Goal: Obtain resource: Download file/media

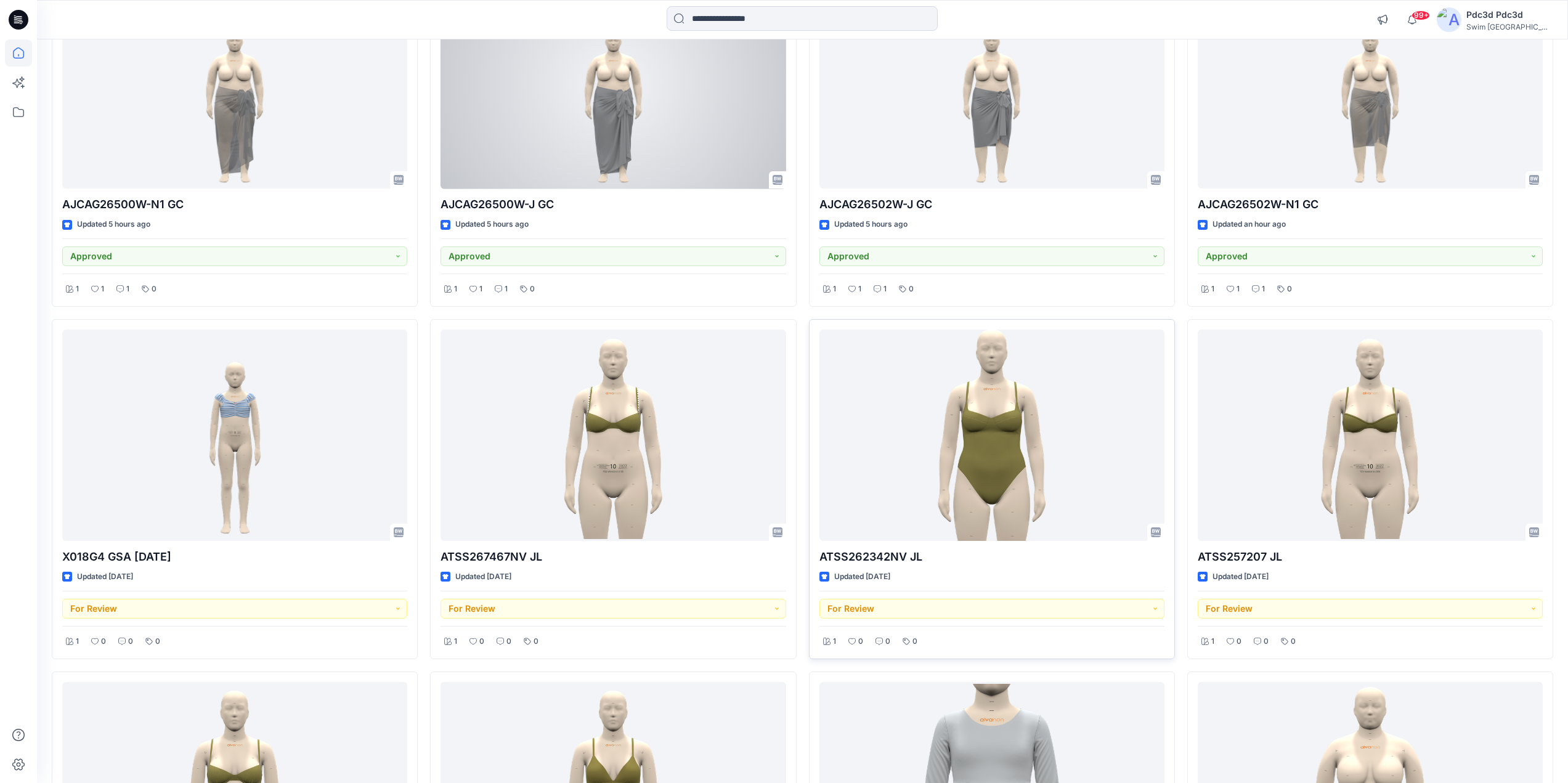
scroll to position [247, 0]
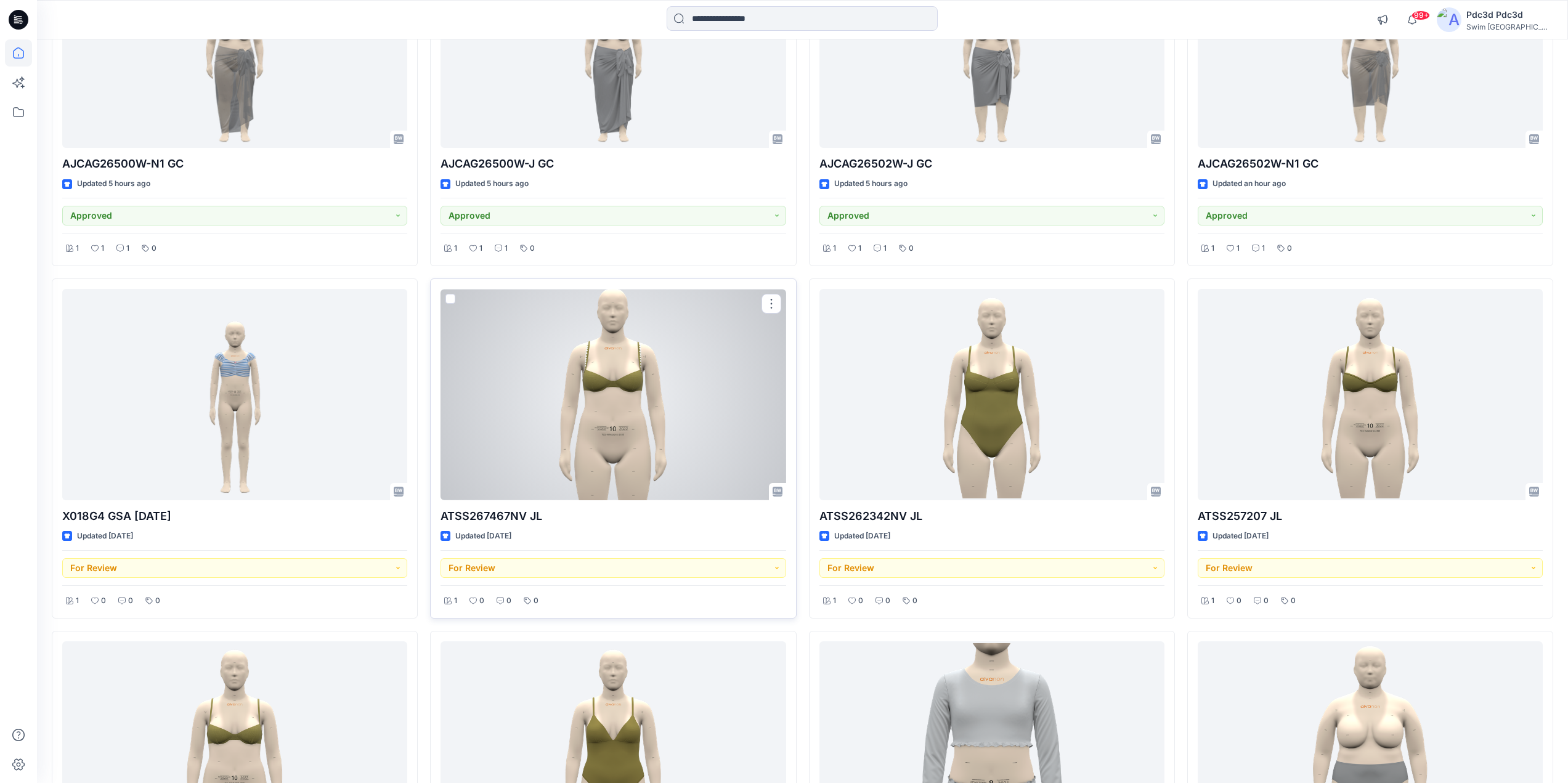
click at [644, 415] on div at bounding box center [612, 394] width 345 height 211
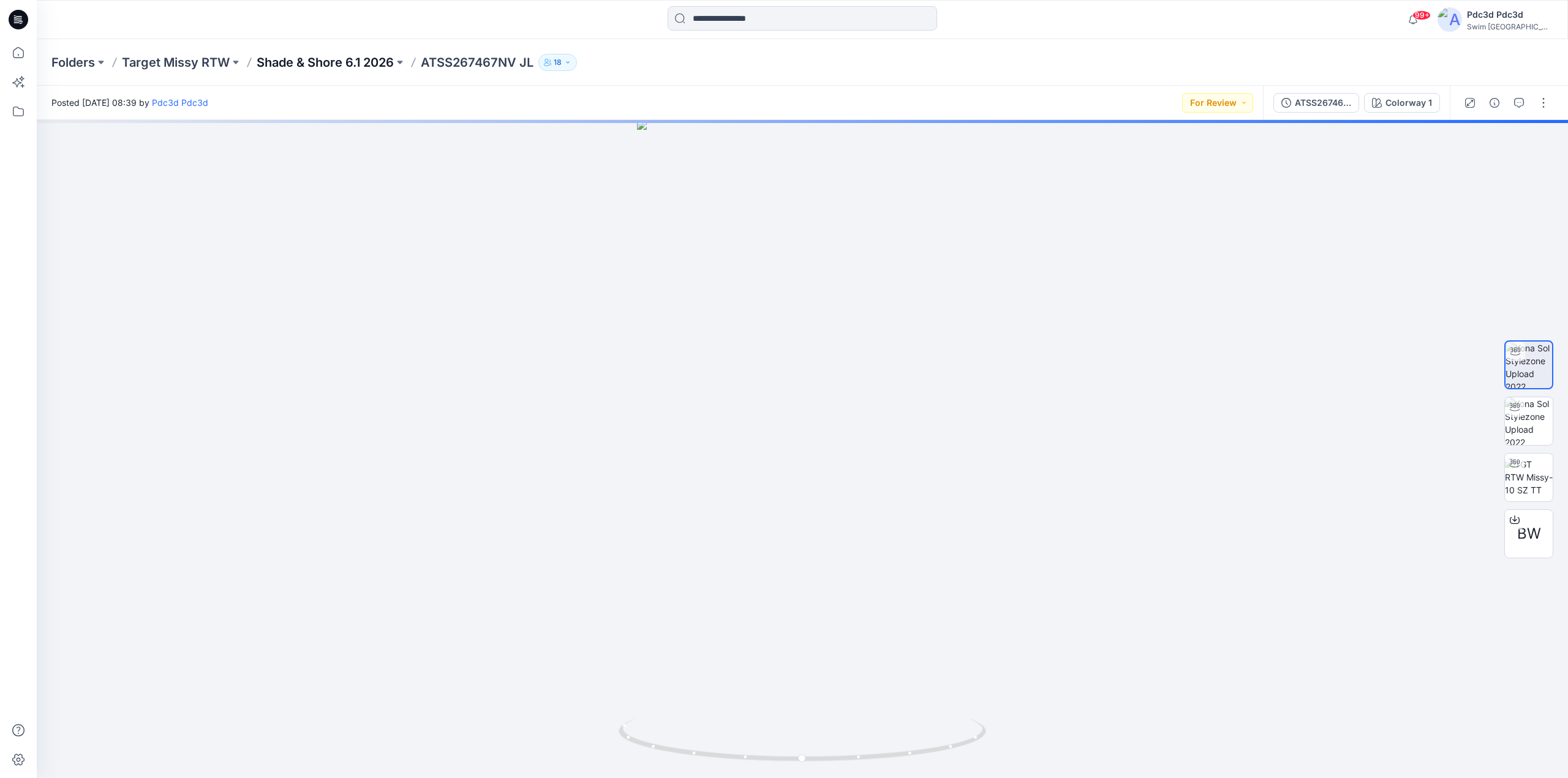
click at [298, 68] on p "Shade & Shore 6.1 2026" at bounding box center [325, 63] width 137 height 17
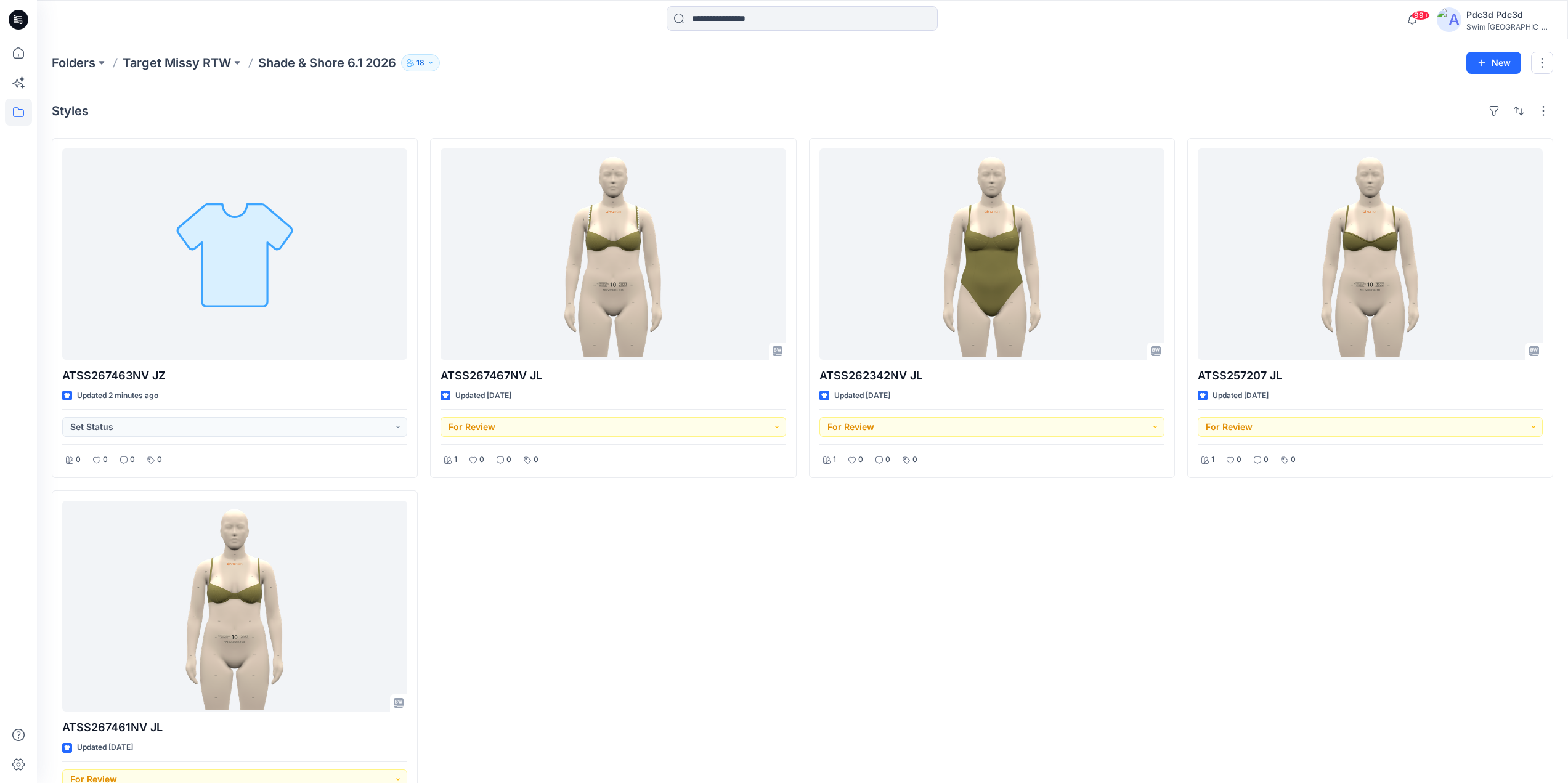
click at [726, 625] on div "ATSS267467NV JL Updated 3 days ago For Review 1 0 0 0" at bounding box center [613, 484] width 366 height 693
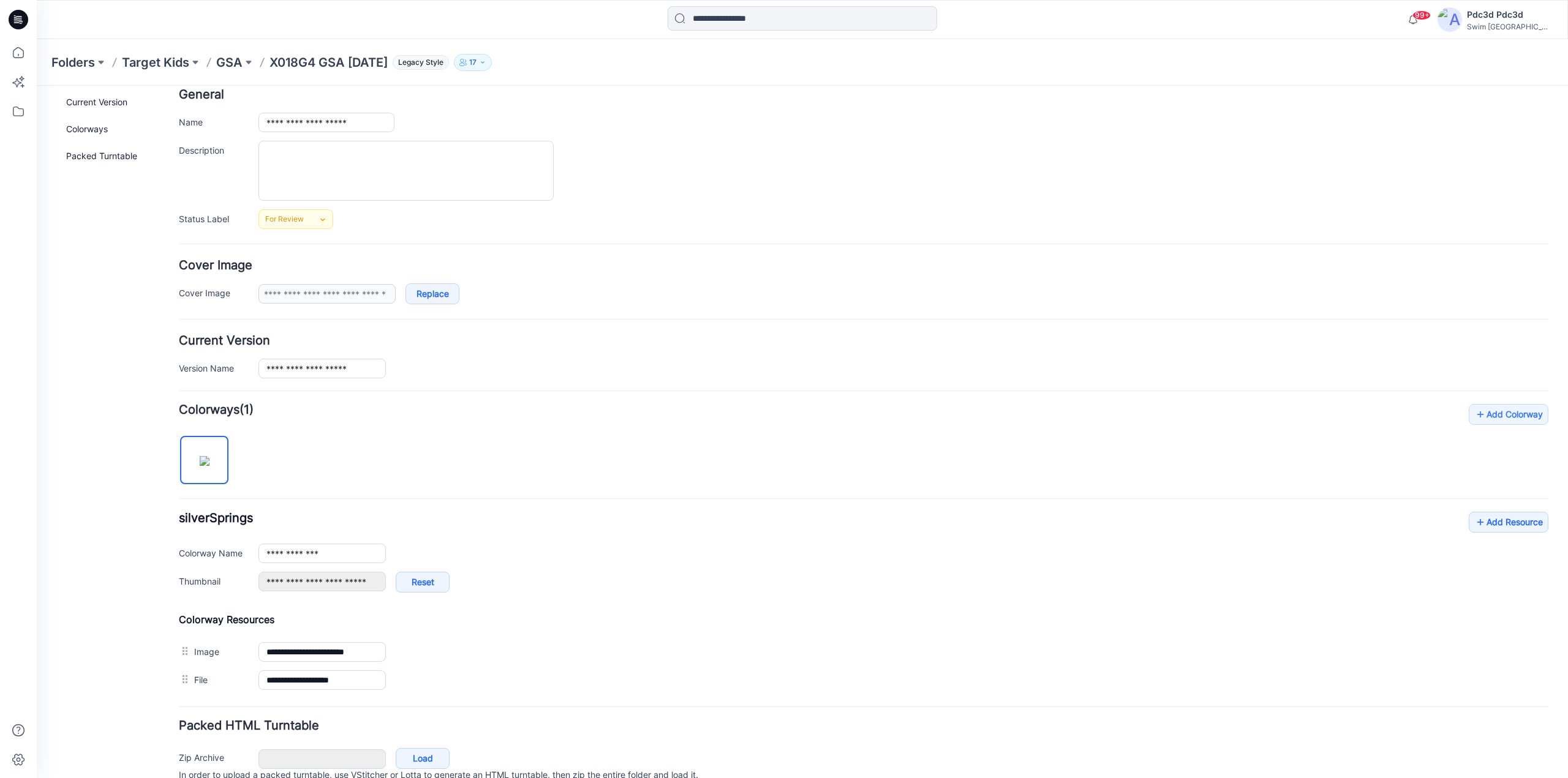
scroll to position [121, 0]
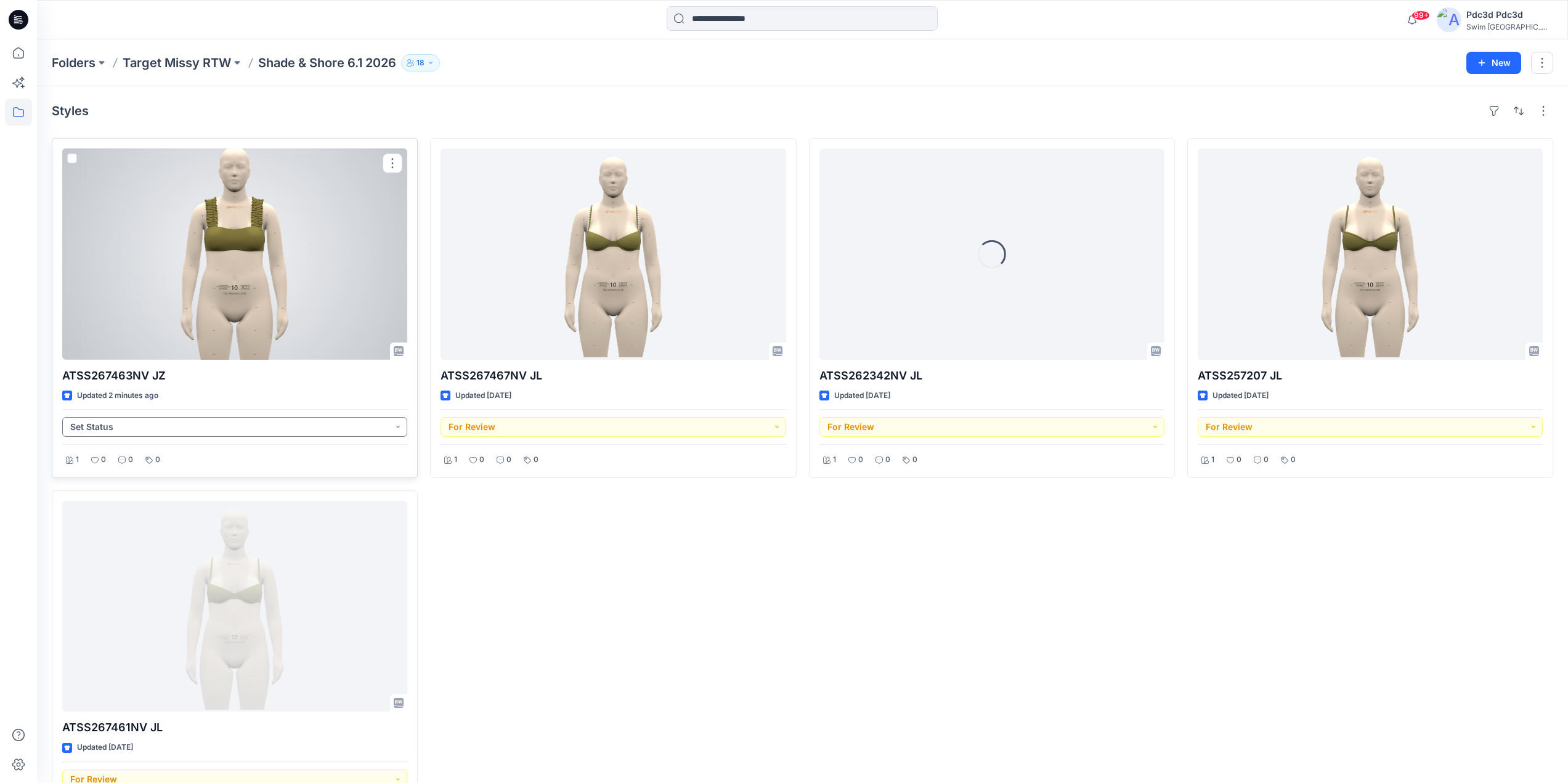
click at [402, 432] on button "Set Status" at bounding box center [234, 427] width 345 height 19
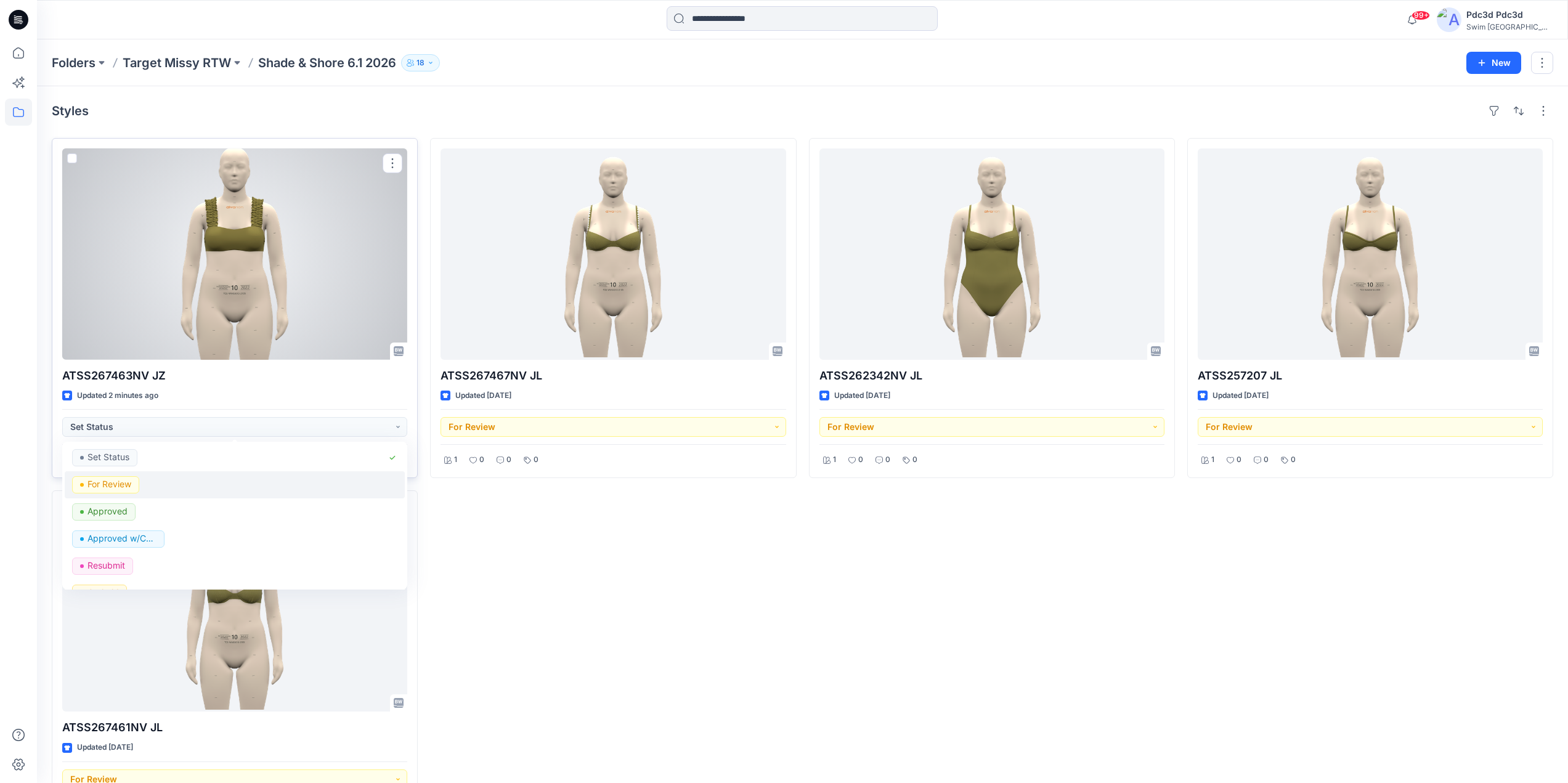
click at [104, 483] on p "For Review" at bounding box center [110, 484] width 44 height 16
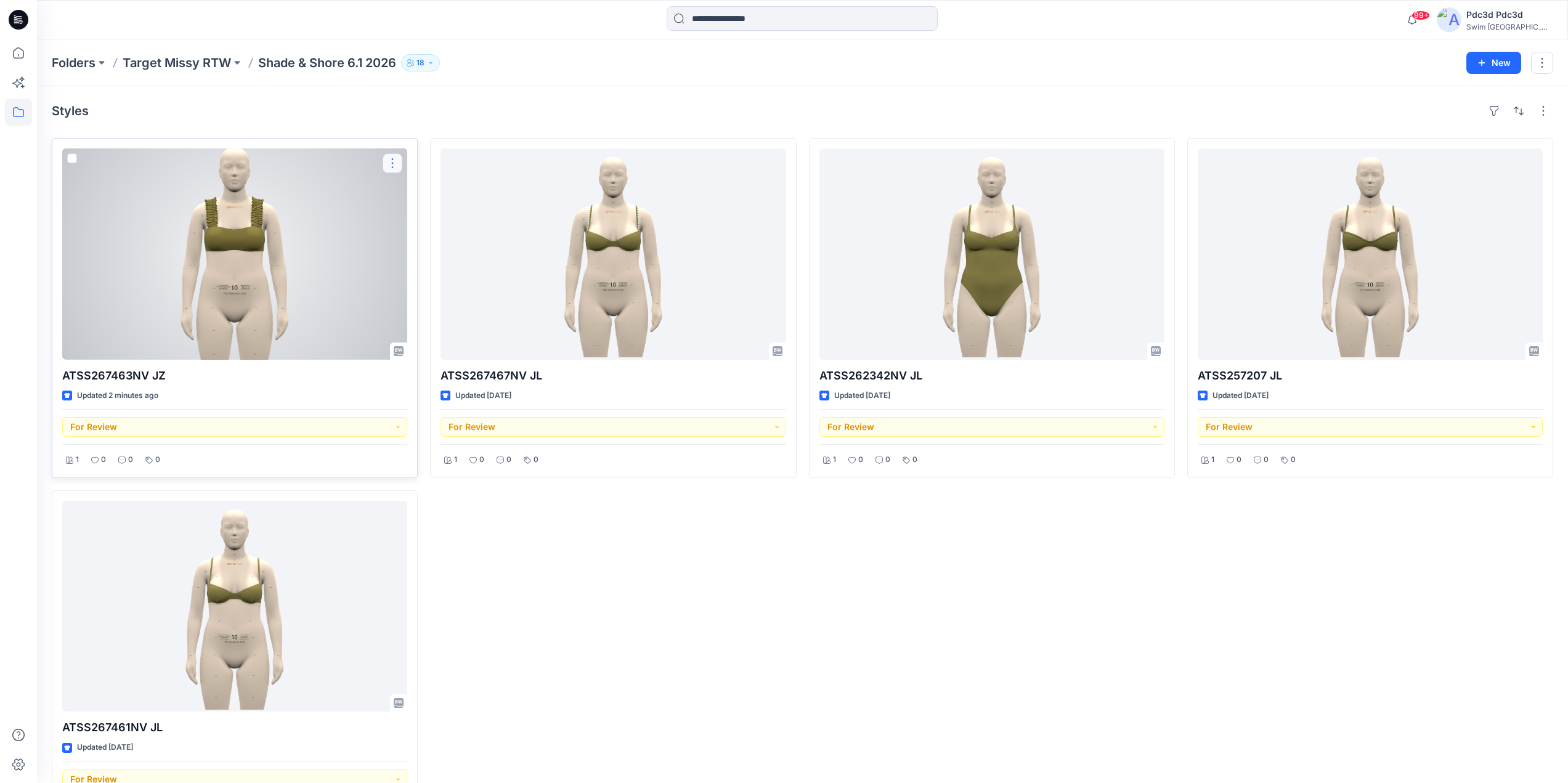
click at [393, 160] on button "button" at bounding box center [392, 163] width 19 height 19
click at [411, 189] on p "Edit" at bounding box center [415, 192] width 16 height 13
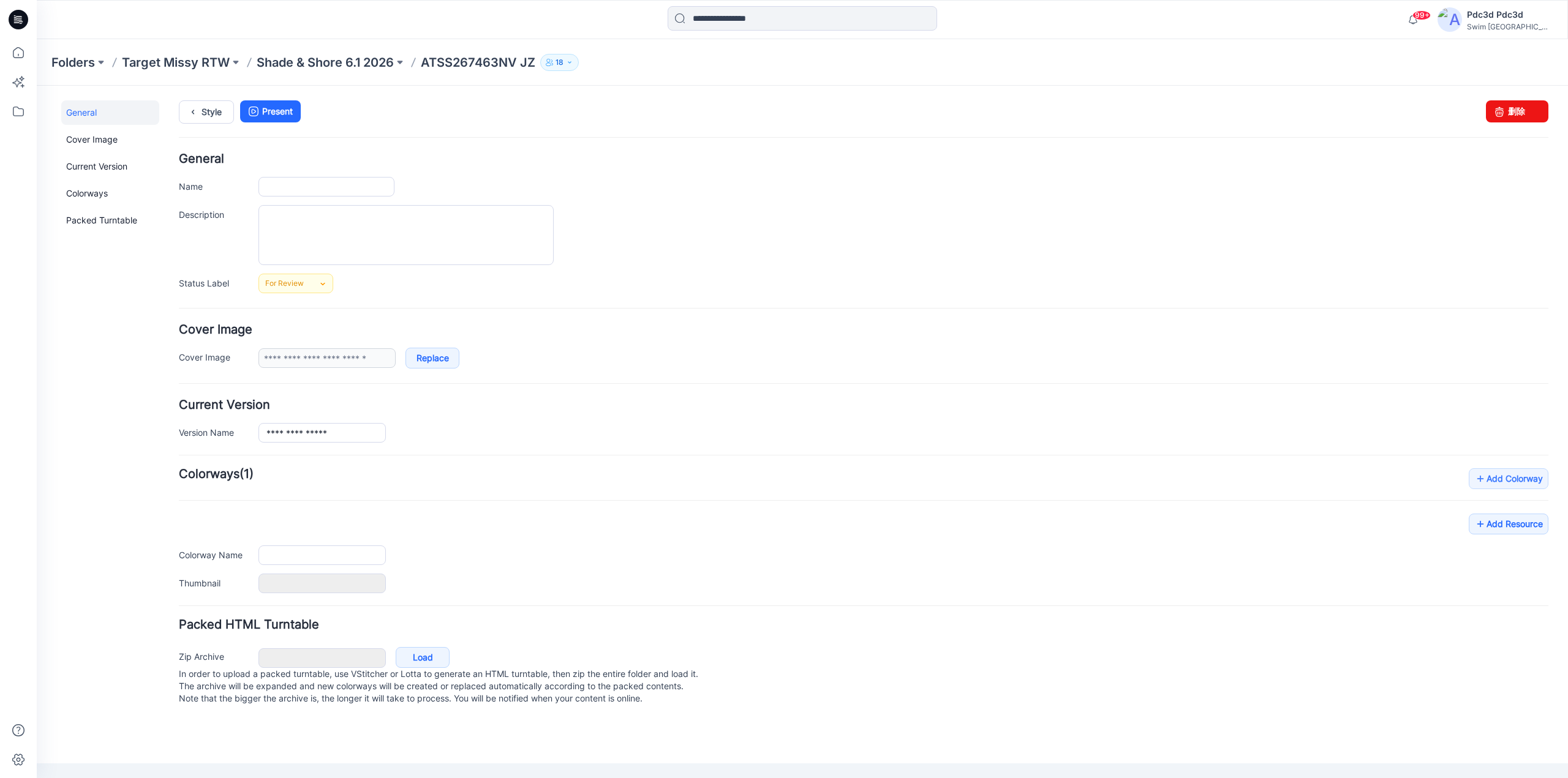
type input "**********"
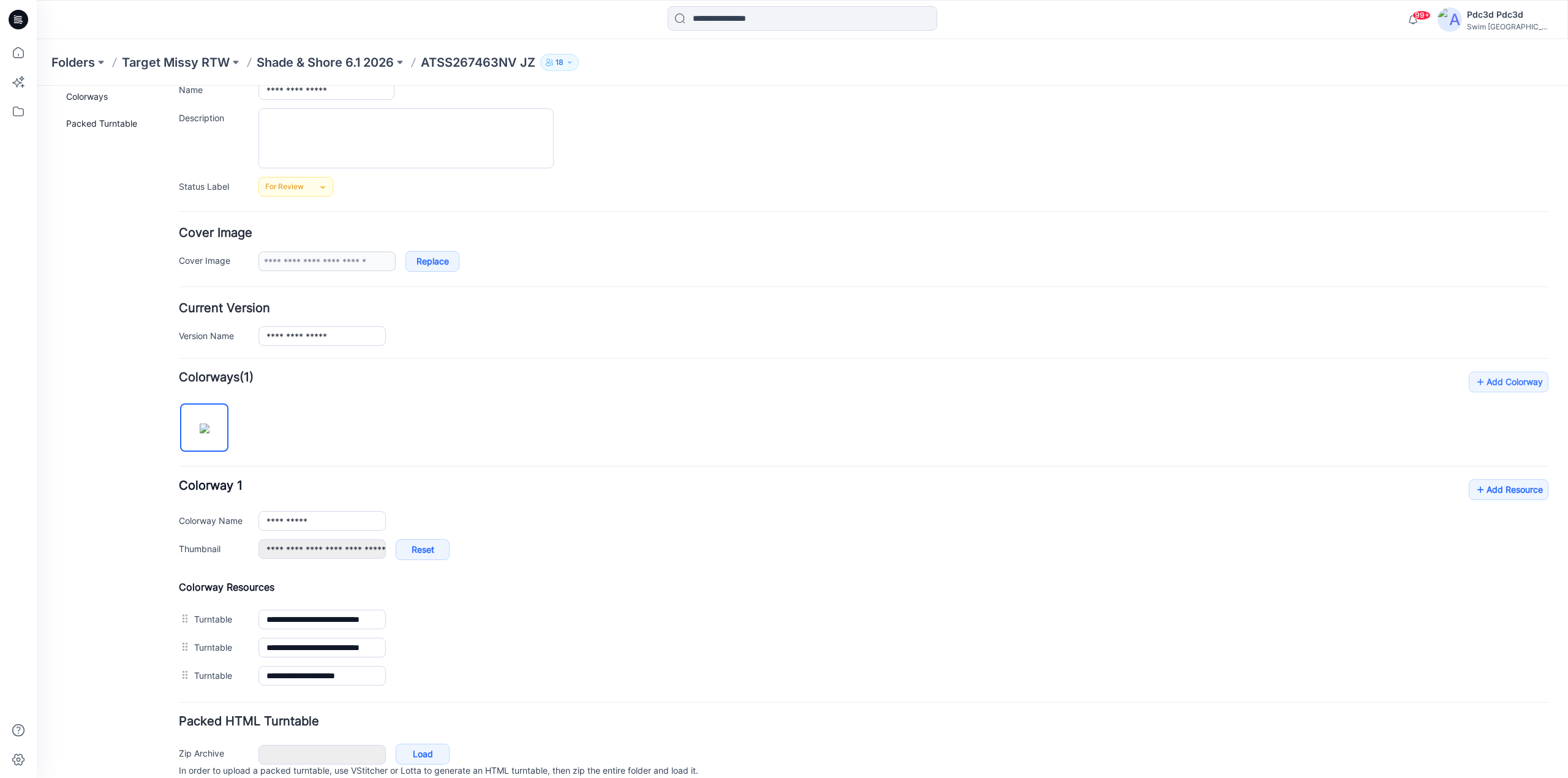
scroll to position [149, 0]
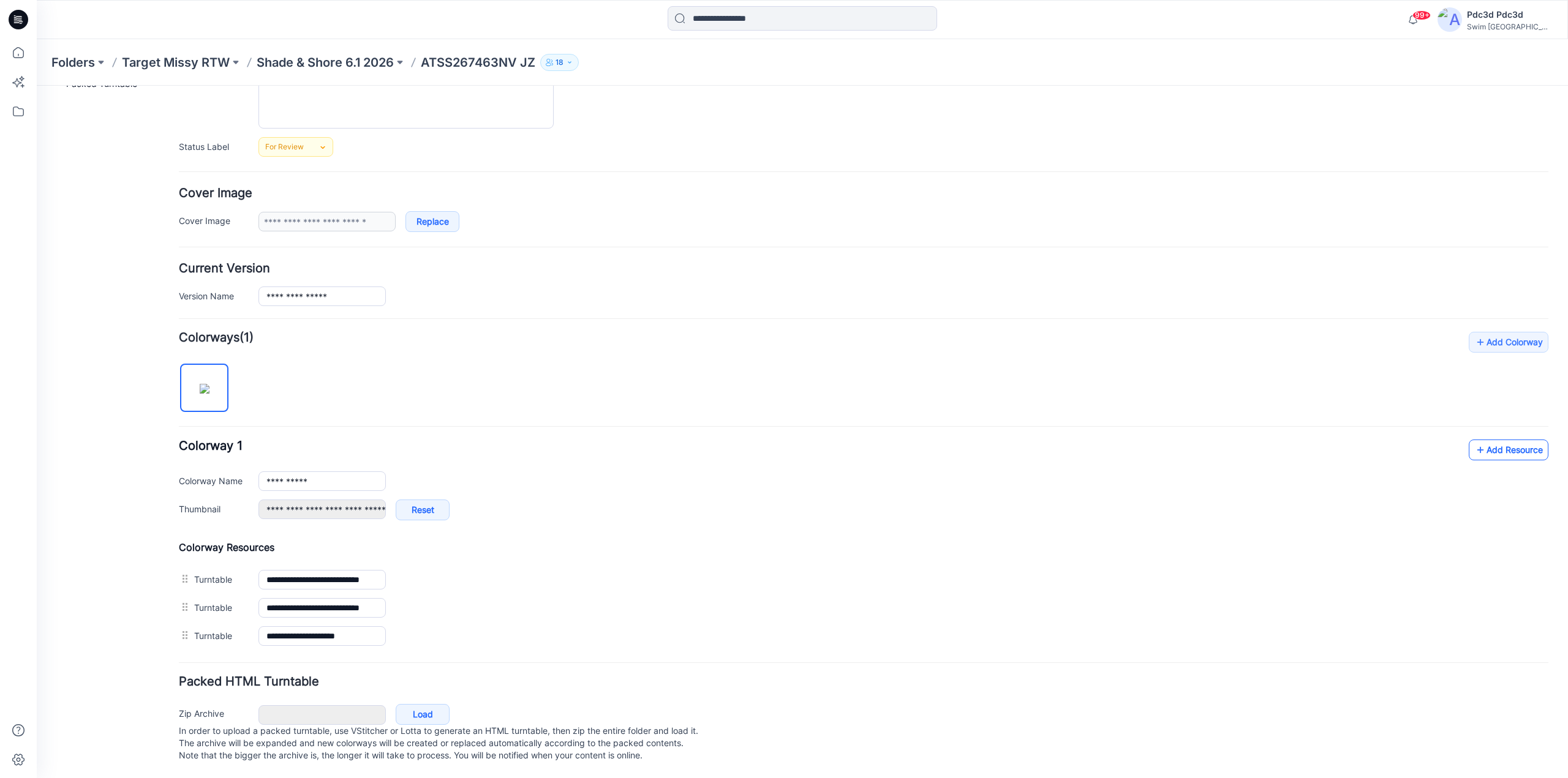
click at [1474, 440] on icon at bounding box center [1480, 449] width 12 height 19
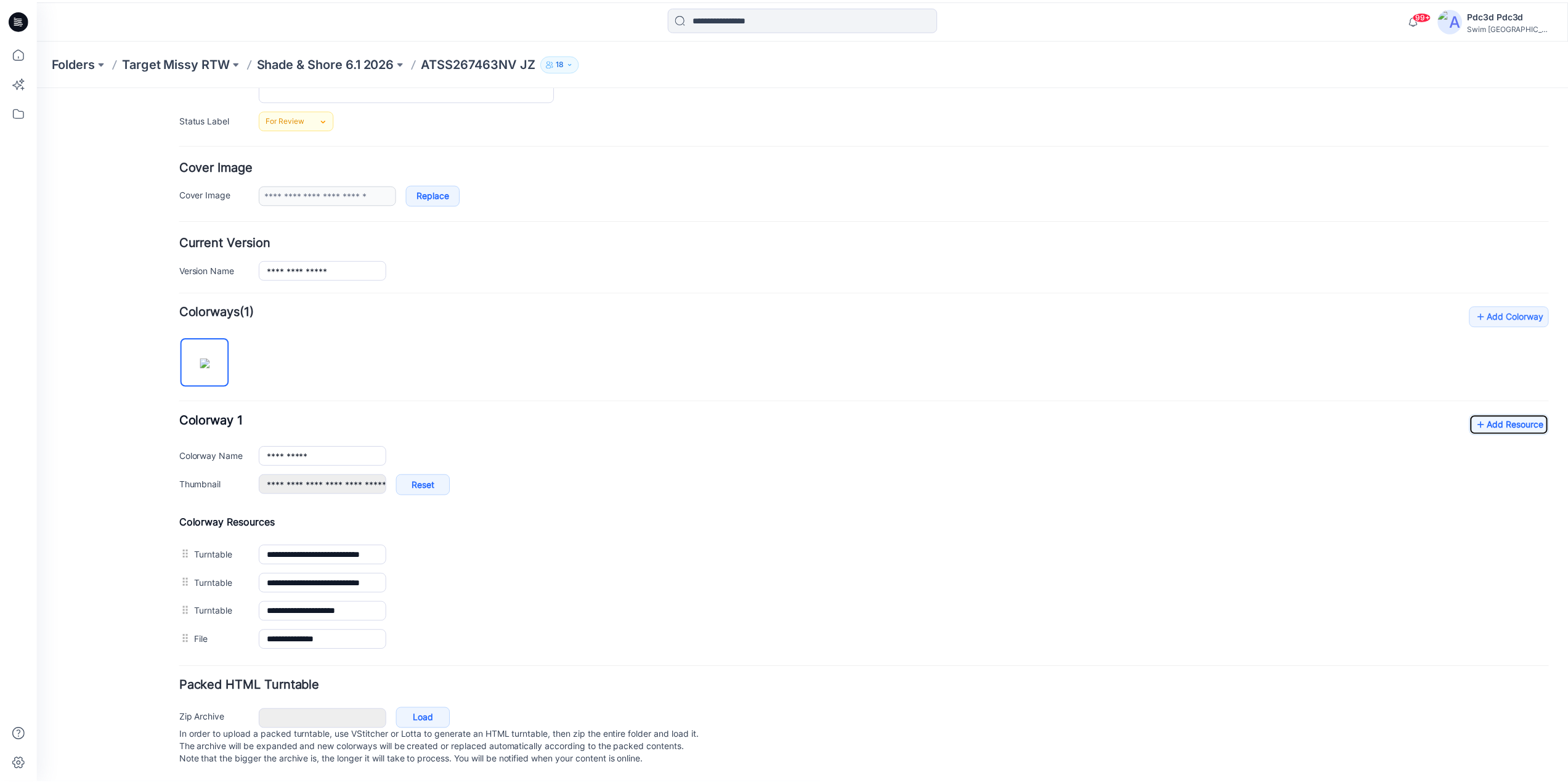
scroll to position [178, 0]
click at [3, 53] on div at bounding box center [18, 392] width 37 height 783
click at [20, 53] on icon at bounding box center [18, 53] width 27 height 27
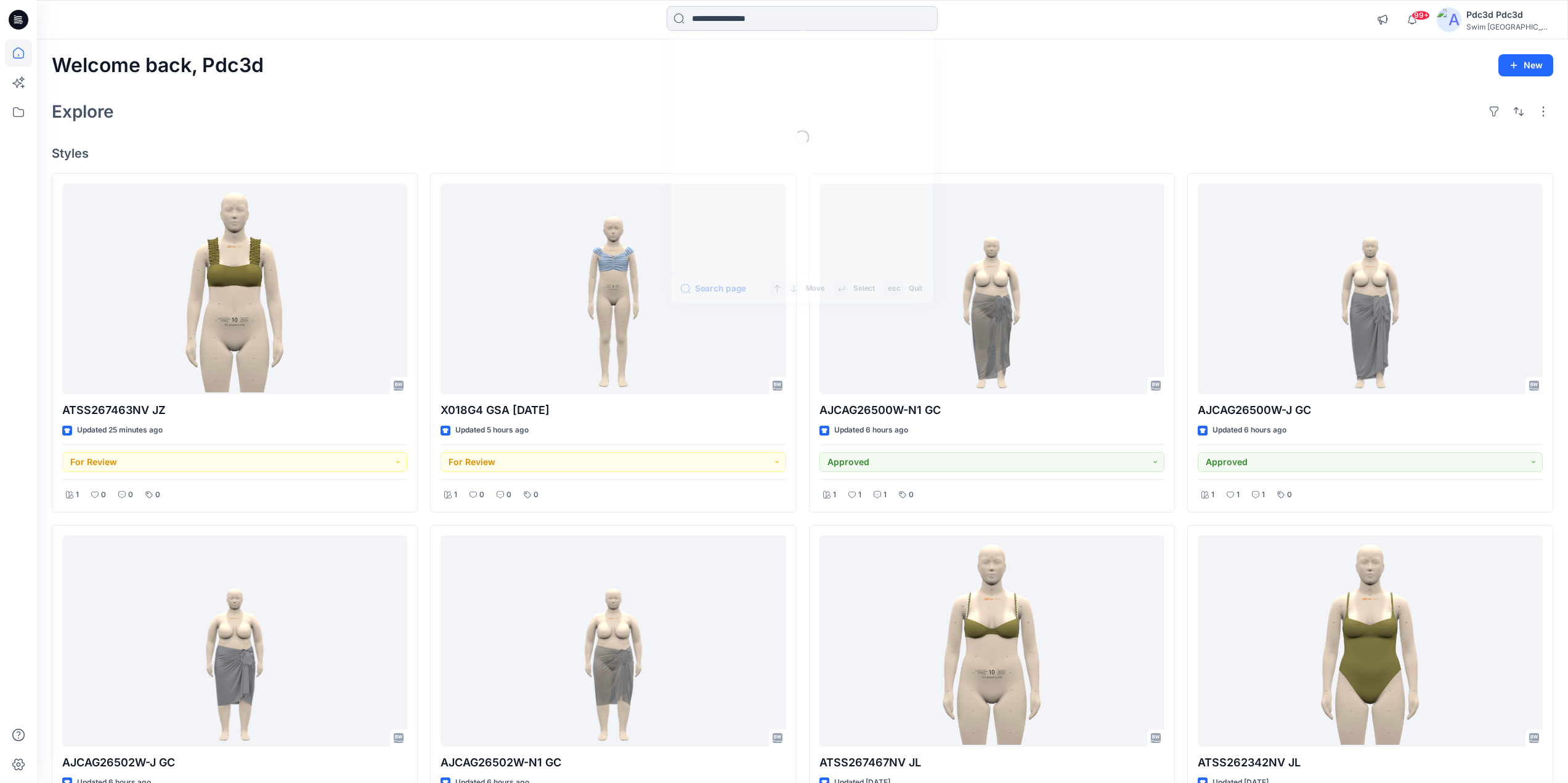
click at [716, 23] on input at bounding box center [802, 18] width 271 height 24
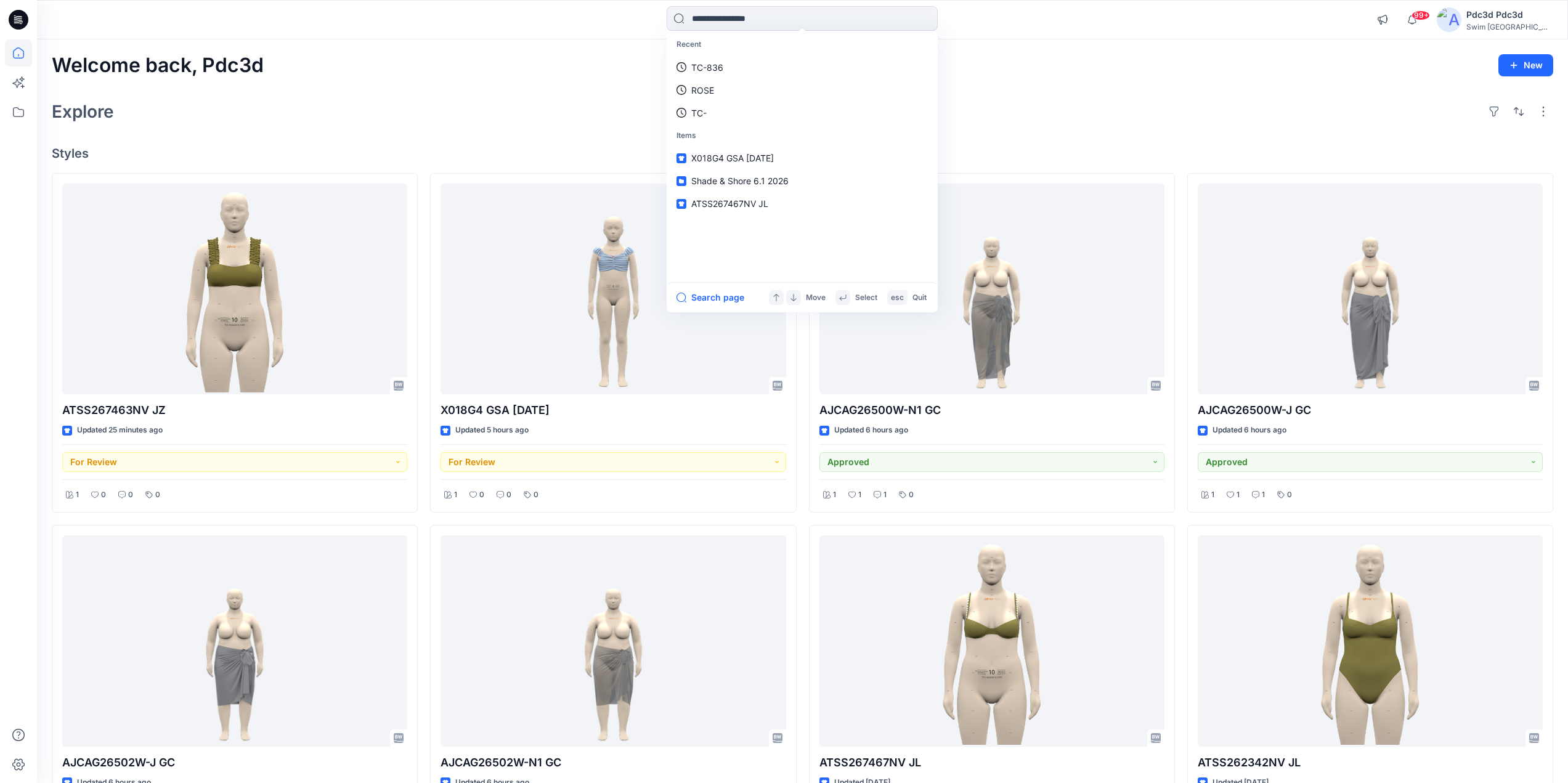
click at [505, 65] on div "Welcome back, Pdc3d New" at bounding box center [803, 66] width 1502 height 23
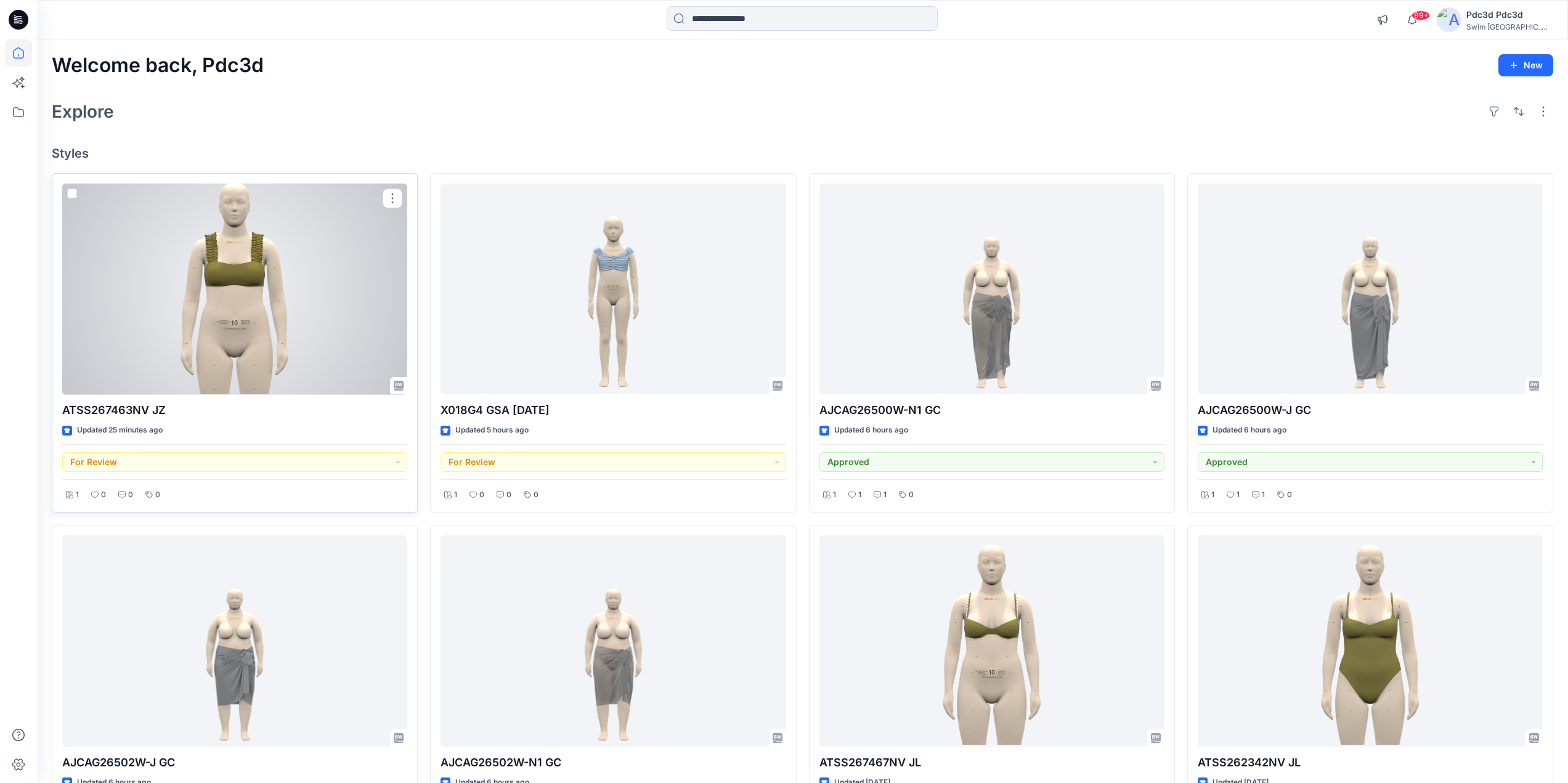
click at [235, 284] on div at bounding box center [234, 289] width 345 height 211
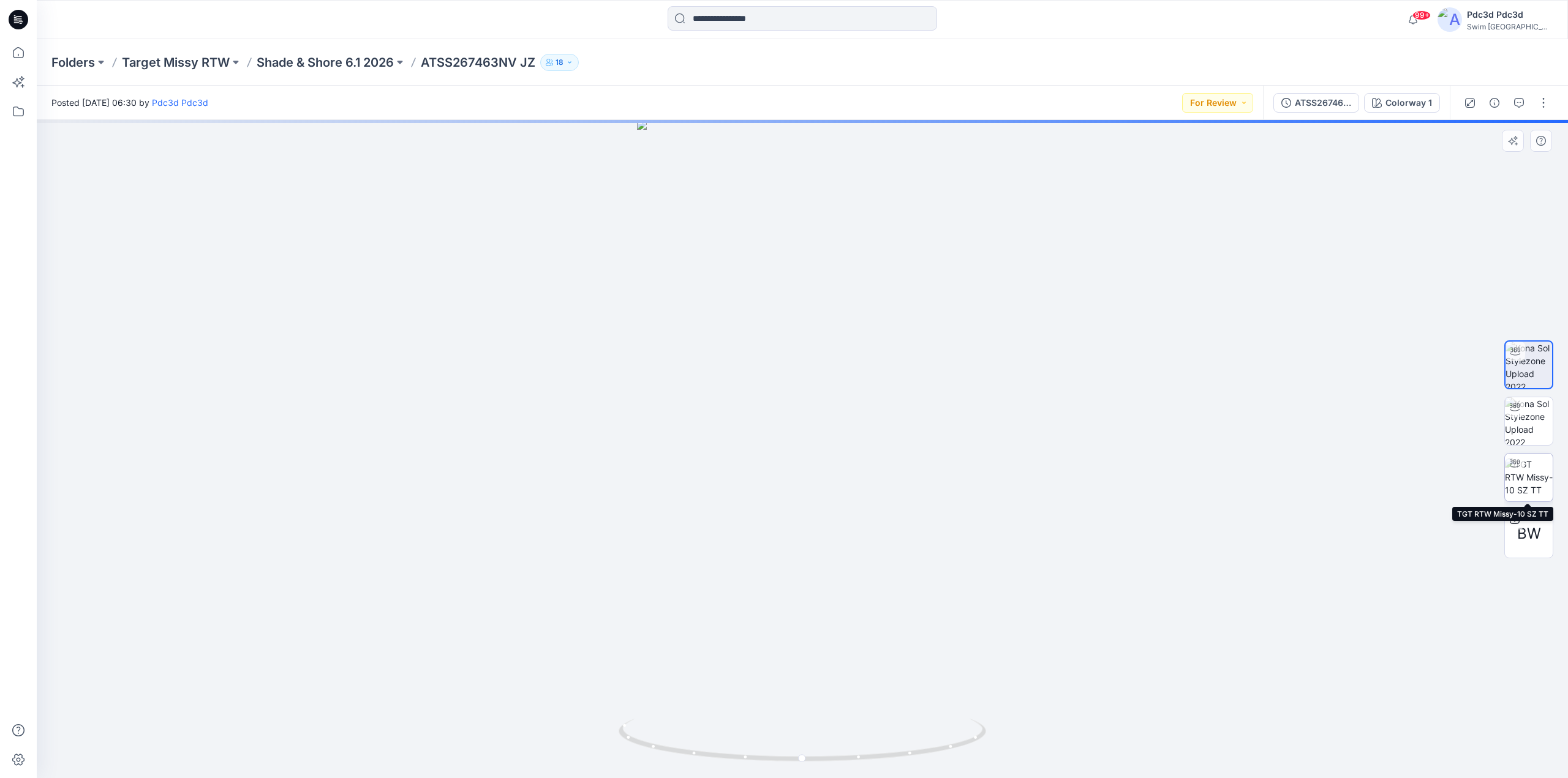
click at [1534, 474] on img at bounding box center [1528, 477] width 48 height 39
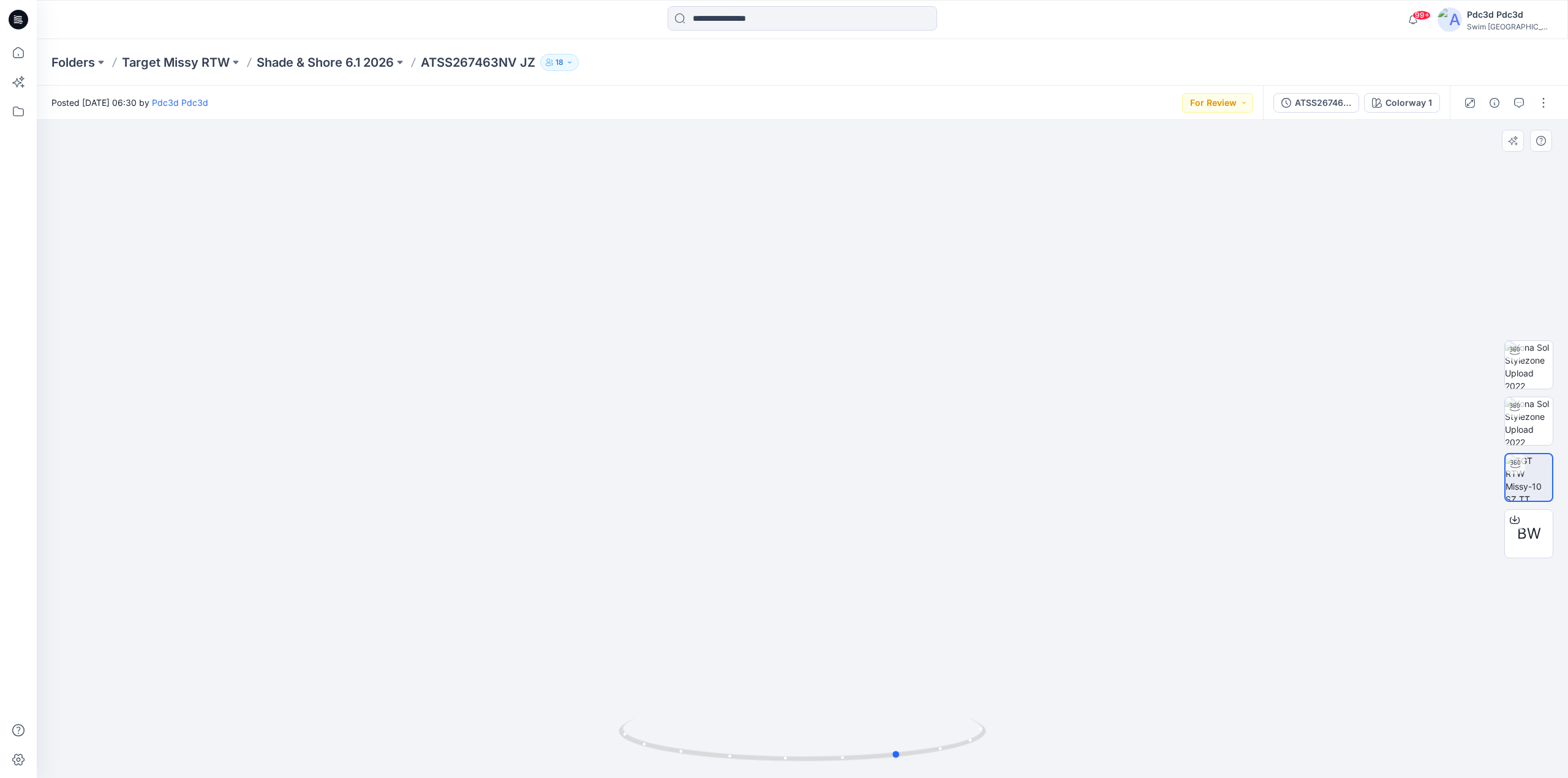
drag, startPoint x: 951, startPoint y: 751, endPoint x: 690, endPoint y: 710, distance: 264.2
click at [690, 710] on div at bounding box center [802, 449] width 1531 height 658
click at [16, 57] on icon at bounding box center [18, 52] width 27 height 27
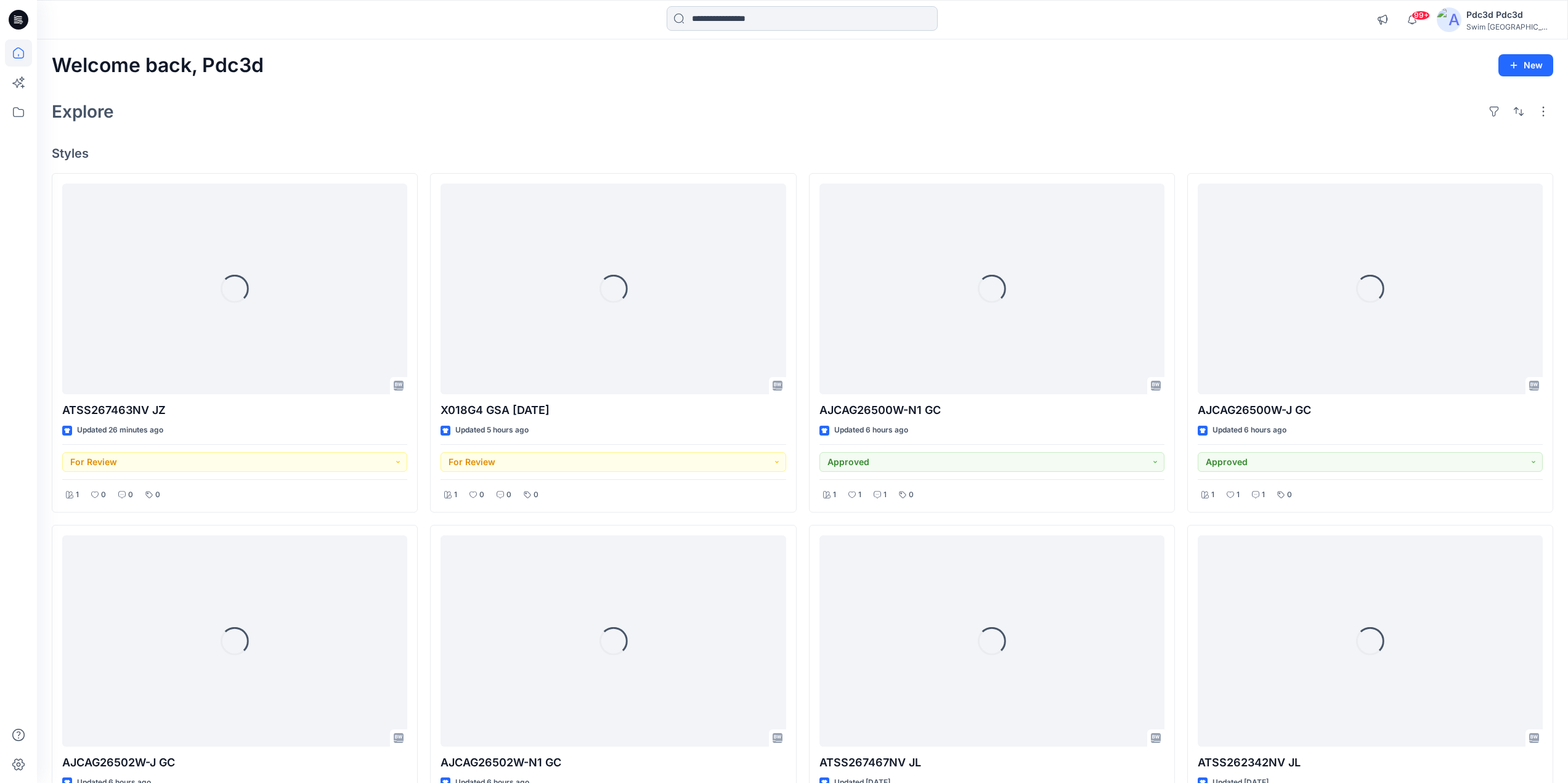
click at [830, 19] on input at bounding box center [802, 18] width 271 height 24
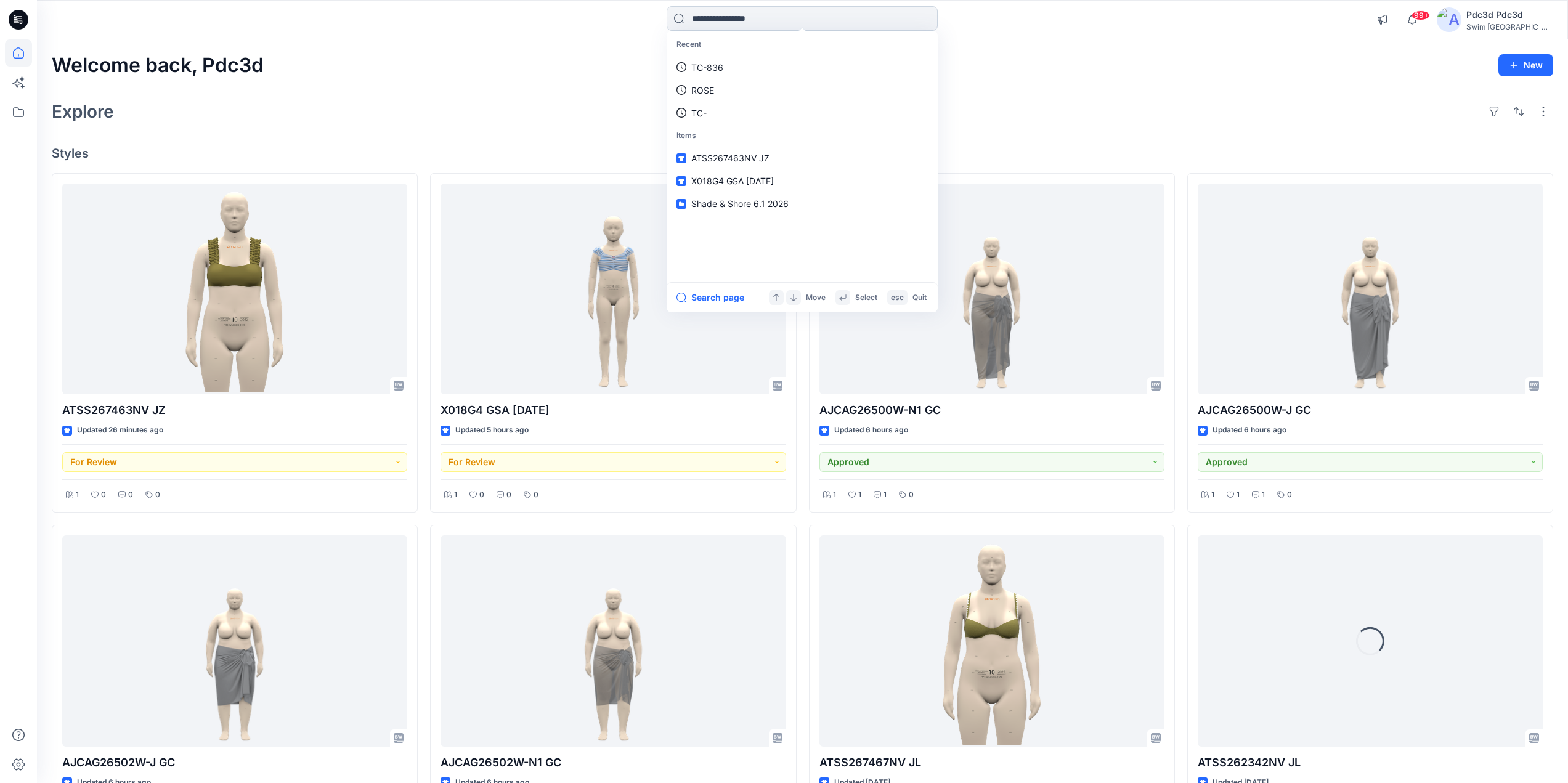
click at [707, 21] on input at bounding box center [802, 18] width 271 height 24
type input "*"
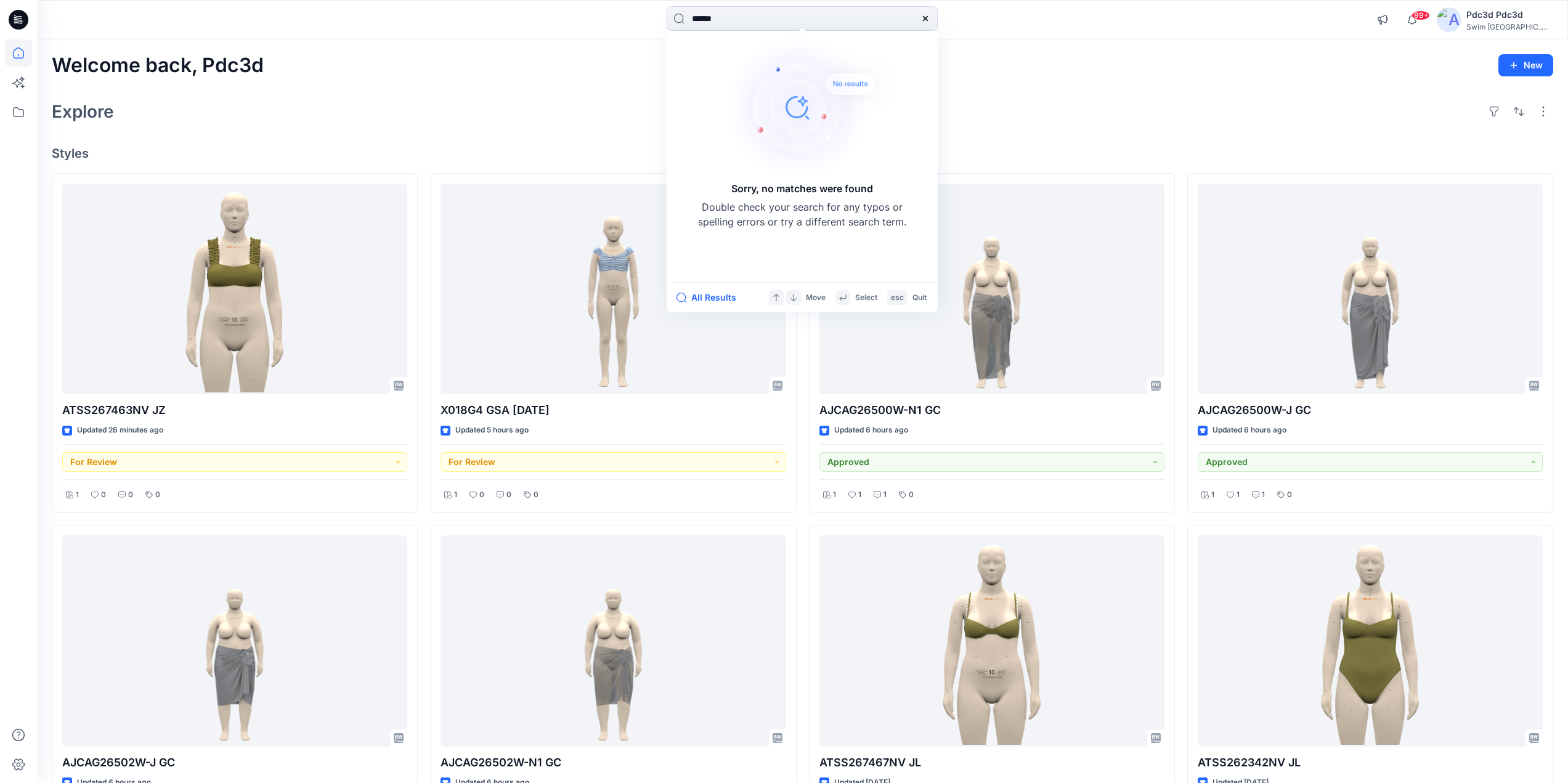
type input "******"
click at [926, 18] on icon at bounding box center [926, 19] width 10 height 10
click at [627, 100] on div "Explore" at bounding box center [803, 111] width 1502 height 29
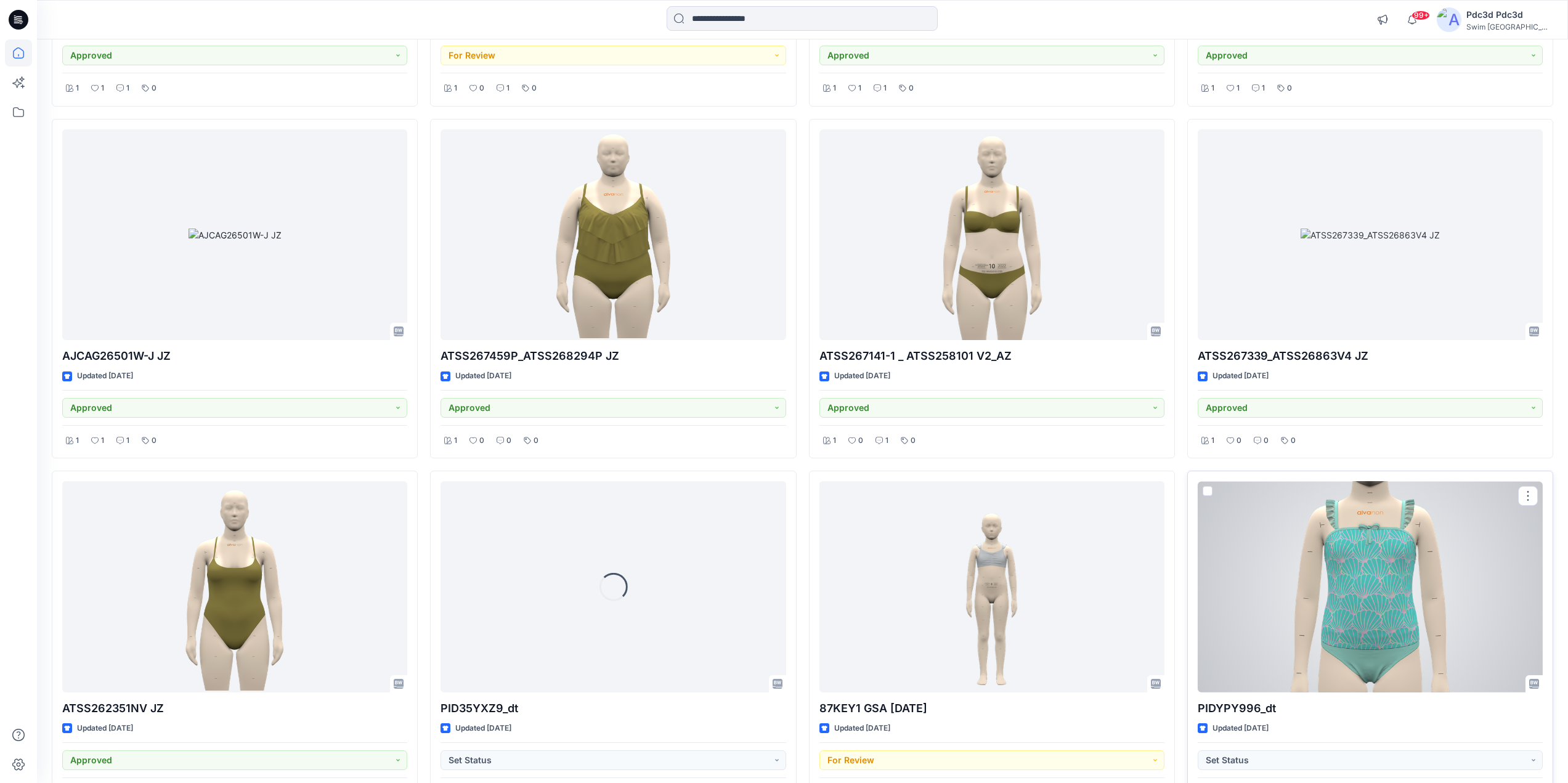
scroll to position [1541, 0]
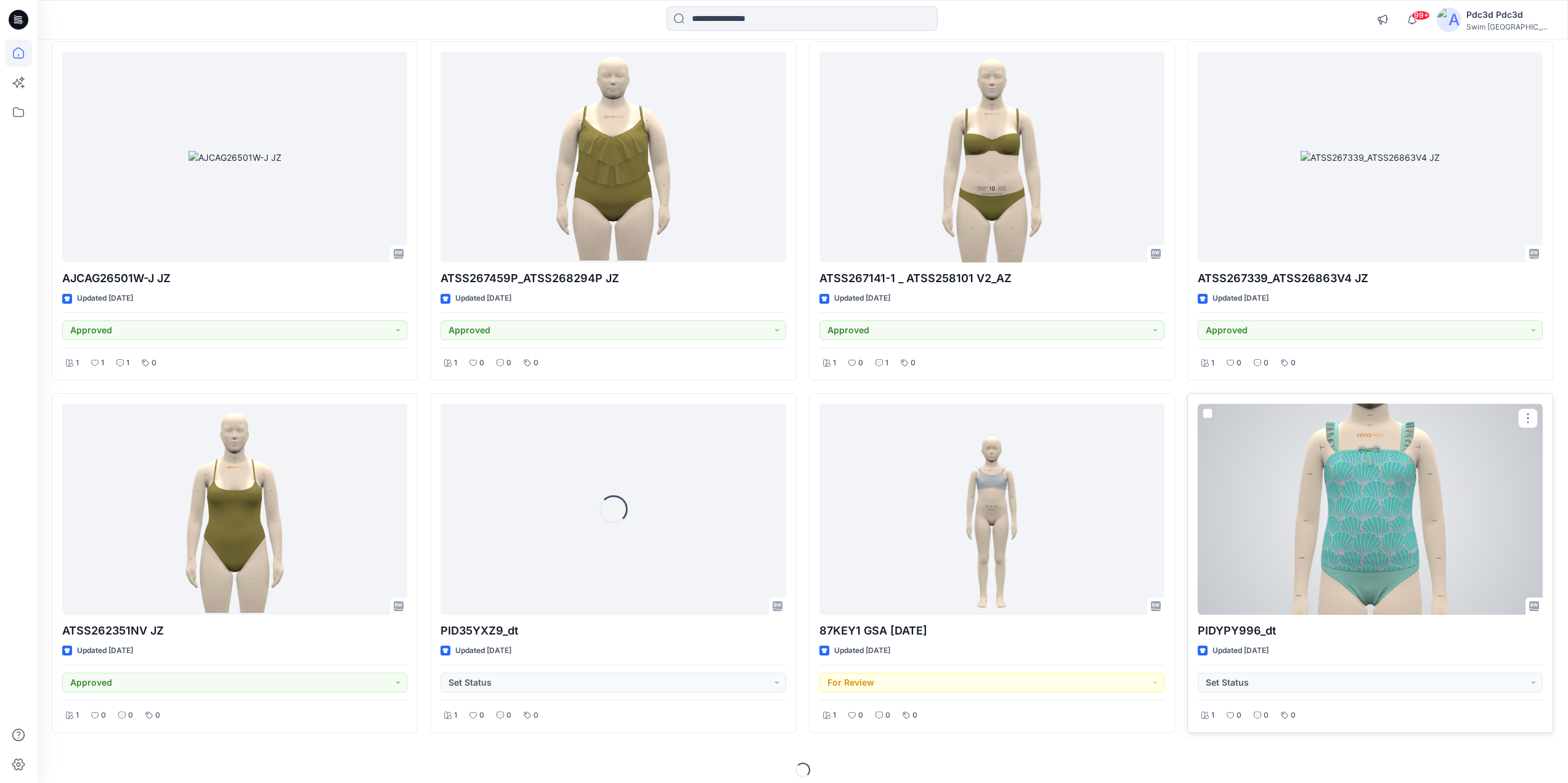
click at [1340, 535] on div at bounding box center [1370, 509] width 345 height 211
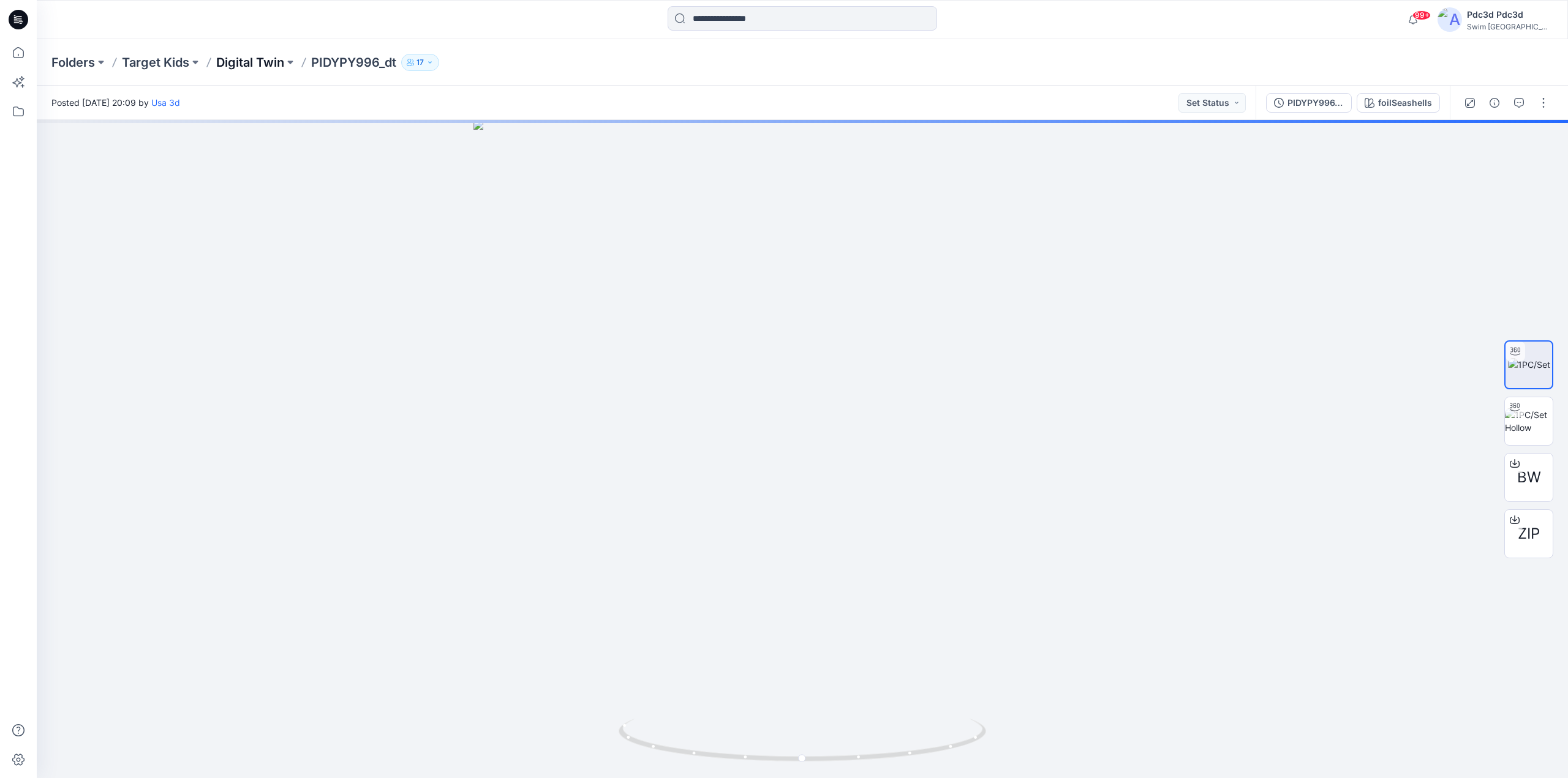
click at [244, 61] on p "Digital Twin" at bounding box center [250, 63] width 68 height 17
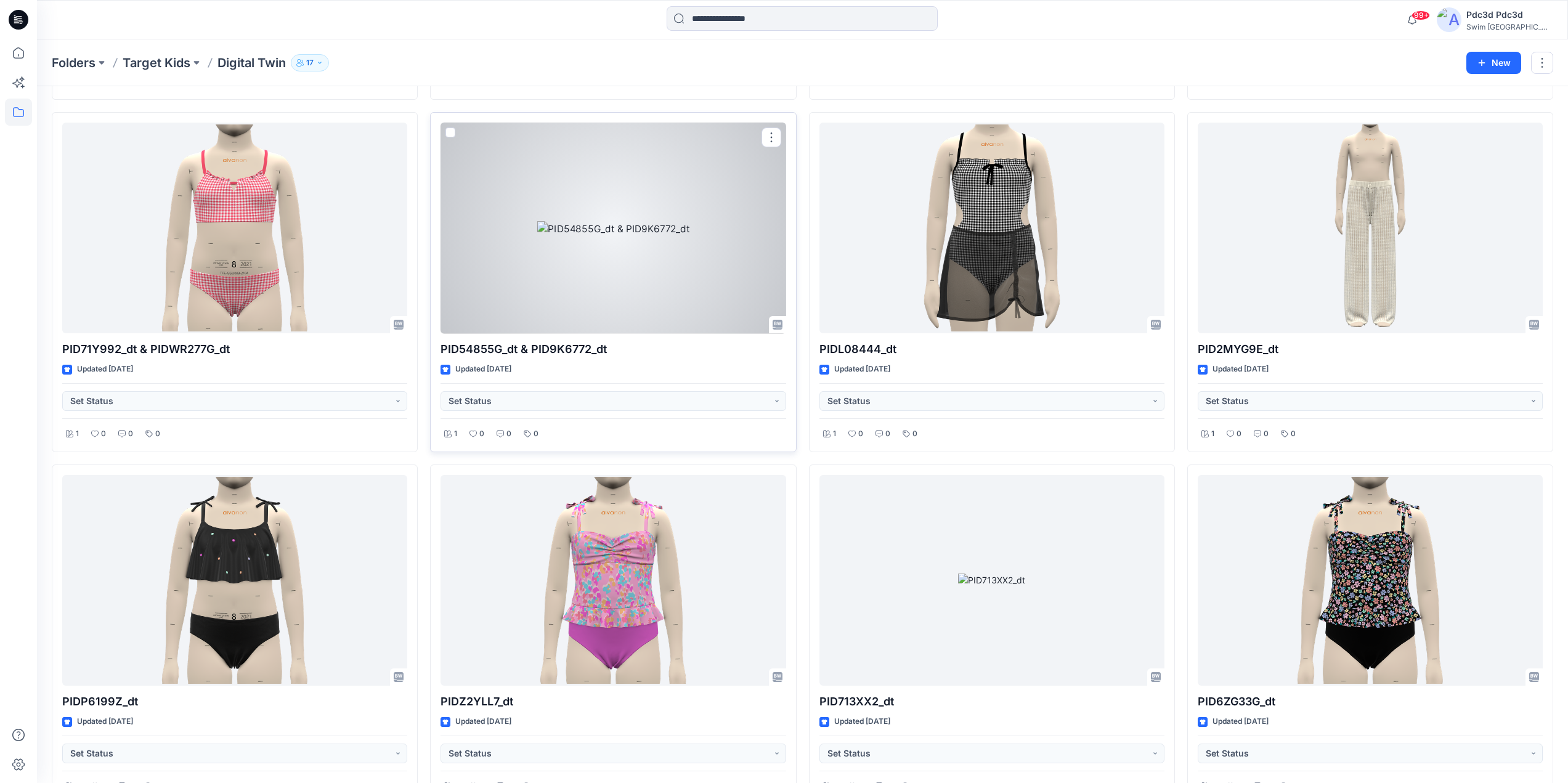
scroll to position [459, 0]
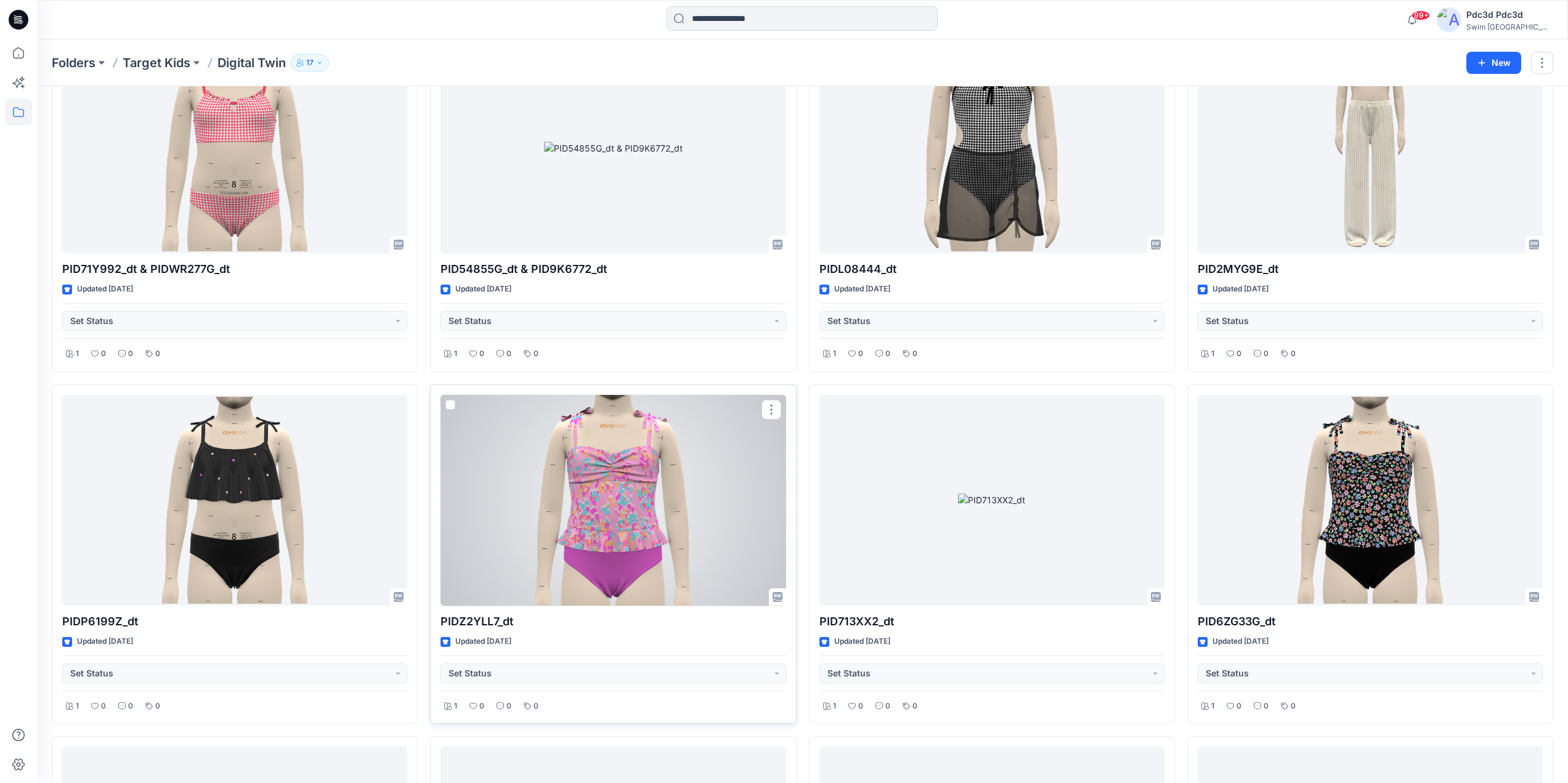
click at [632, 467] on div at bounding box center [612, 500] width 345 height 211
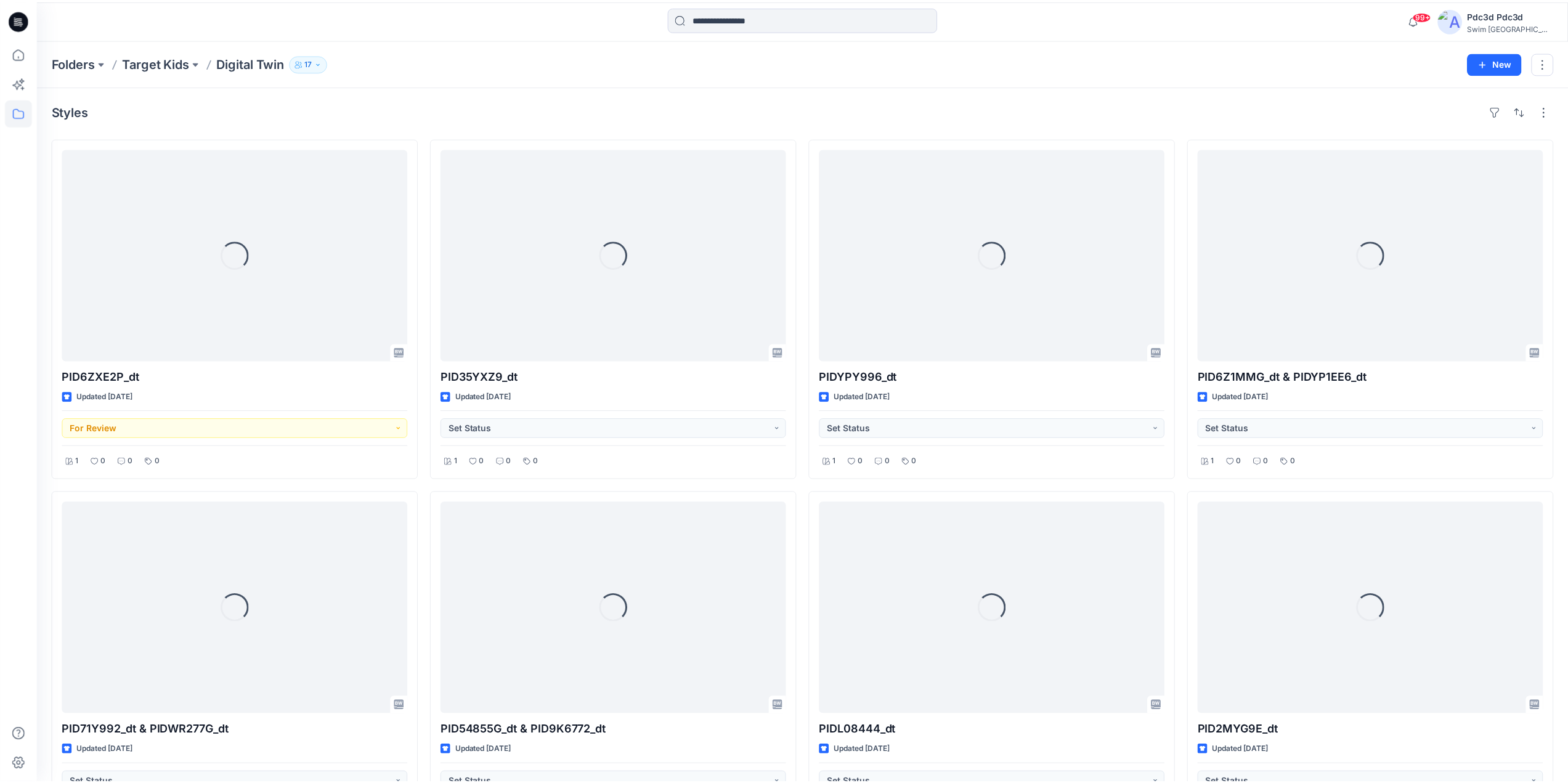
scroll to position [459, 0]
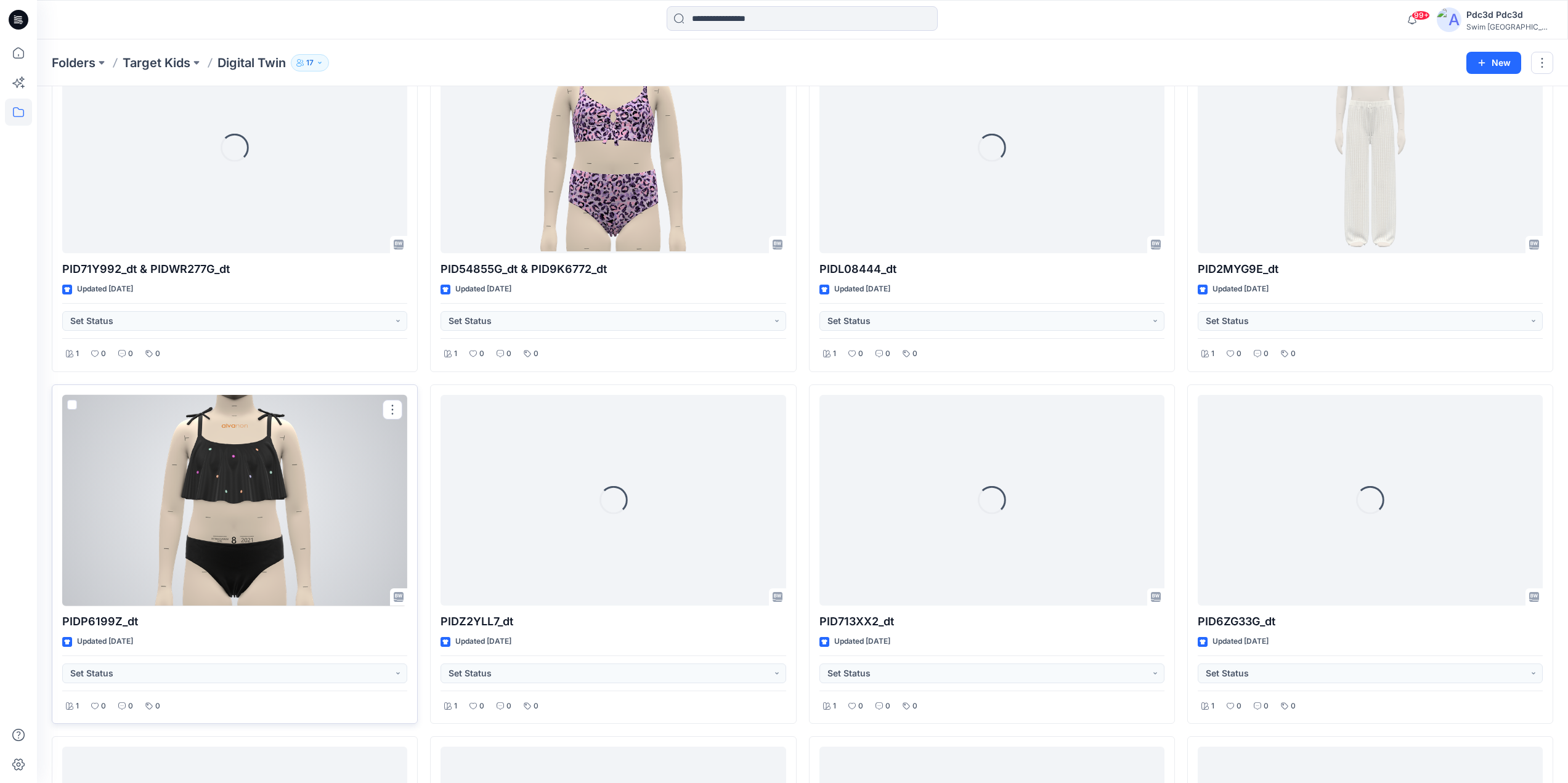
click at [266, 496] on div at bounding box center [234, 500] width 345 height 211
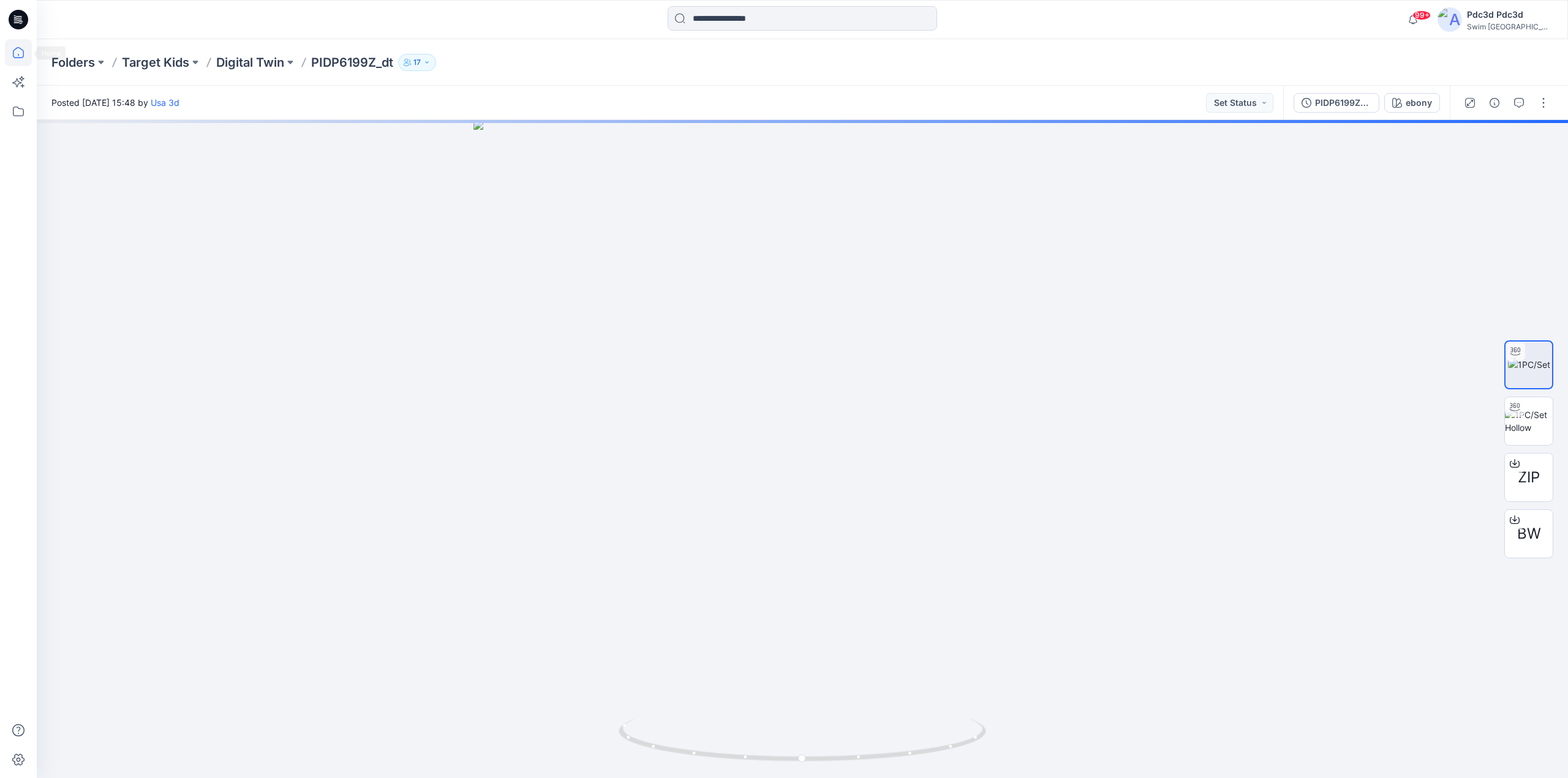
click at [13, 47] on icon at bounding box center [18, 52] width 27 height 27
click at [1521, 352] on img at bounding box center [1528, 352] width 48 height 26
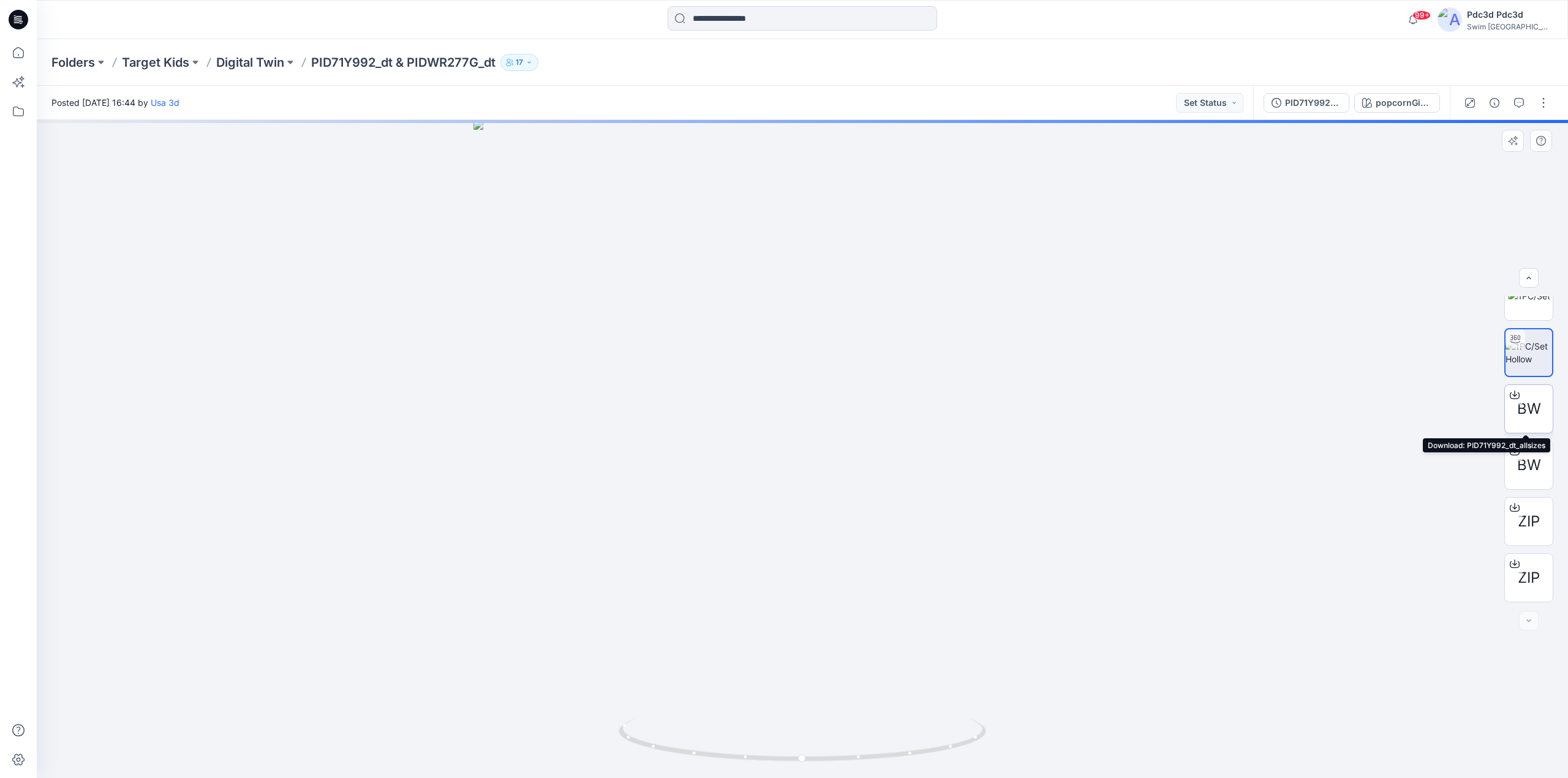
click at [1513, 395] on icon at bounding box center [1514, 393] width 5 height 6
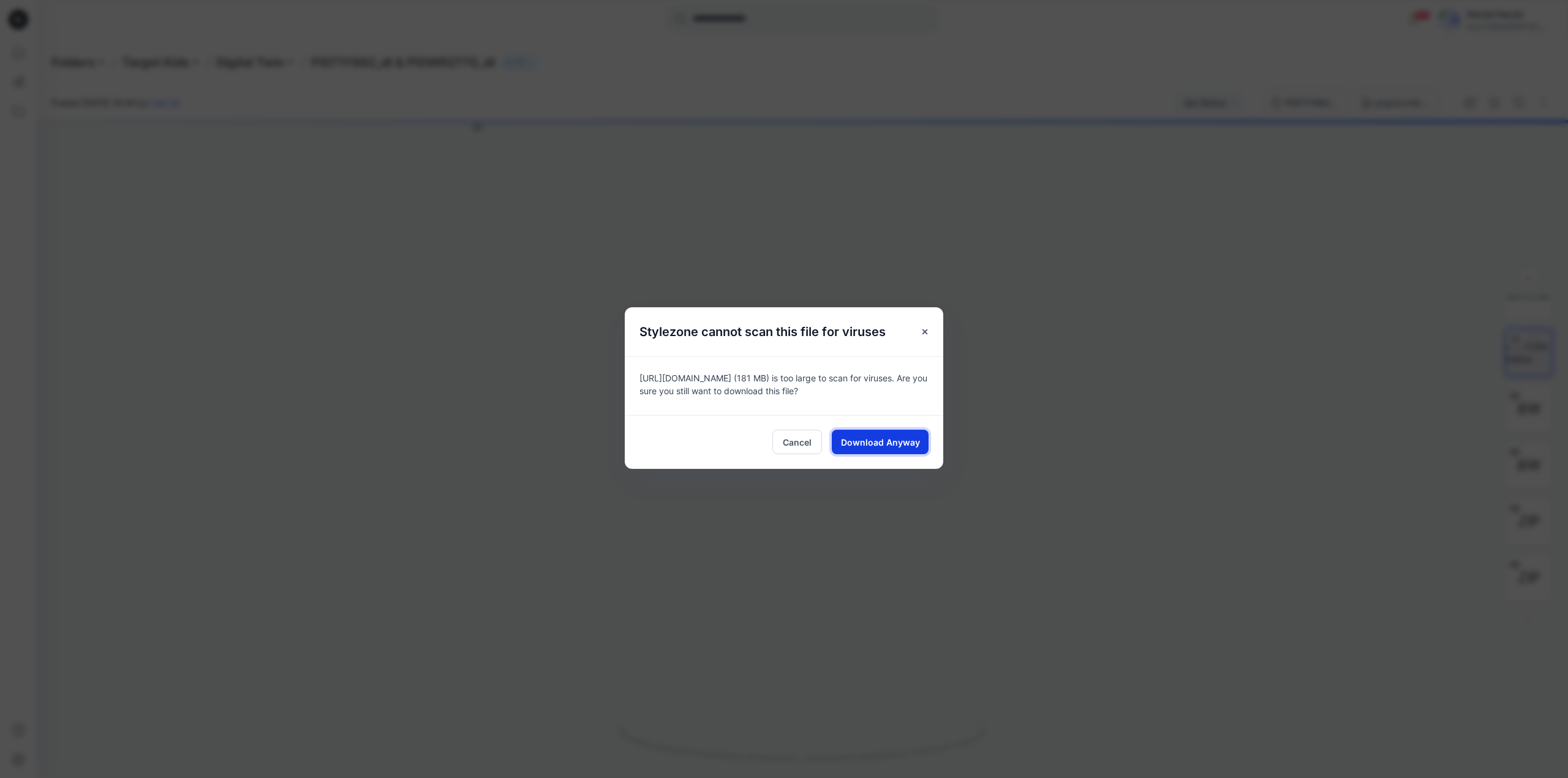
click at [898, 441] on span "Download Anyway" at bounding box center [880, 442] width 79 height 13
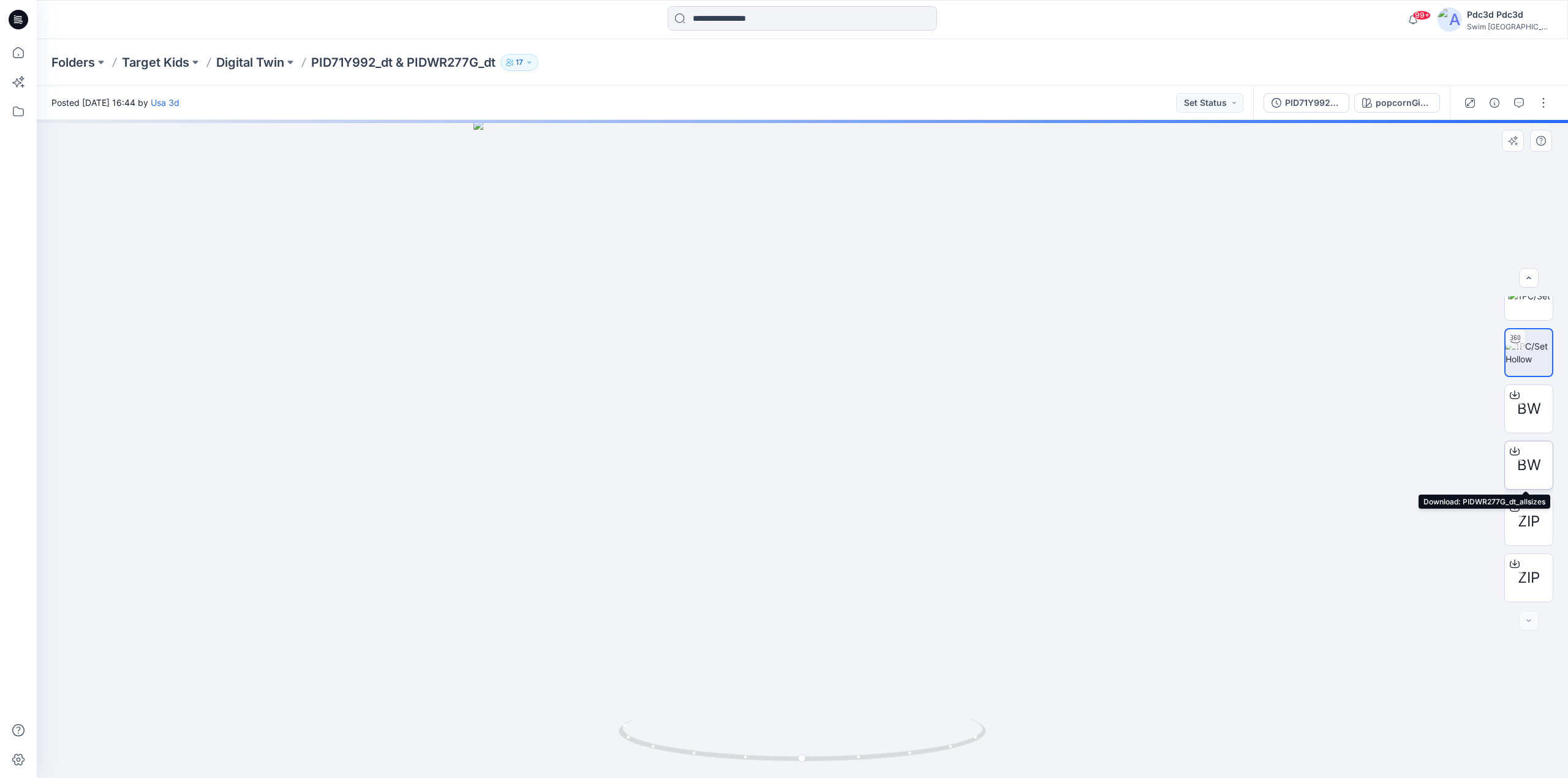
click at [1509, 453] on icon at bounding box center [1514, 451] width 10 height 10
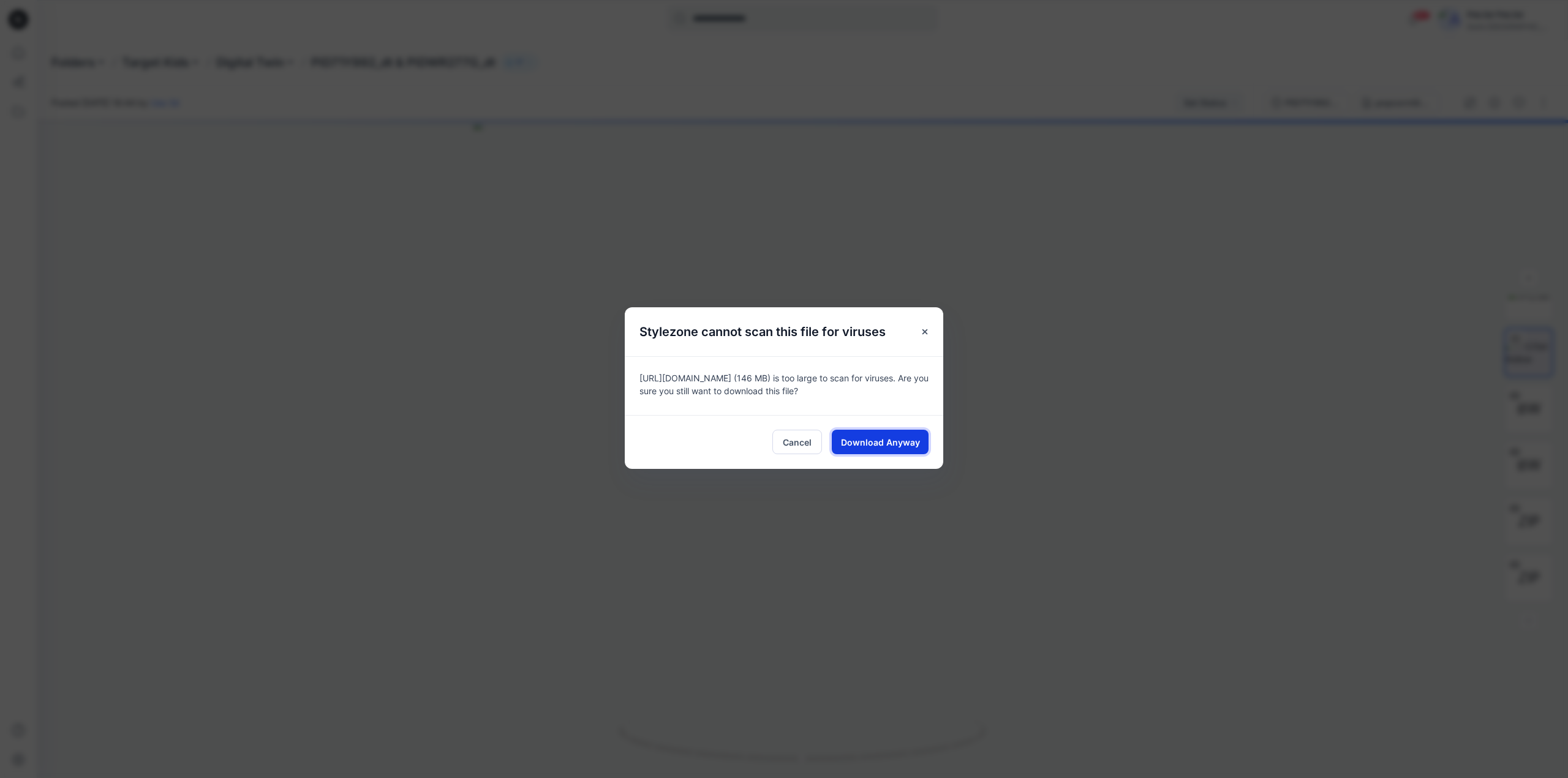
click at [868, 435] on button "Download Anyway" at bounding box center [880, 442] width 96 height 24
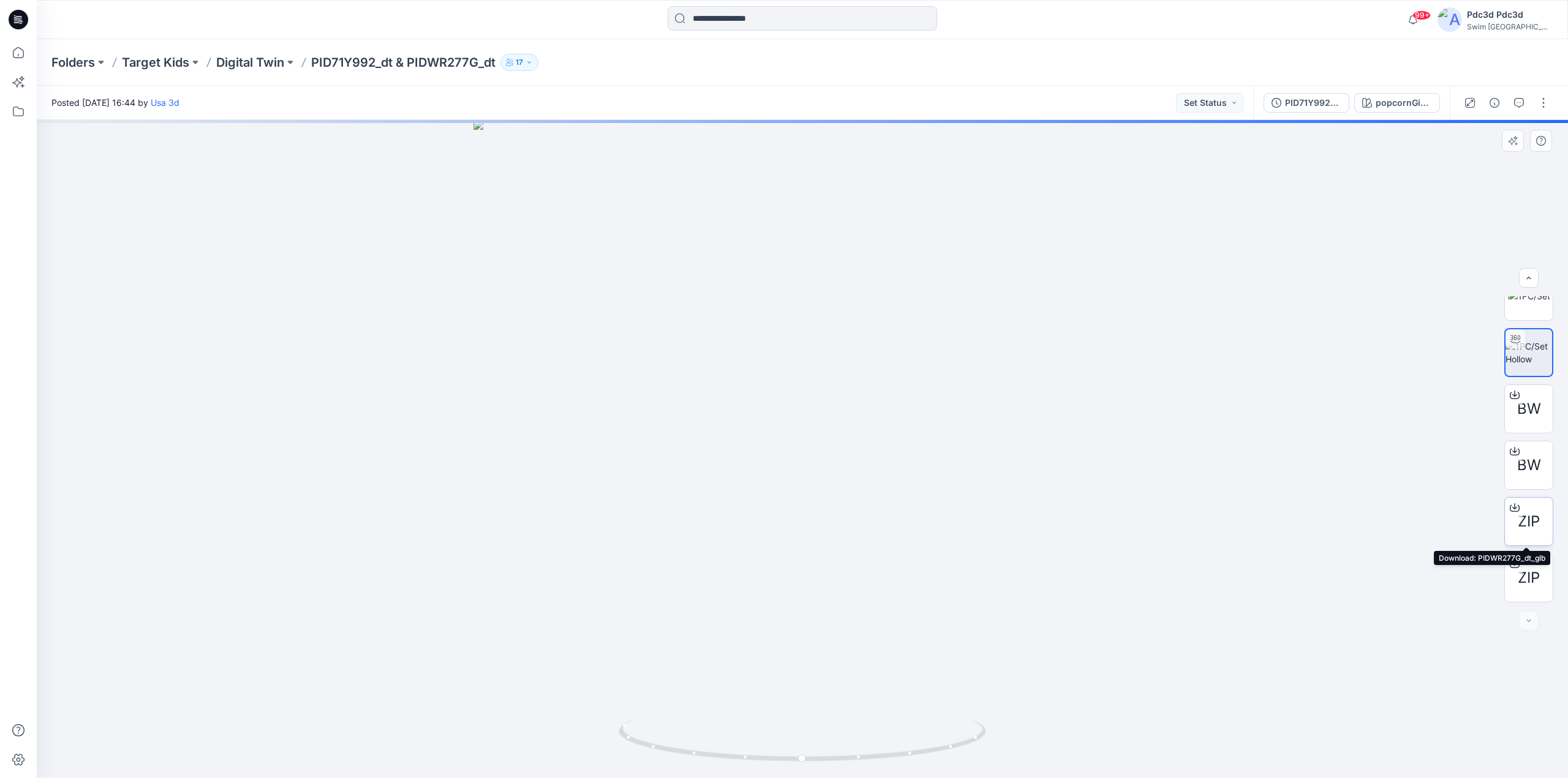
click at [1511, 504] on icon at bounding box center [1514, 508] width 10 height 10
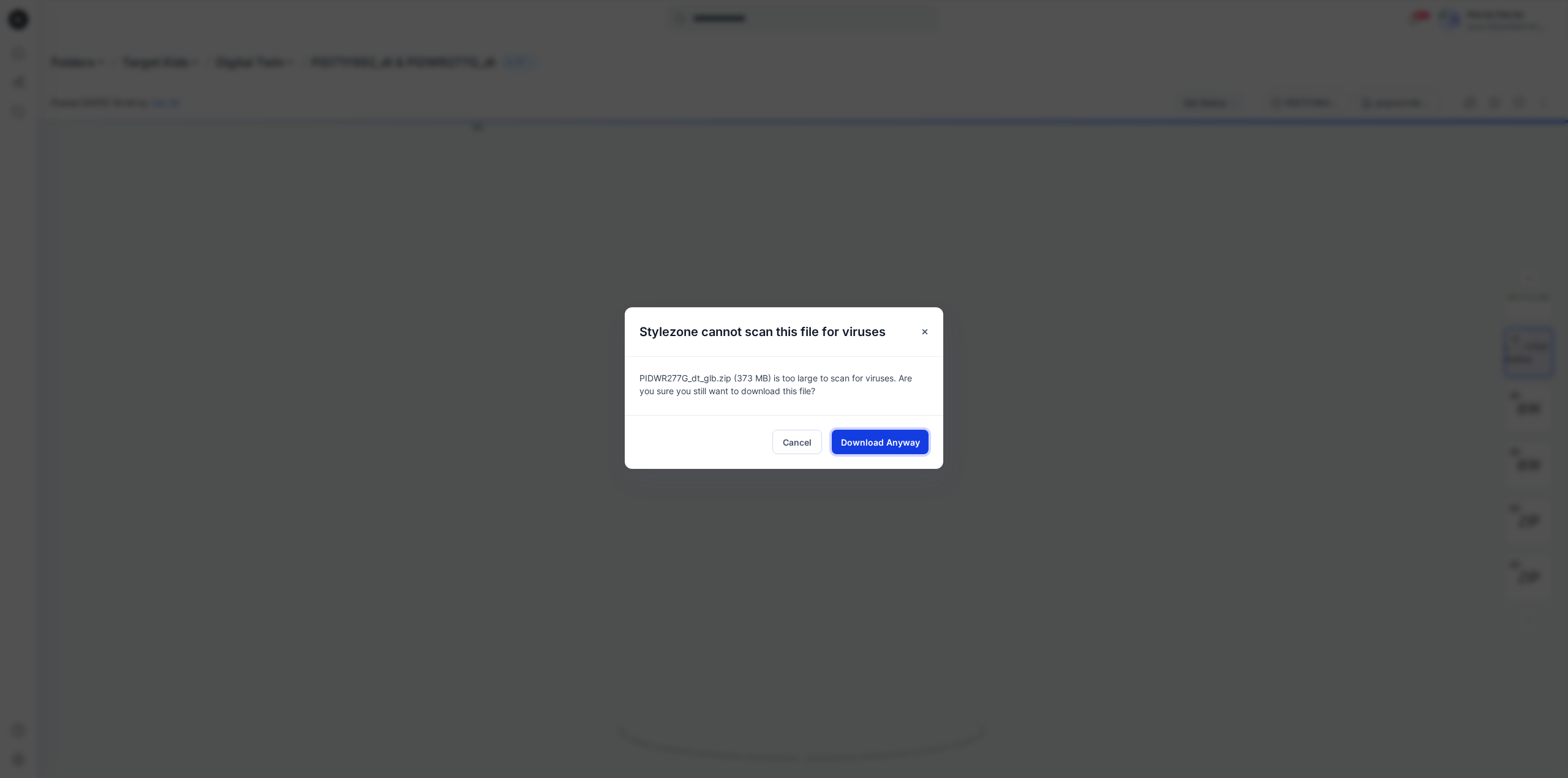
click at [897, 439] on span "Download Anyway" at bounding box center [880, 442] width 79 height 13
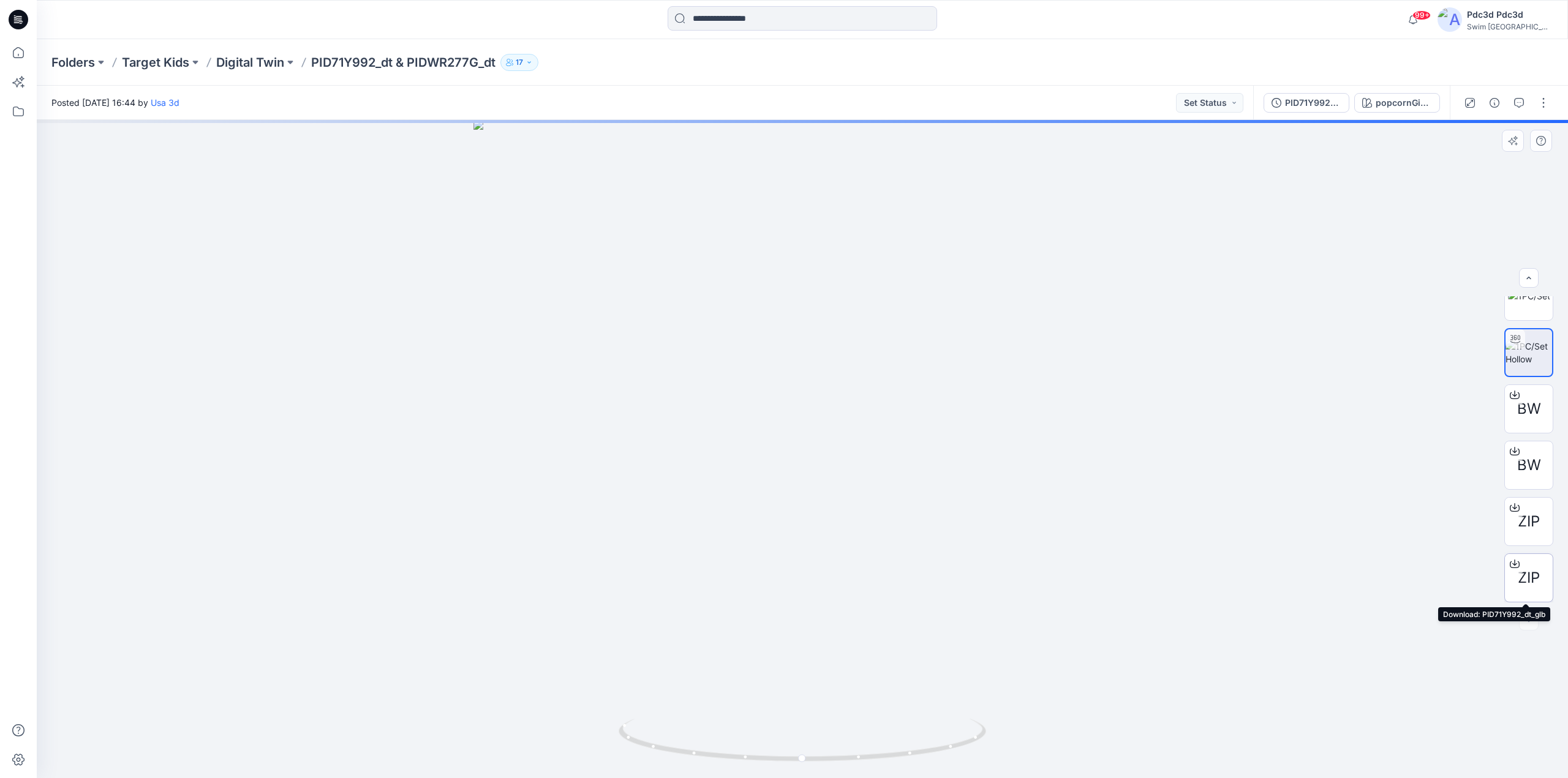
click at [1513, 561] on icon at bounding box center [1514, 564] width 10 height 10
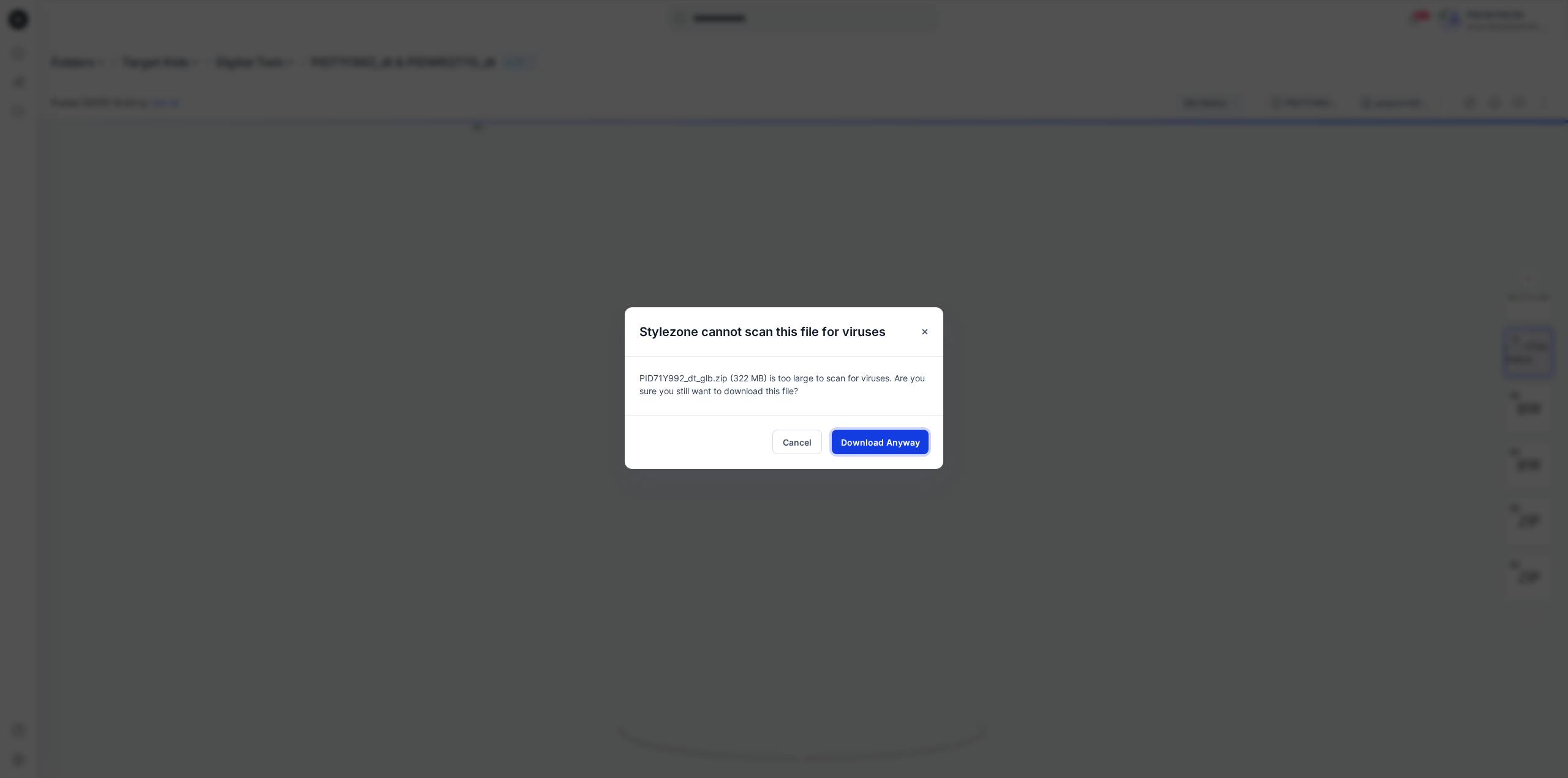
click at [897, 444] on span "Download Anyway" at bounding box center [880, 442] width 79 height 13
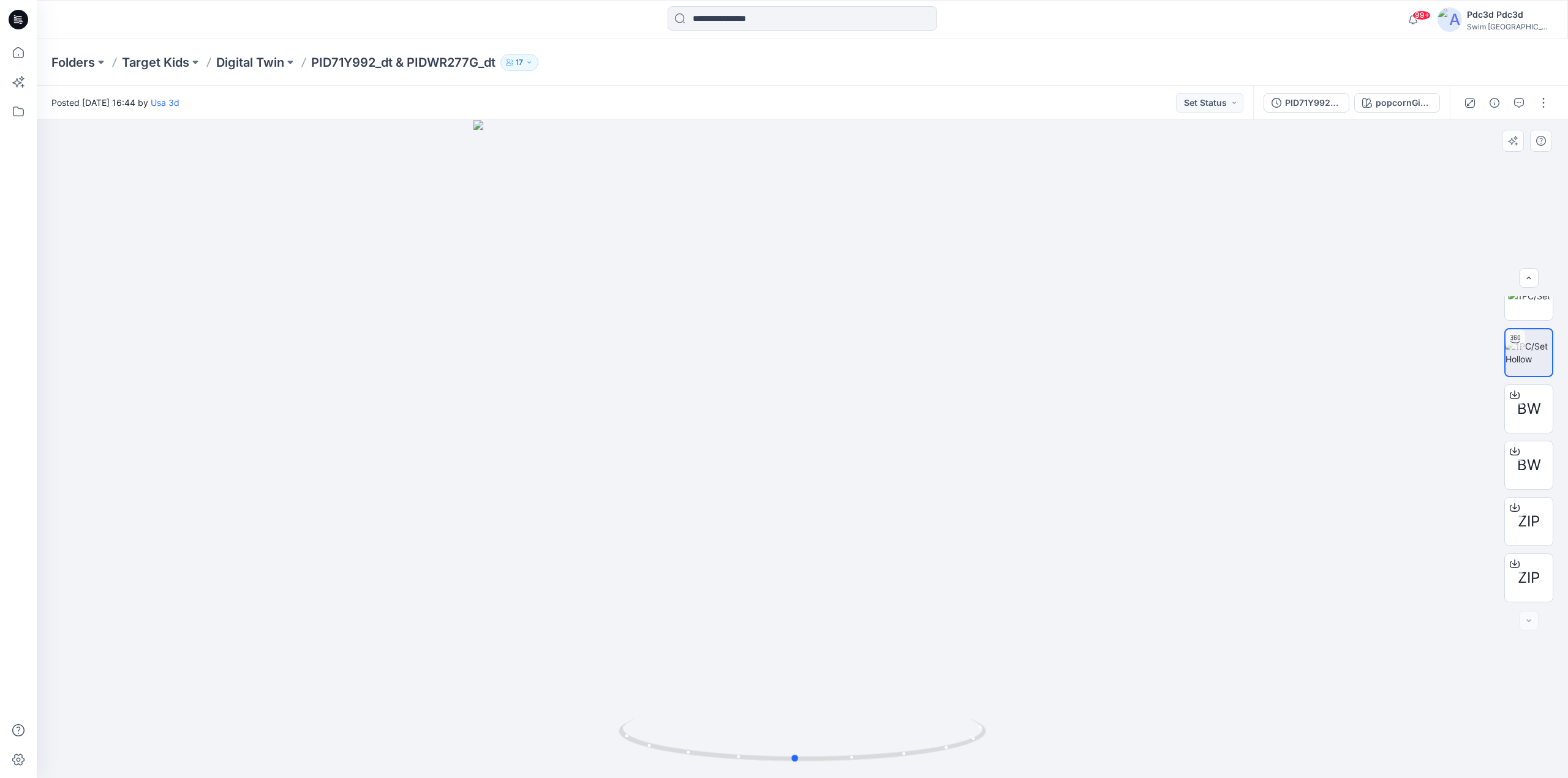
drag, startPoint x: 1374, startPoint y: 183, endPoint x: 1361, endPoint y: 307, distance: 124.7
click at [1361, 307] on div at bounding box center [802, 449] width 1531 height 658
drag, startPoint x: 937, startPoint y: 754, endPoint x: 965, endPoint y: 711, distance: 51.3
click at [799, 737] on icon at bounding box center [804, 742] width 370 height 46
drag, startPoint x: 911, startPoint y: 759, endPoint x: 939, endPoint y: 401, distance: 359.1
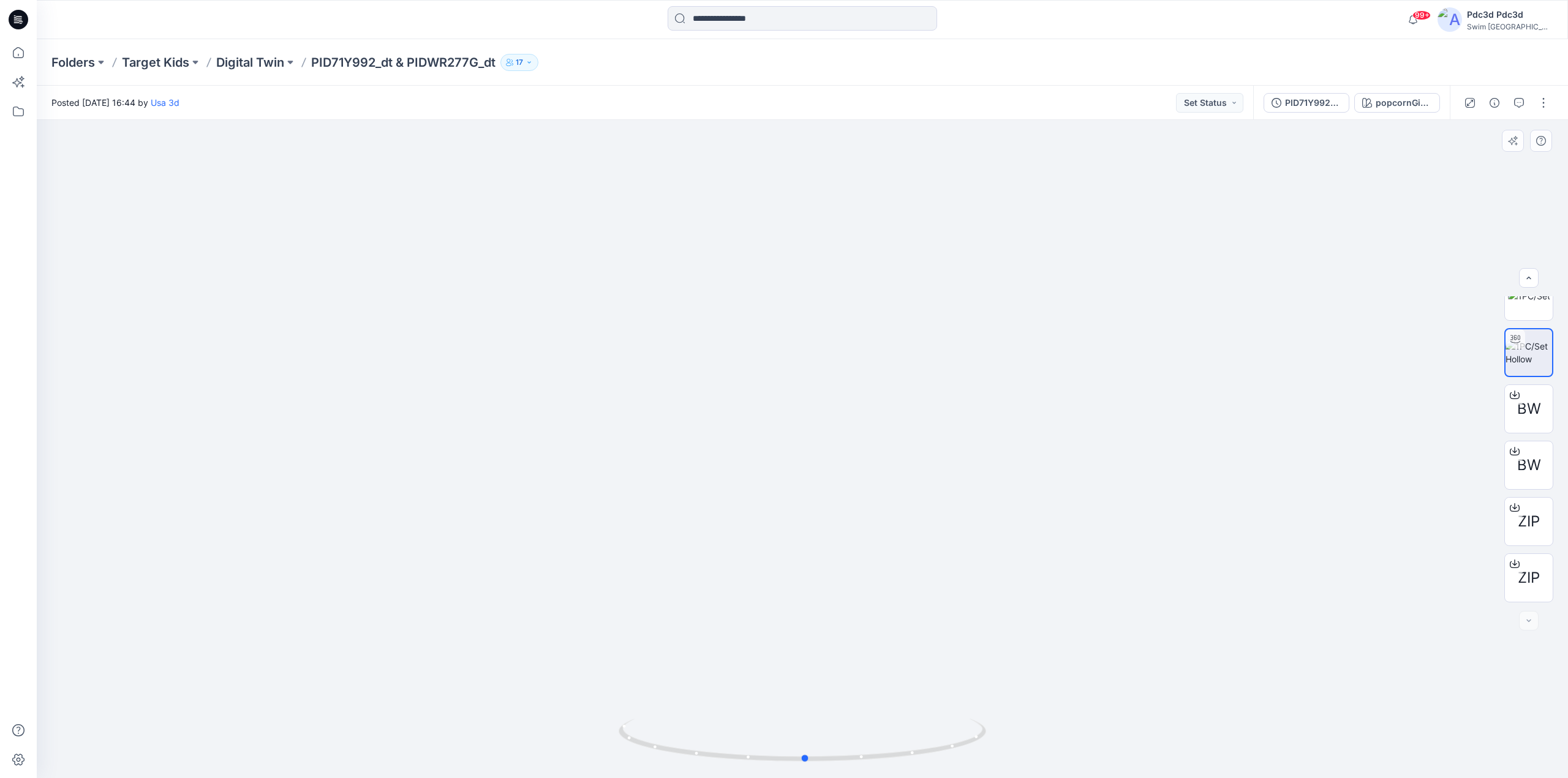
click at [1066, 731] on div at bounding box center [802, 449] width 1531 height 658
drag, startPoint x: 771, startPoint y: 388, endPoint x: 780, endPoint y: 560, distance: 172.2
click at [780, 560] on img at bounding box center [802, 348] width 1194 height 861
click at [1148, 623] on img at bounding box center [802, 418] width 1194 height 723
click at [1165, 473] on img at bounding box center [802, 443] width 757 height 670
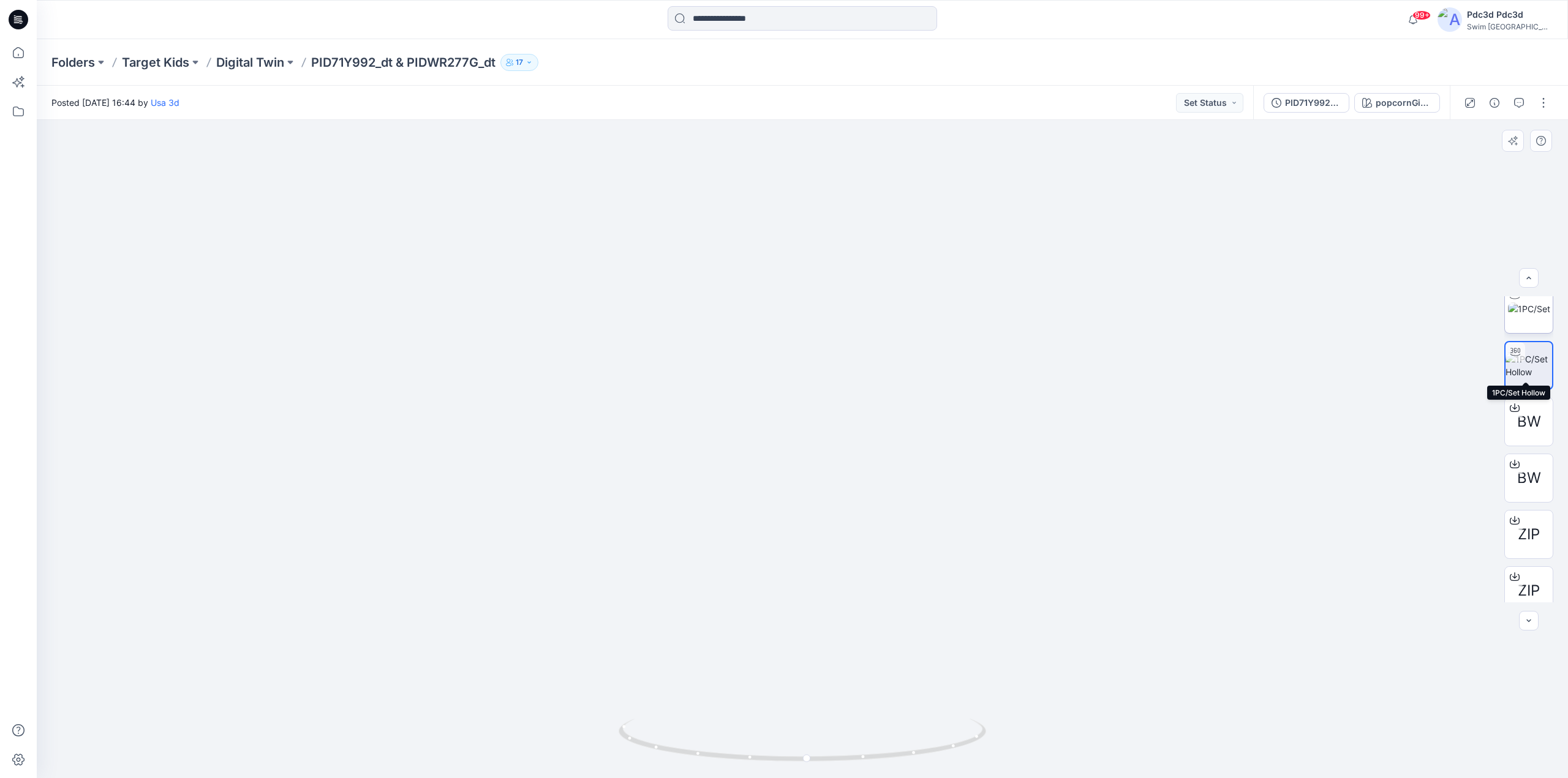
scroll to position [0, 0]
click at [1532, 325] on img at bounding box center [1529, 321] width 42 height 13
click at [272, 61] on p "Digital Twin" at bounding box center [250, 63] width 68 height 17
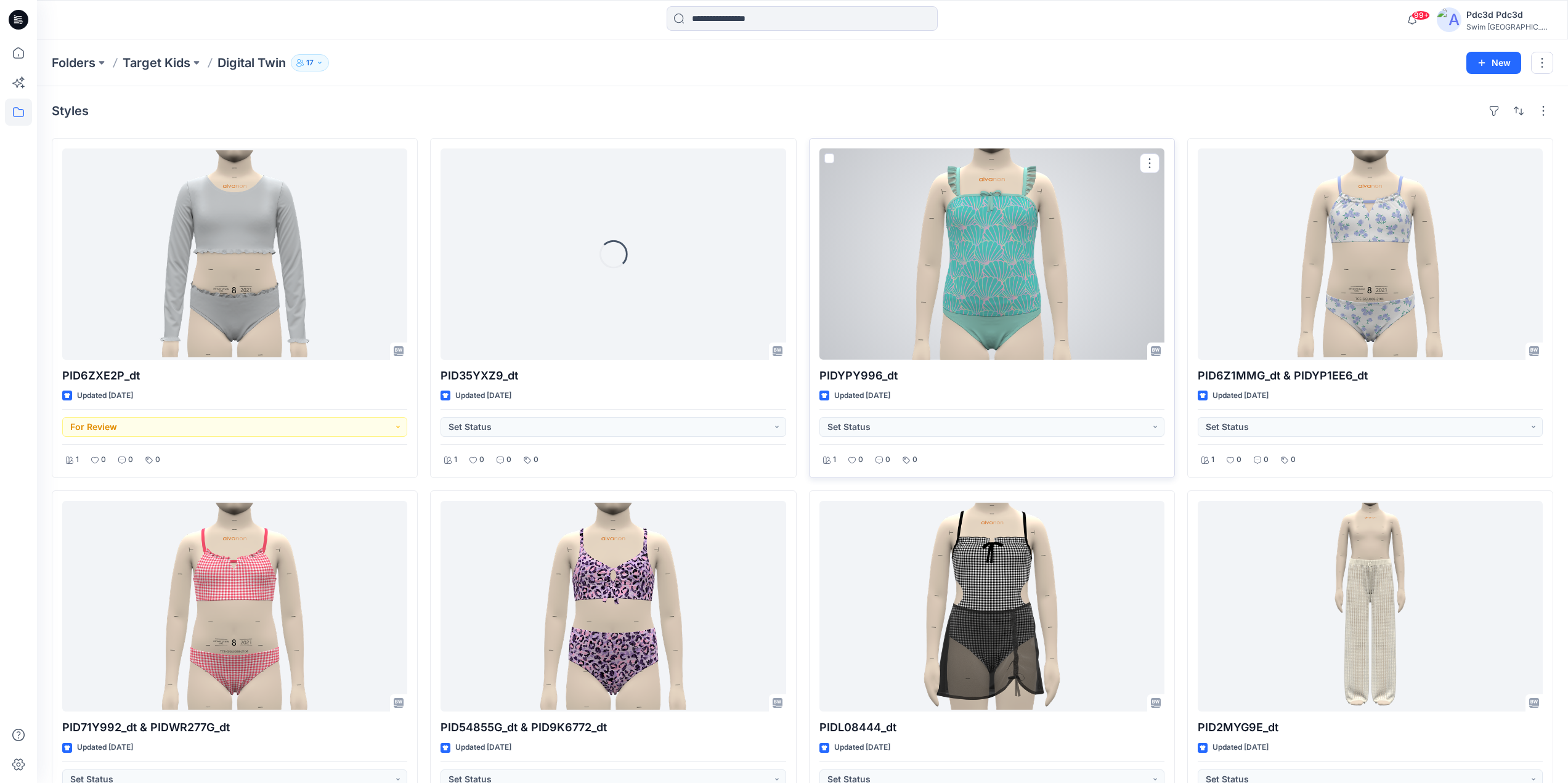
click at [1049, 271] on div at bounding box center [991, 254] width 345 height 211
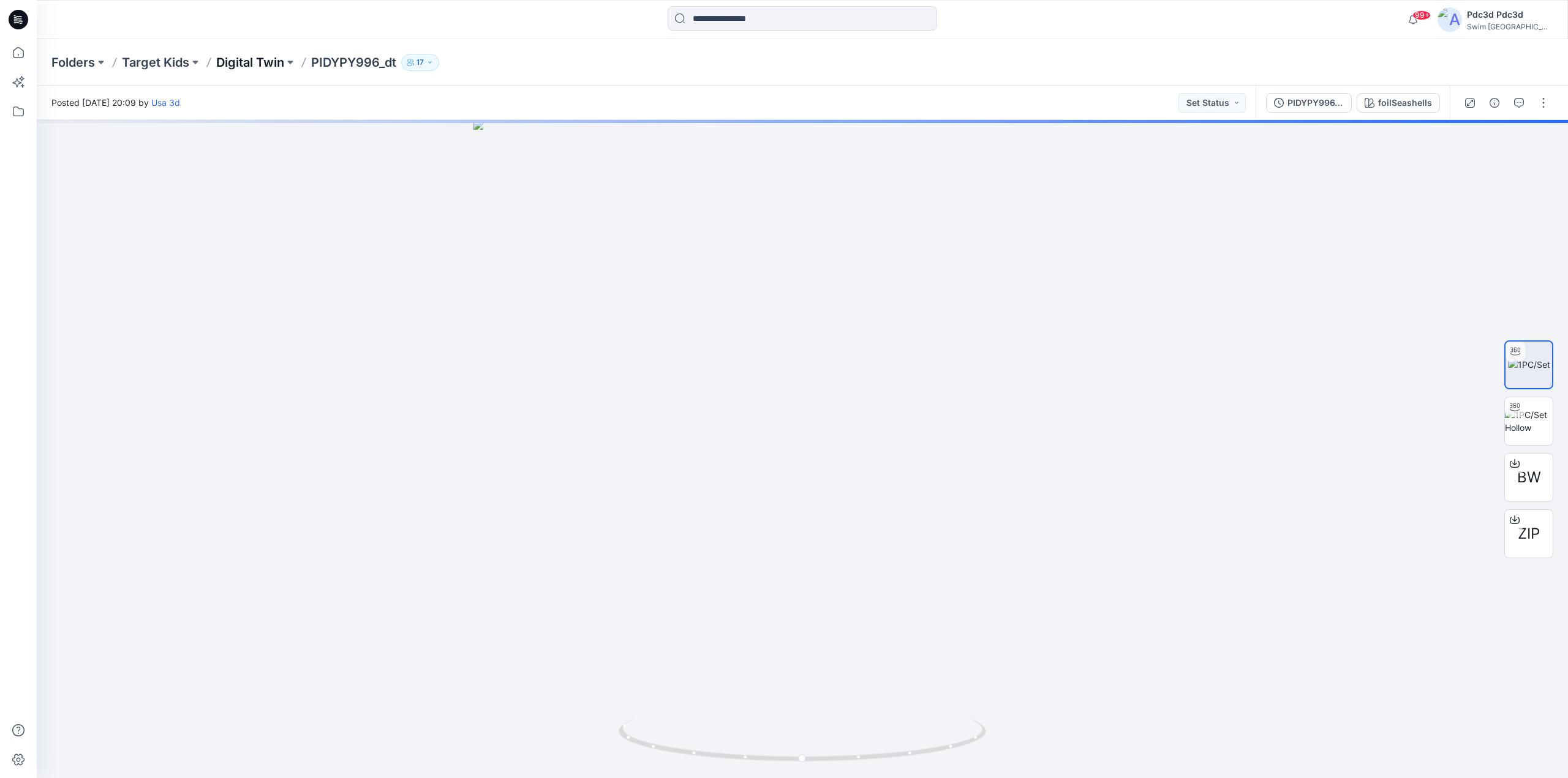
click at [248, 63] on p "Digital Twin" at bounding box center [250, 63] width 68 height 17
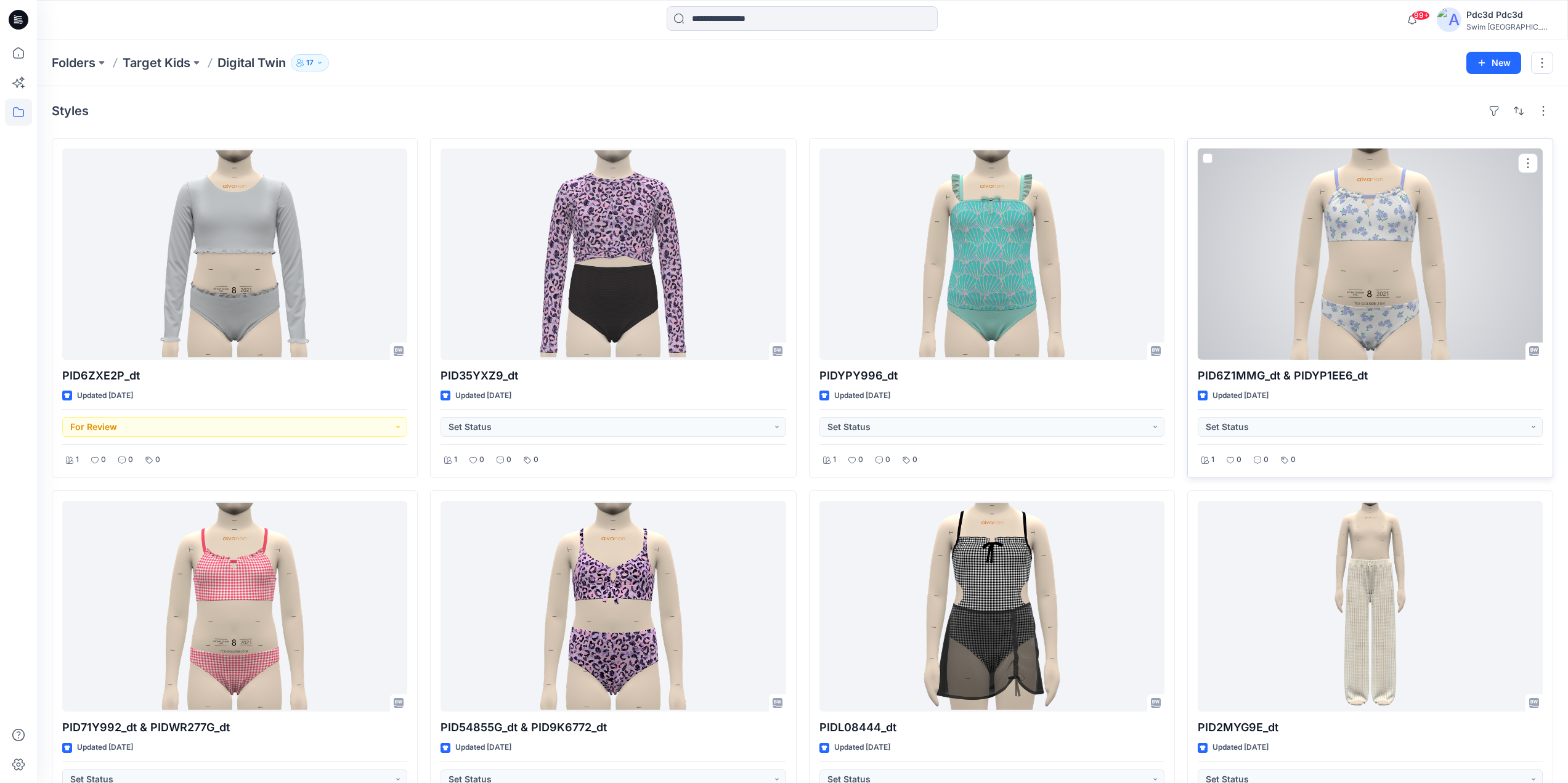
click at [1411, 268] on div at bounding box center [1370, 254] width 345 height 211
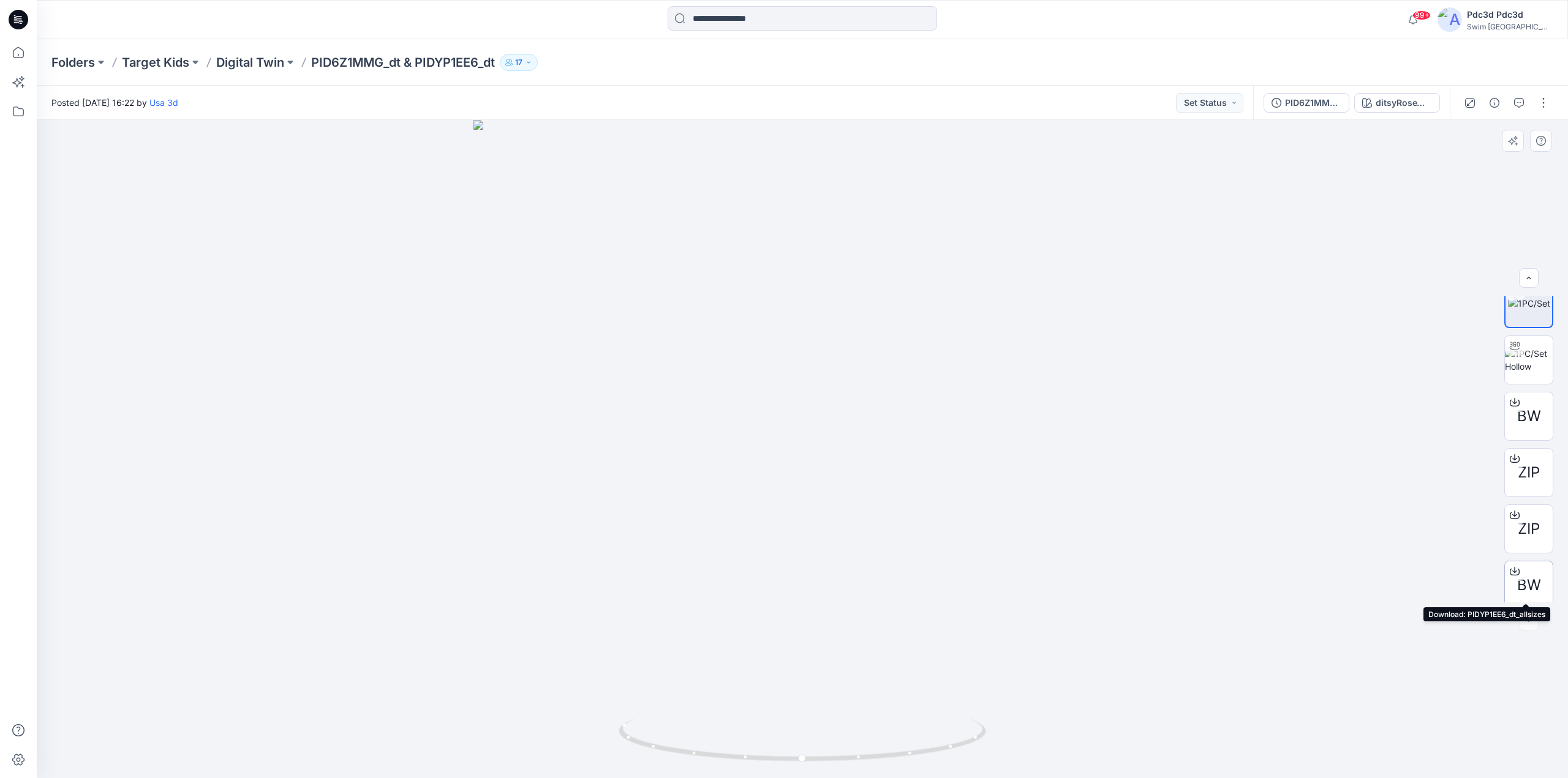
scroll to position [24, 0]
click at [1512, 387] on div at bounding box center [1514, 395] width 19 height 19
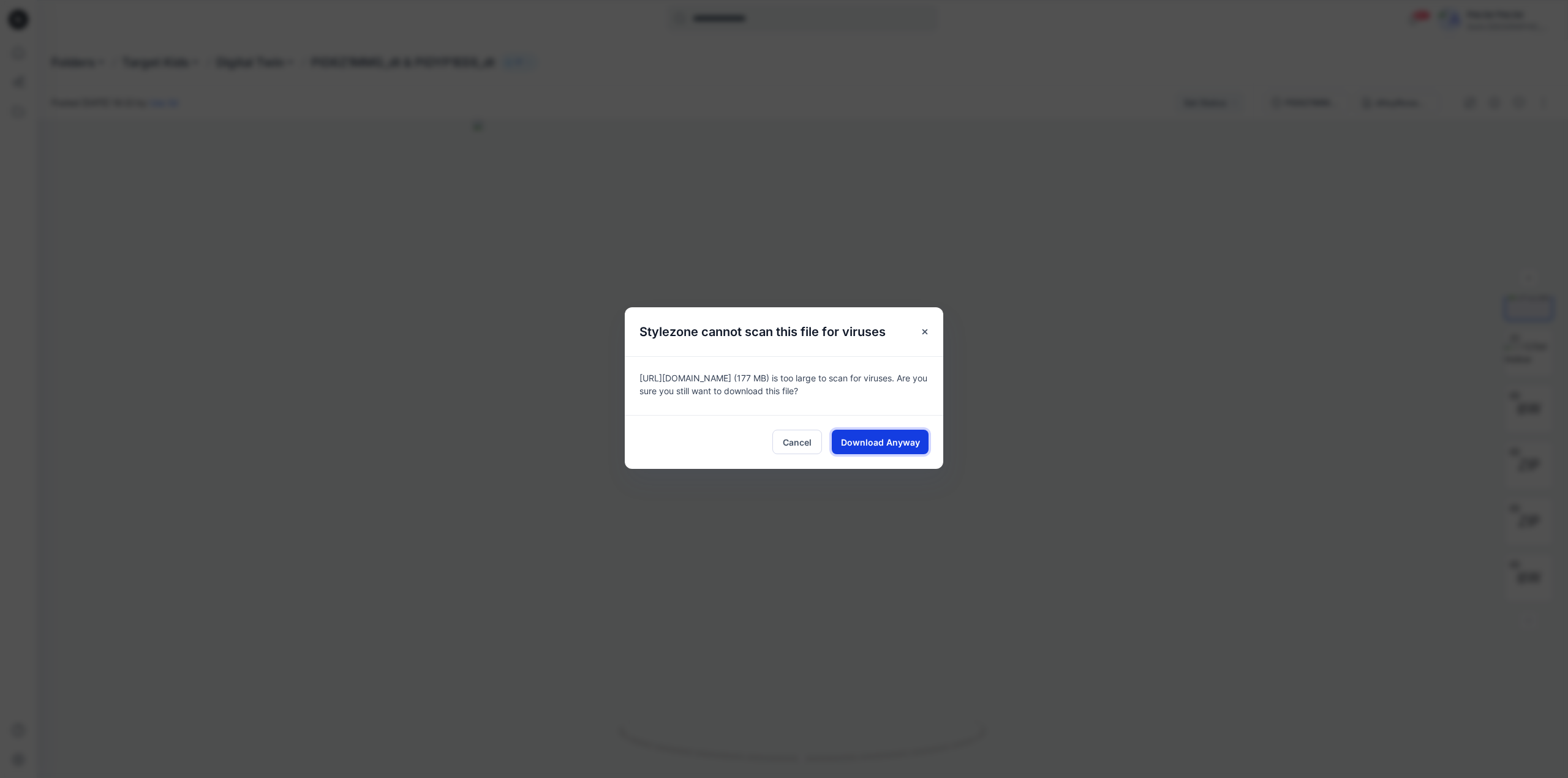
click at [854, 440] on span "Download Anyway" at bounding box center [880, 442] width 79 height 13
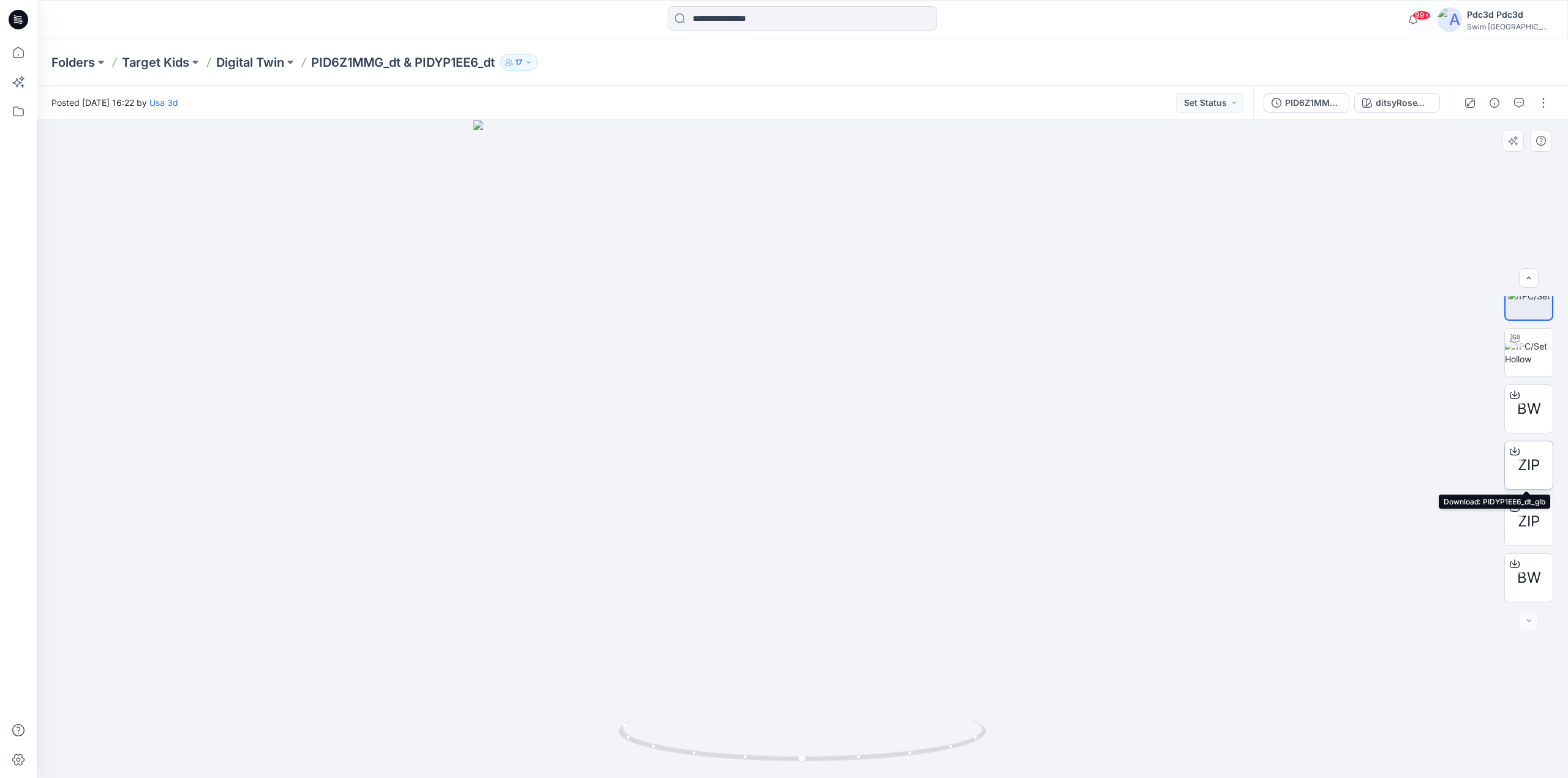
click at [1513, 451] on icon at bounding box center [1514, 449] width 5 height 6
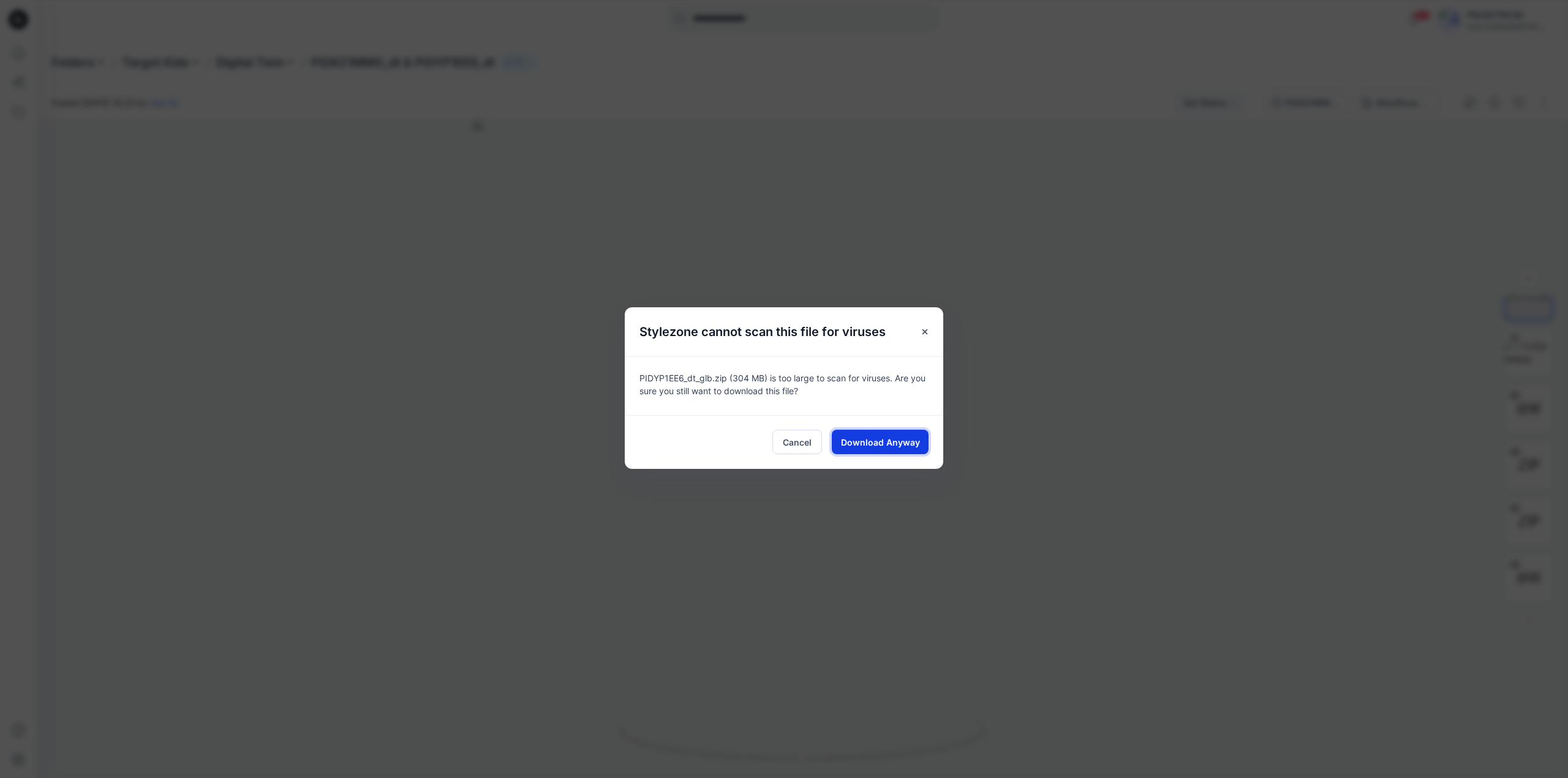
click at [867, 449] on button "Download Anyway" at bounding box center [880, 442] width 96 height 24
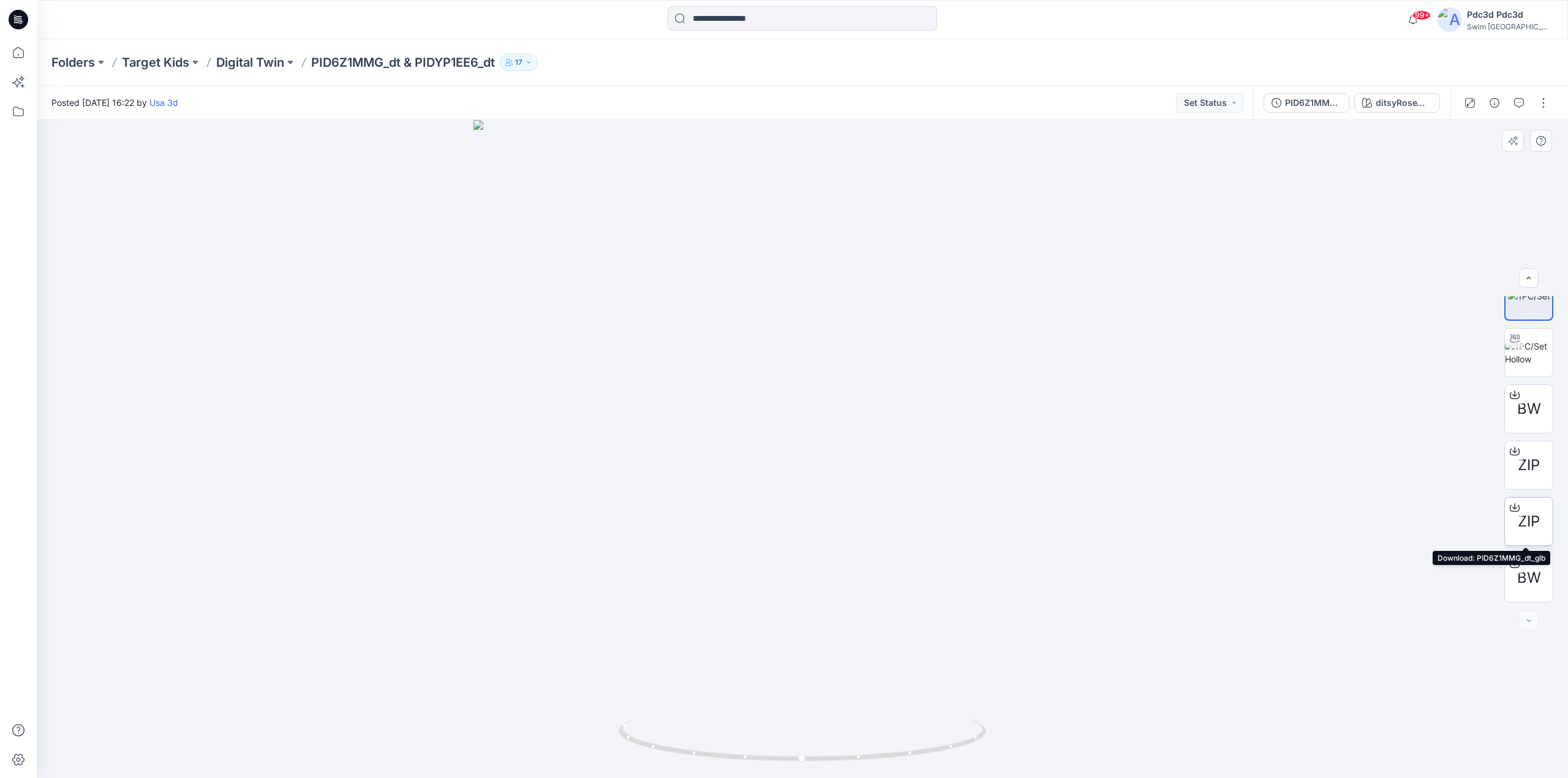
click at [1513, 507] on icon at bounding box center [1514, 506] width 5 height 6
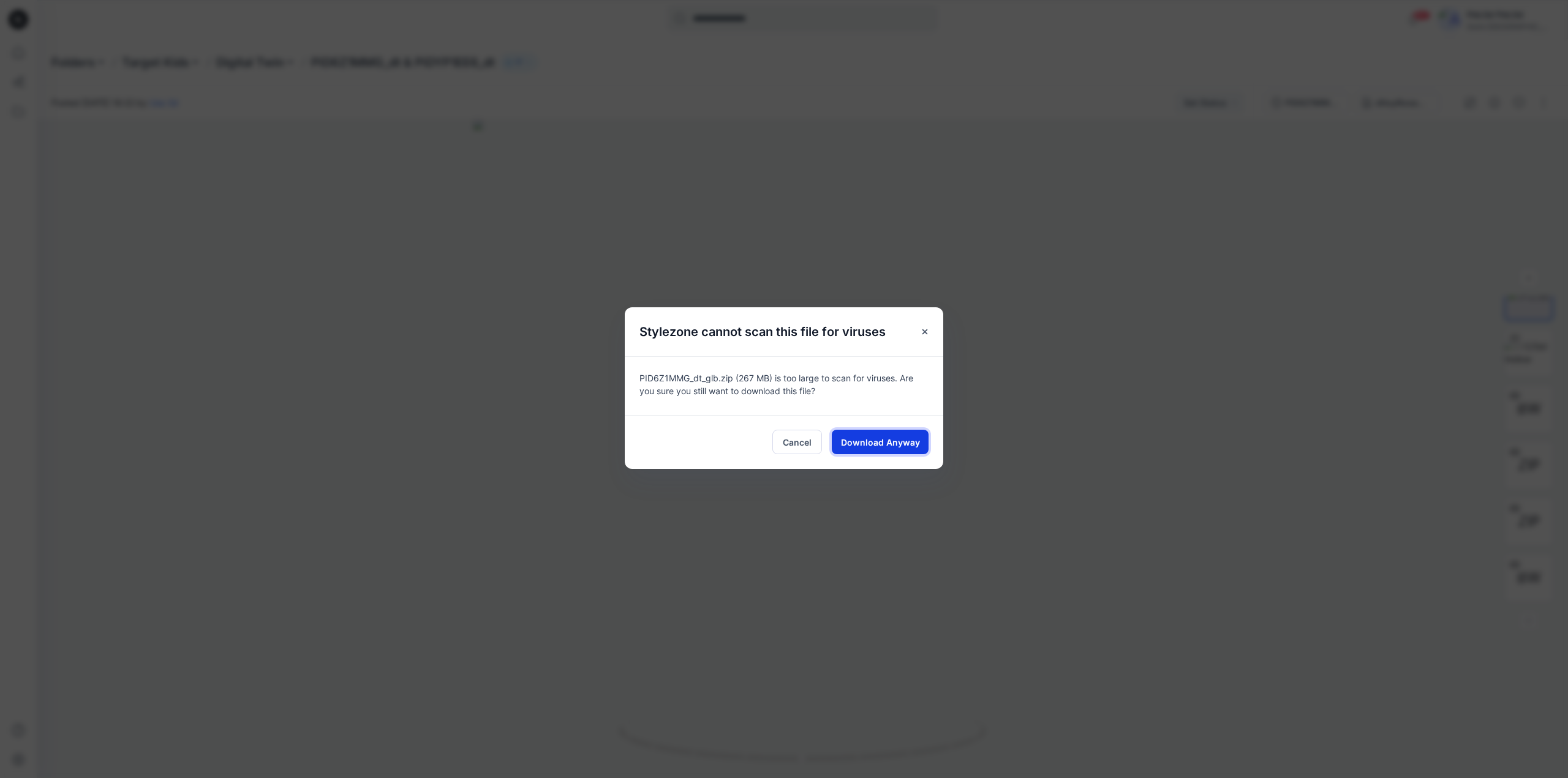
click at [870, 431] on button "Download Anyway" at bounding box center [880, 442] width 96 height 24
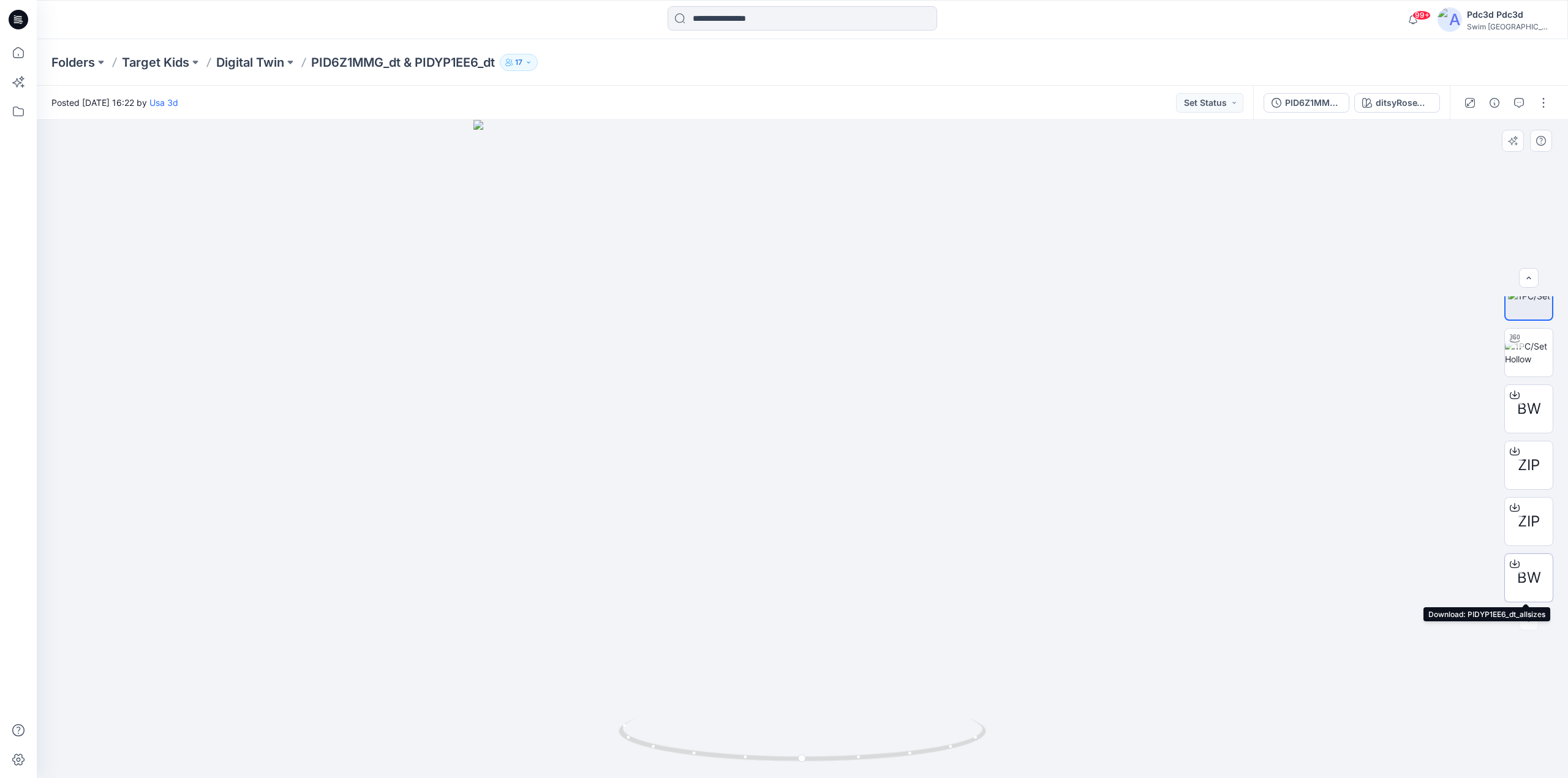
click at [1513, 559] on icon at bounding box center [1514, 564] width 10 height 10
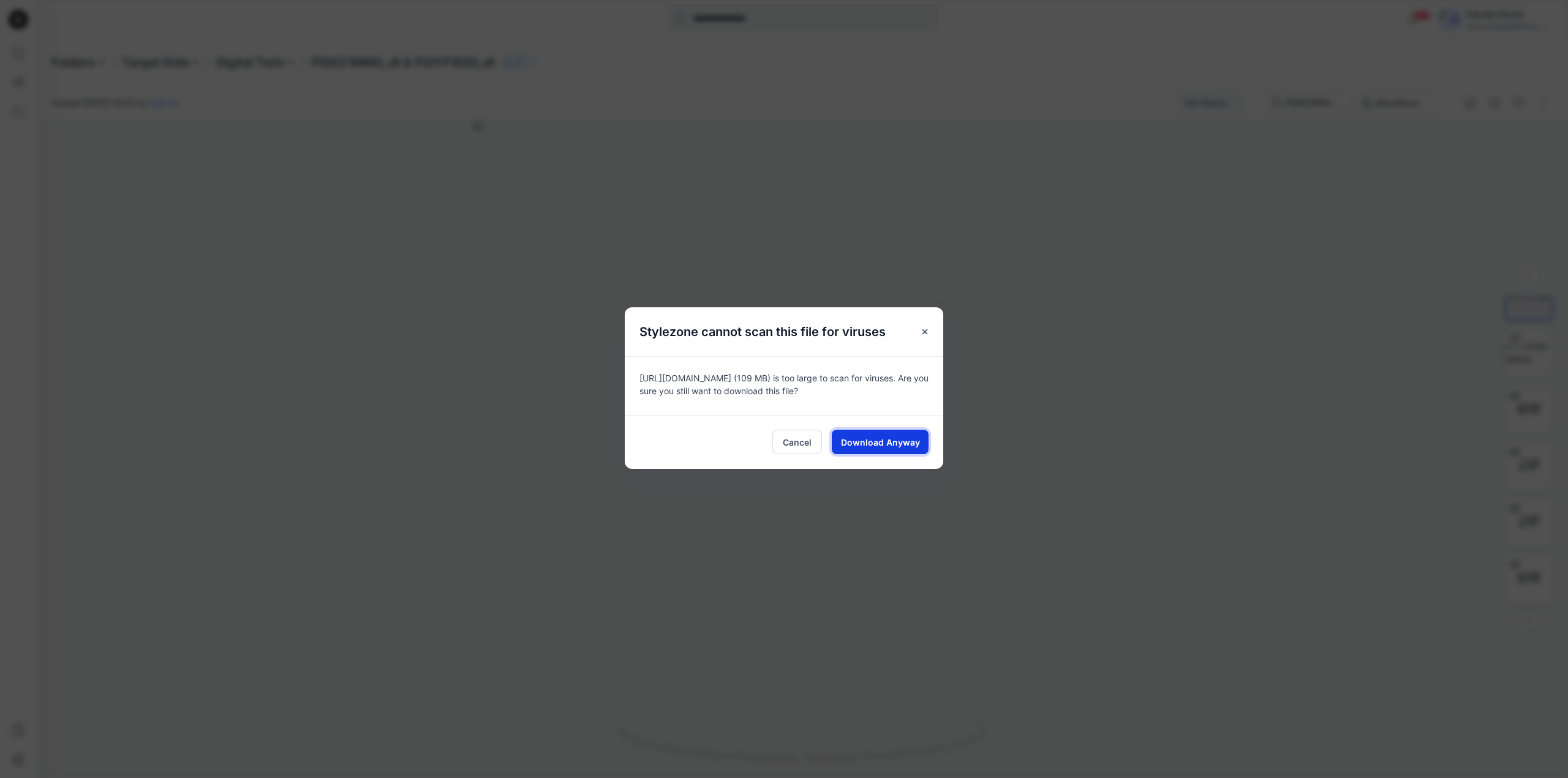
click at [906, 441] on span "Download Anyway" at bounding box center [880, 442] width 79 height 13
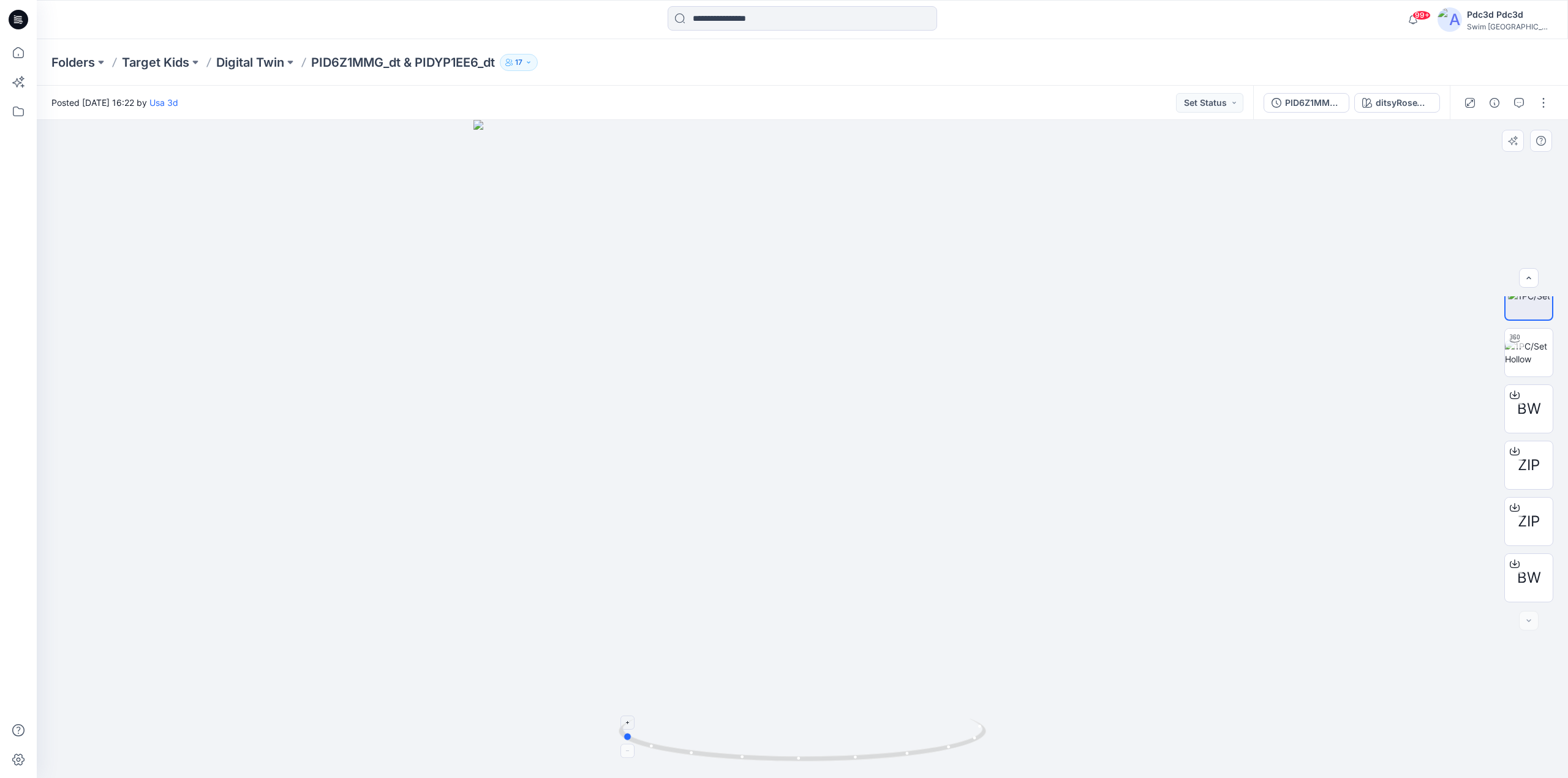
drag, startPoint x: 852, startPoint y: 757, endPoint x: 673, endPoint y: 724, distance: 182.0
click at [672, 723] on icon at bounding box center [804, 742] width 370 height 46
drag, startPoint x: 837, startPoint y: 761, endPoint x: 876, endPoint y: 326, distance: 436.7
click at [1026, 725] on div at bounding box center [802, 449] width 1531 height 658
drag, startPoint x: 726, startPoint y: 169, endPoint x: 702, endPoint y: 547, distance: 378.8
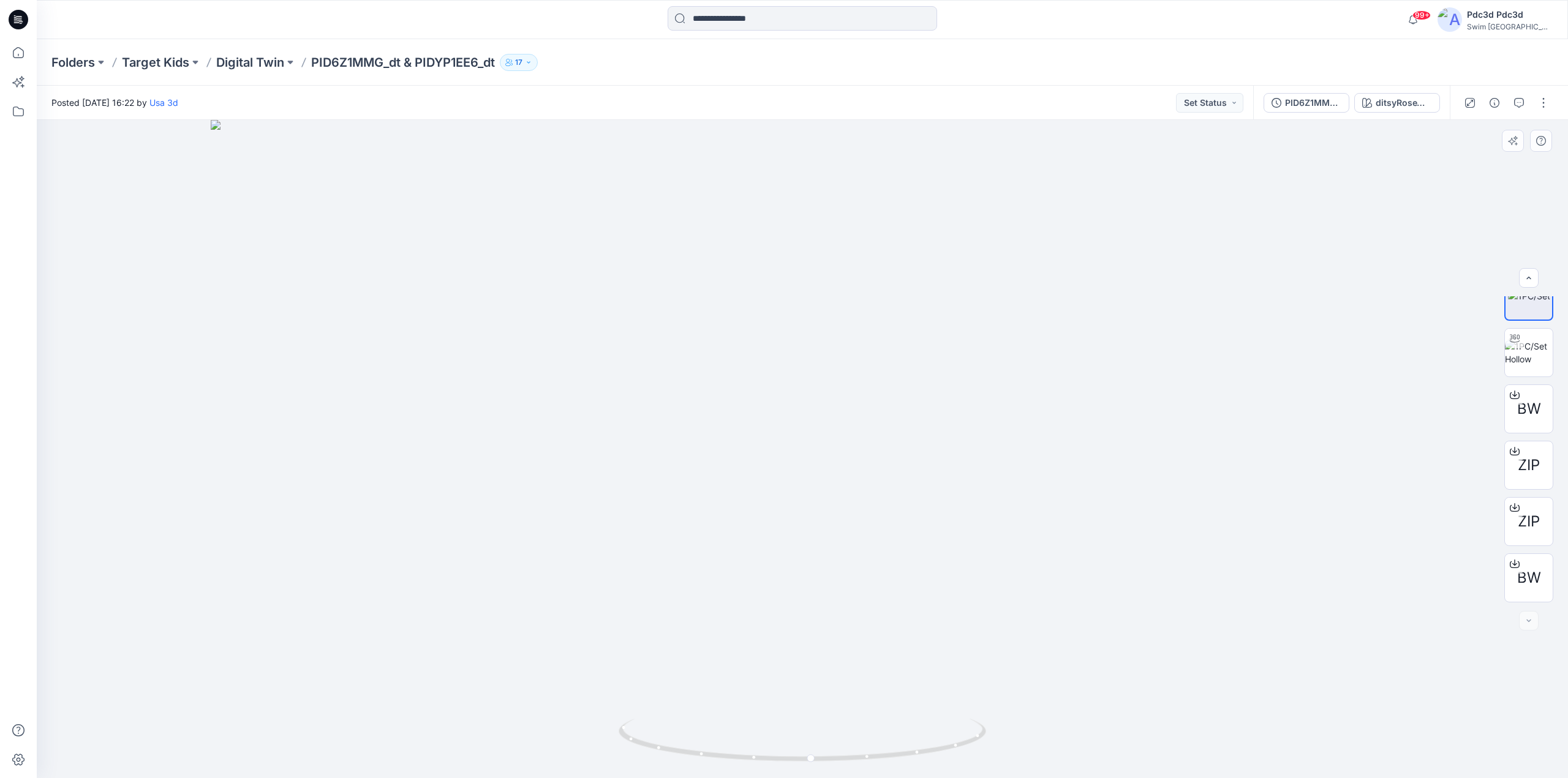
click at [702, 547] on img at bounding box center [802, 449] width 1183 height 658
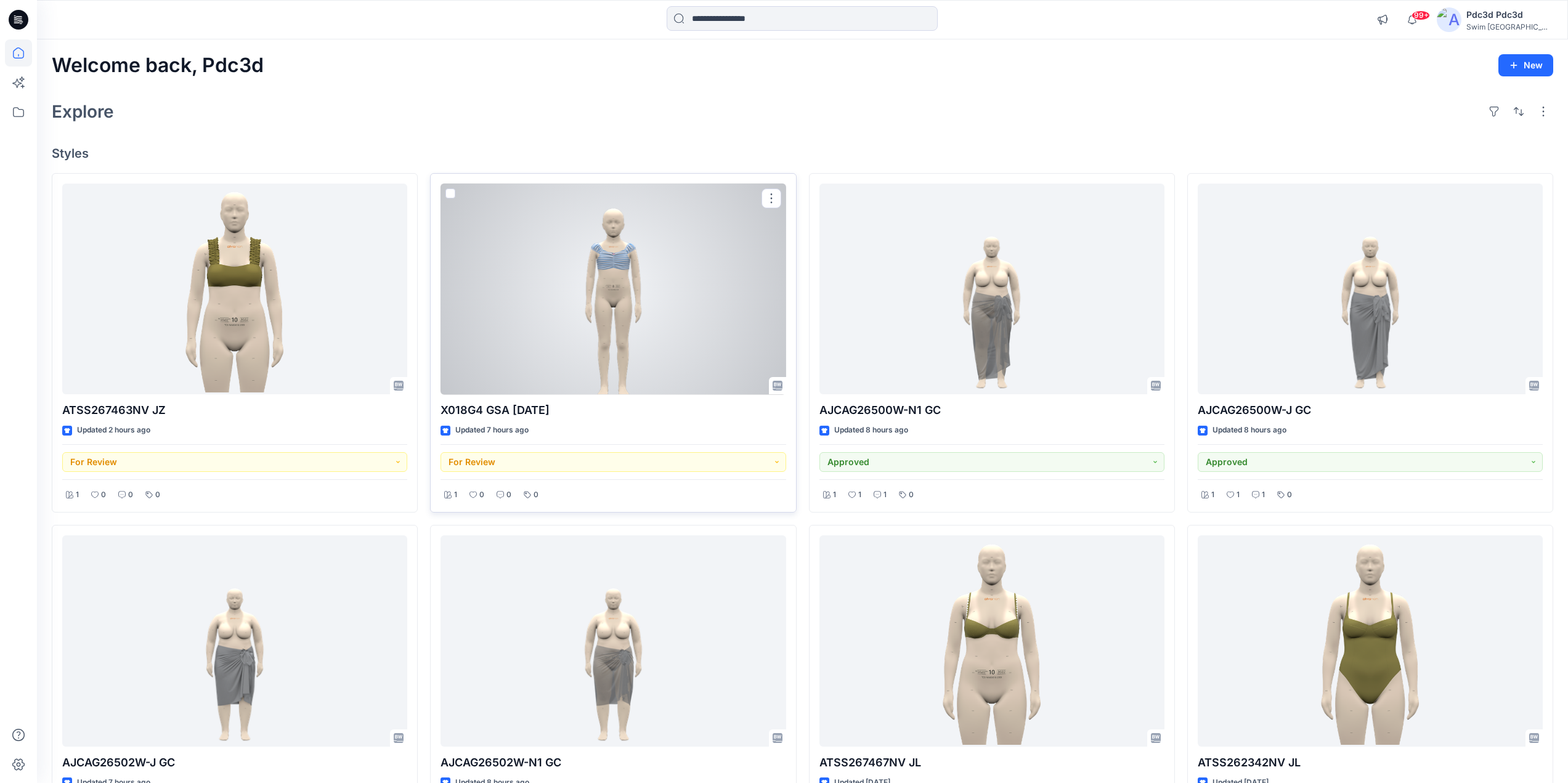
click at [603, 304] on div at bounding box center [612, 289] width 345 height 211
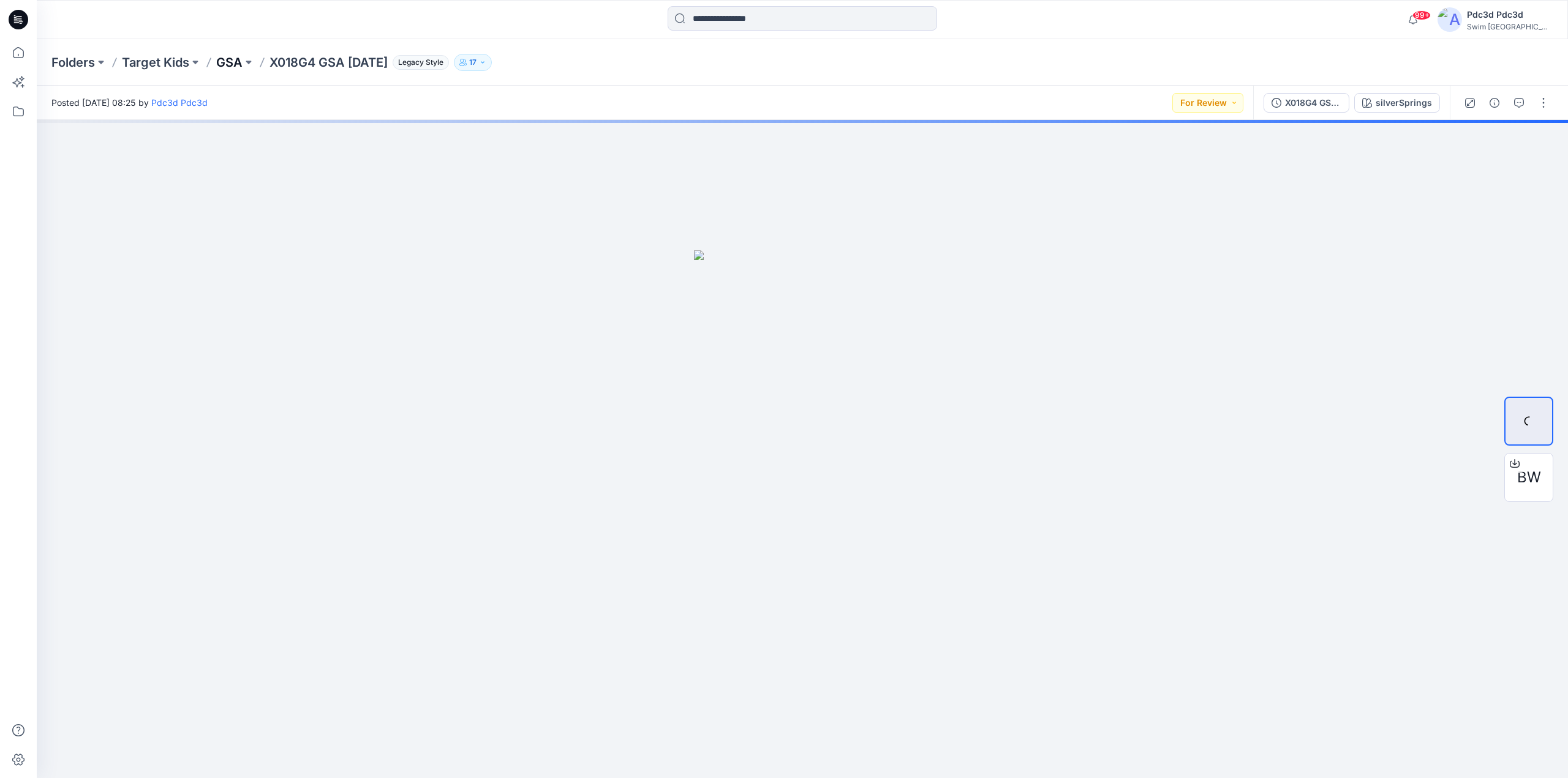
click at [237, 67] on p "GSA" at bounding box center [229, 63] width 26 height 17
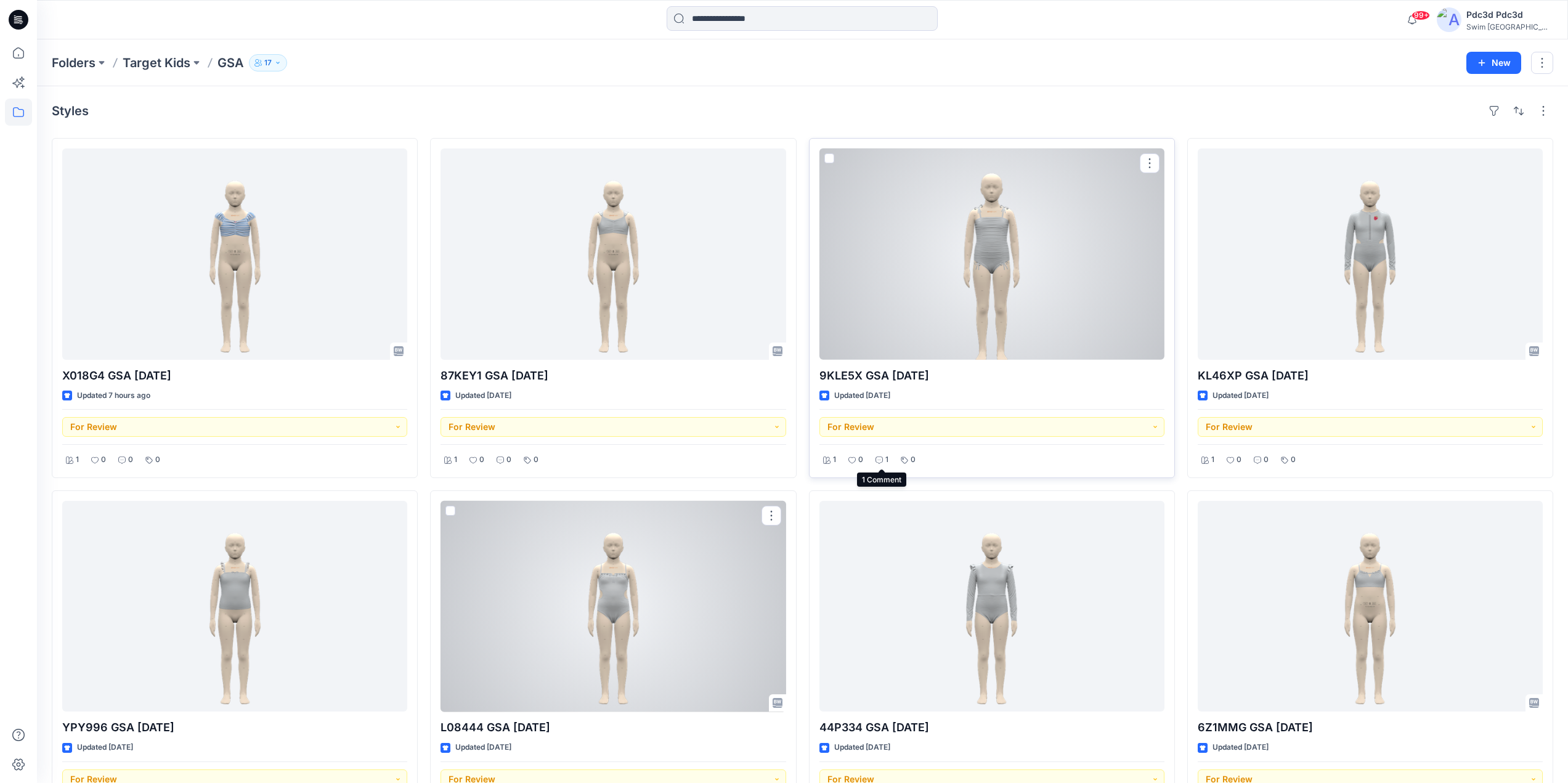
click at [874, 461] on div "1" at bounding box center [882, 460] width 20 height 16
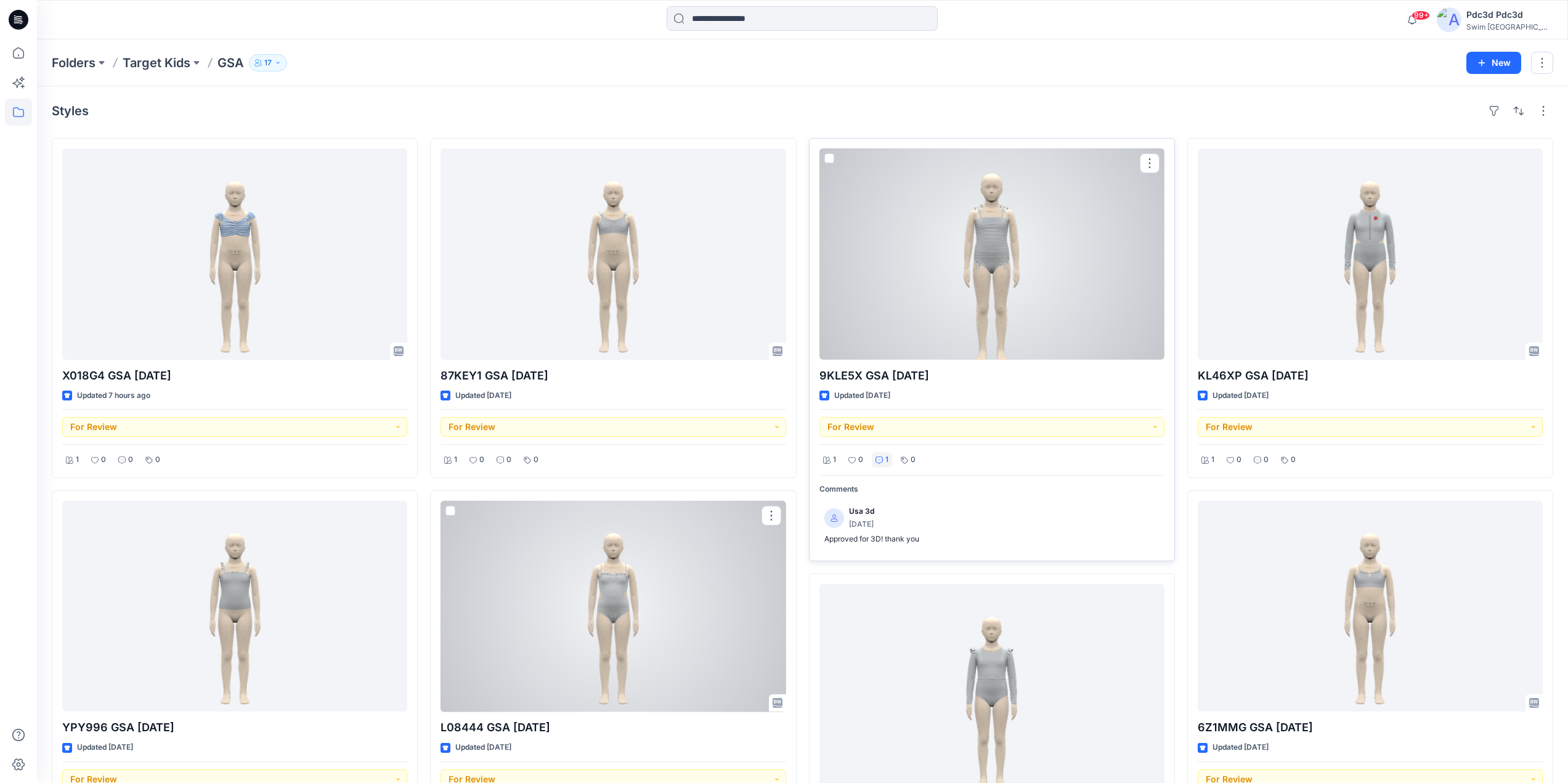
click at [874, 460] on div "1" at bounding box center [882, 460] width 20 height 16
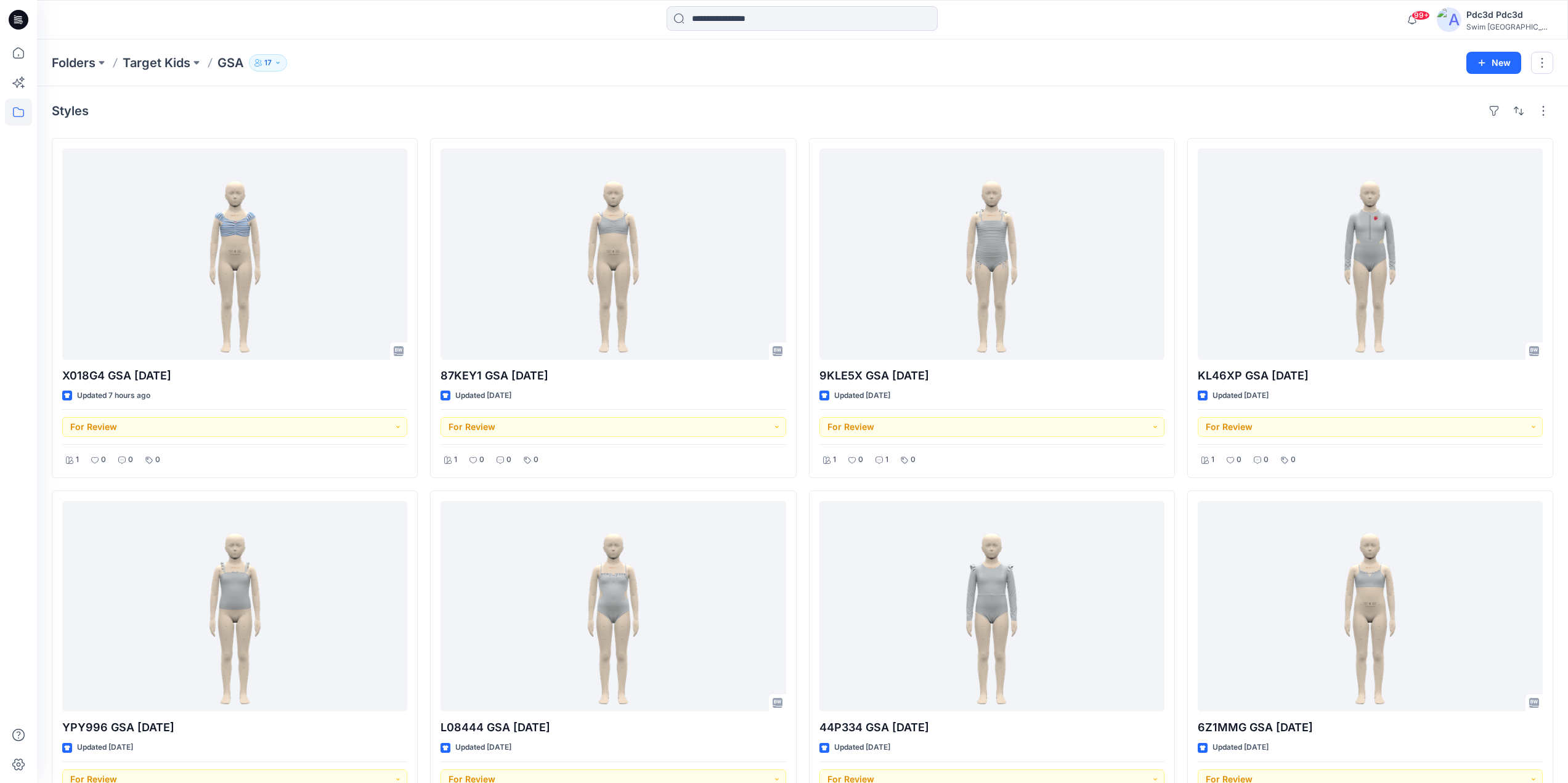
click at [472, 88] on div "Styles X018G4 GSA 2025.8.29 Updated 7 hours ago For Review 1 0 0 0 YPY996 GSA 2…" at bounding box center [802, 664] width 1531 height 1156
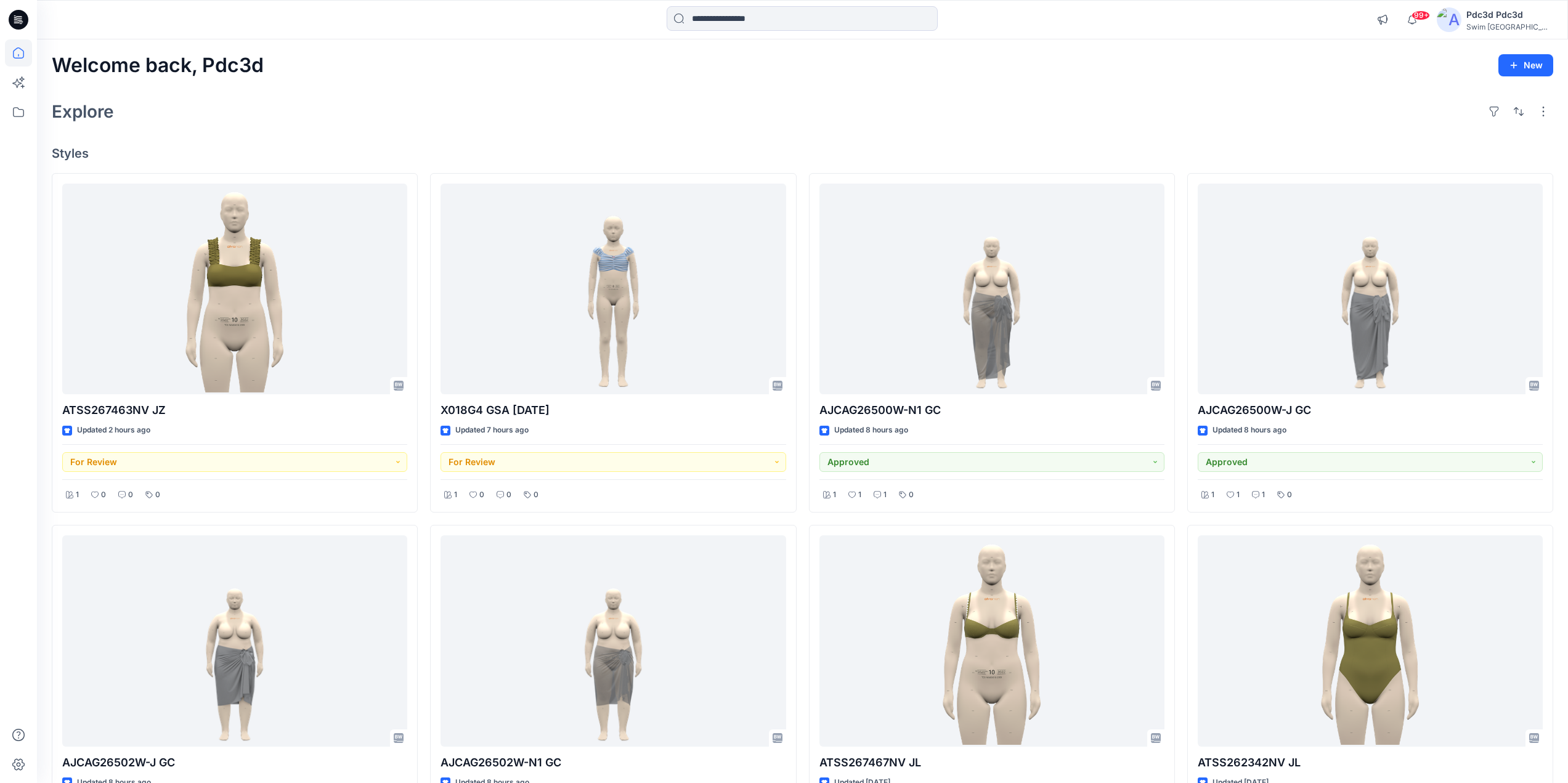
click at [507, 104] on div "Explore" at bounding box center [803, 111] width 1502 height 29
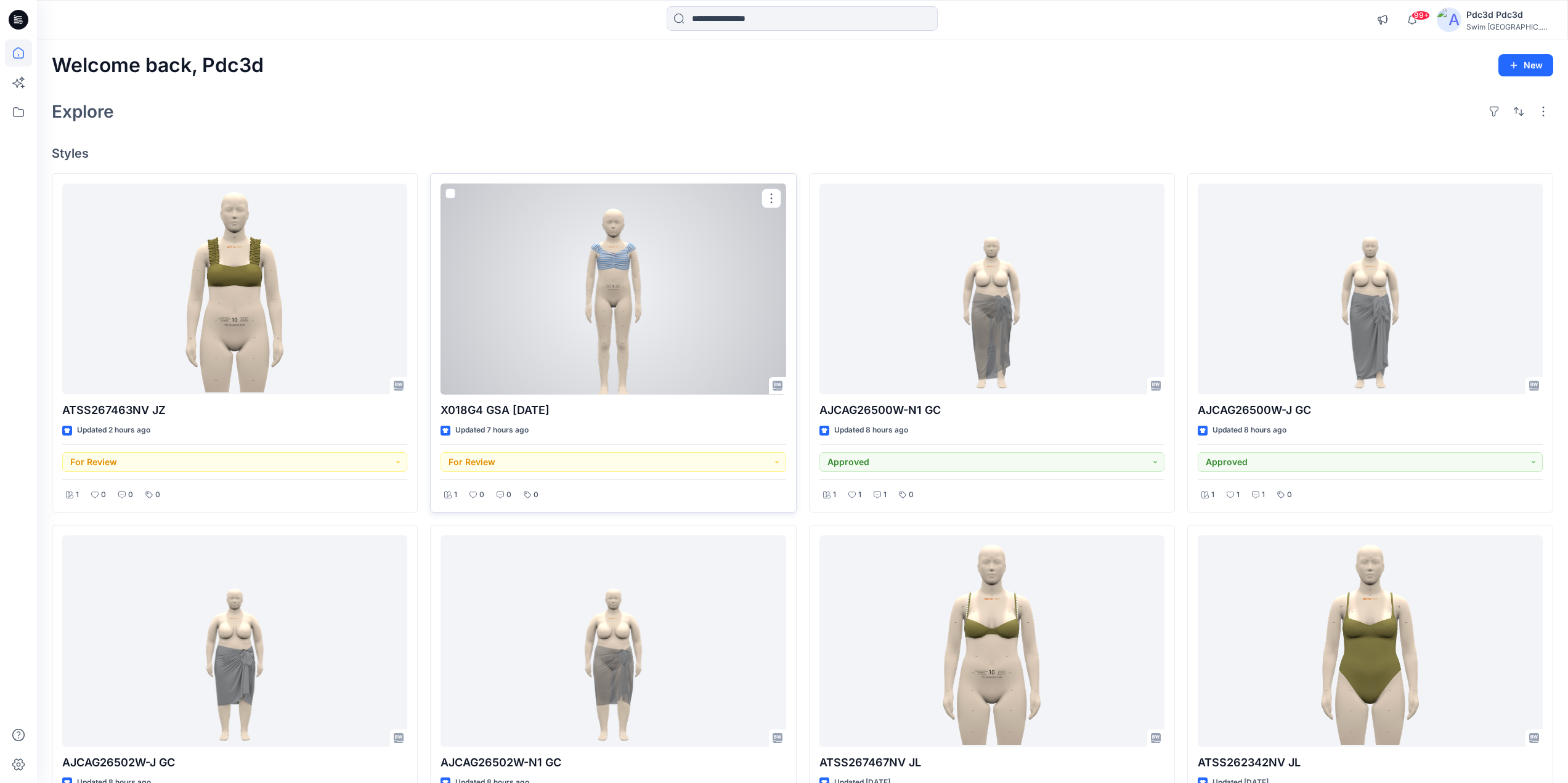
click at [611, 264] on div at bounding box center [612, 289] width 345 height 211
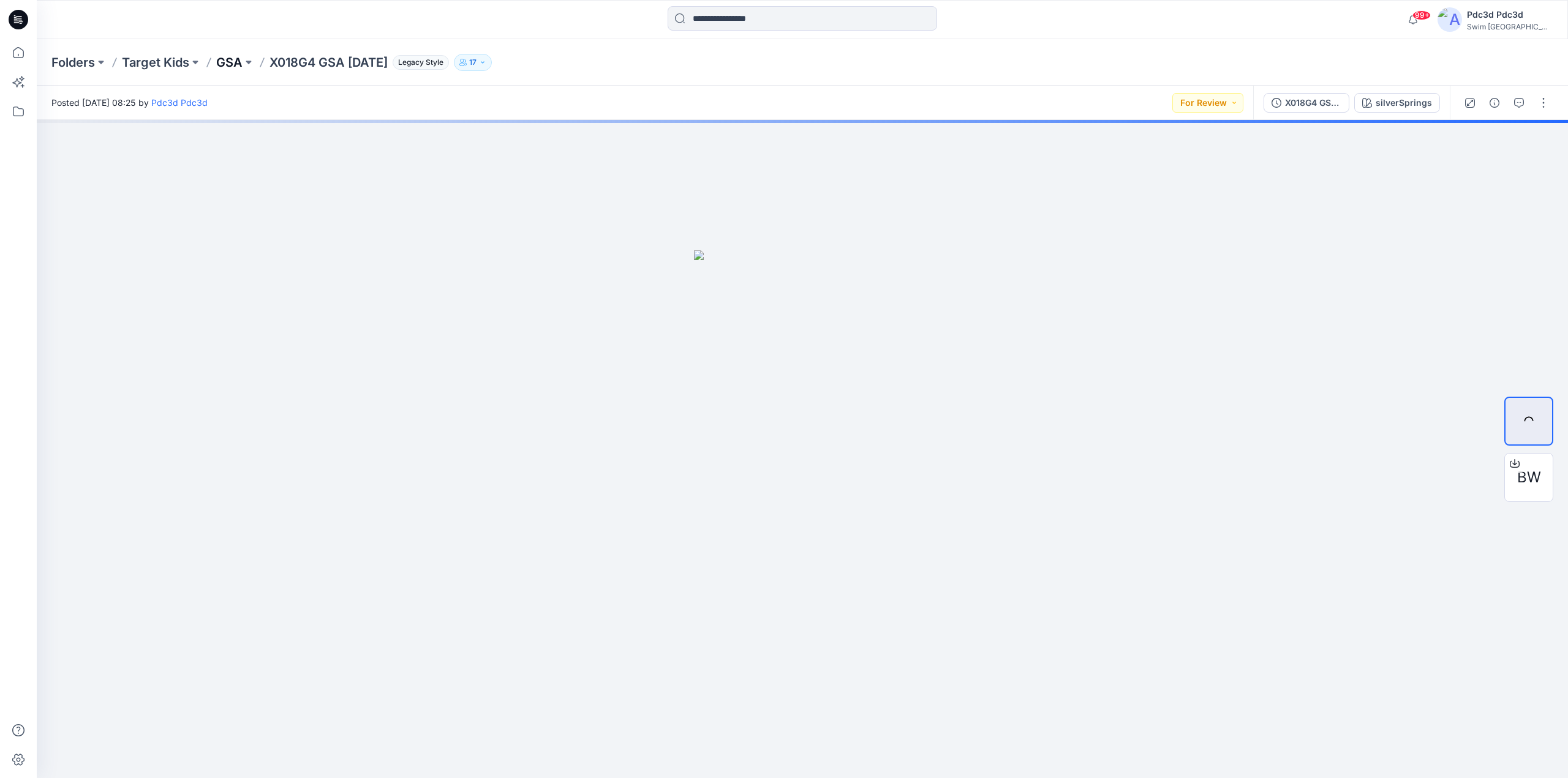
click at [228, 63] on p "GSA" at bounding box center [229, 63] width 26 height 17
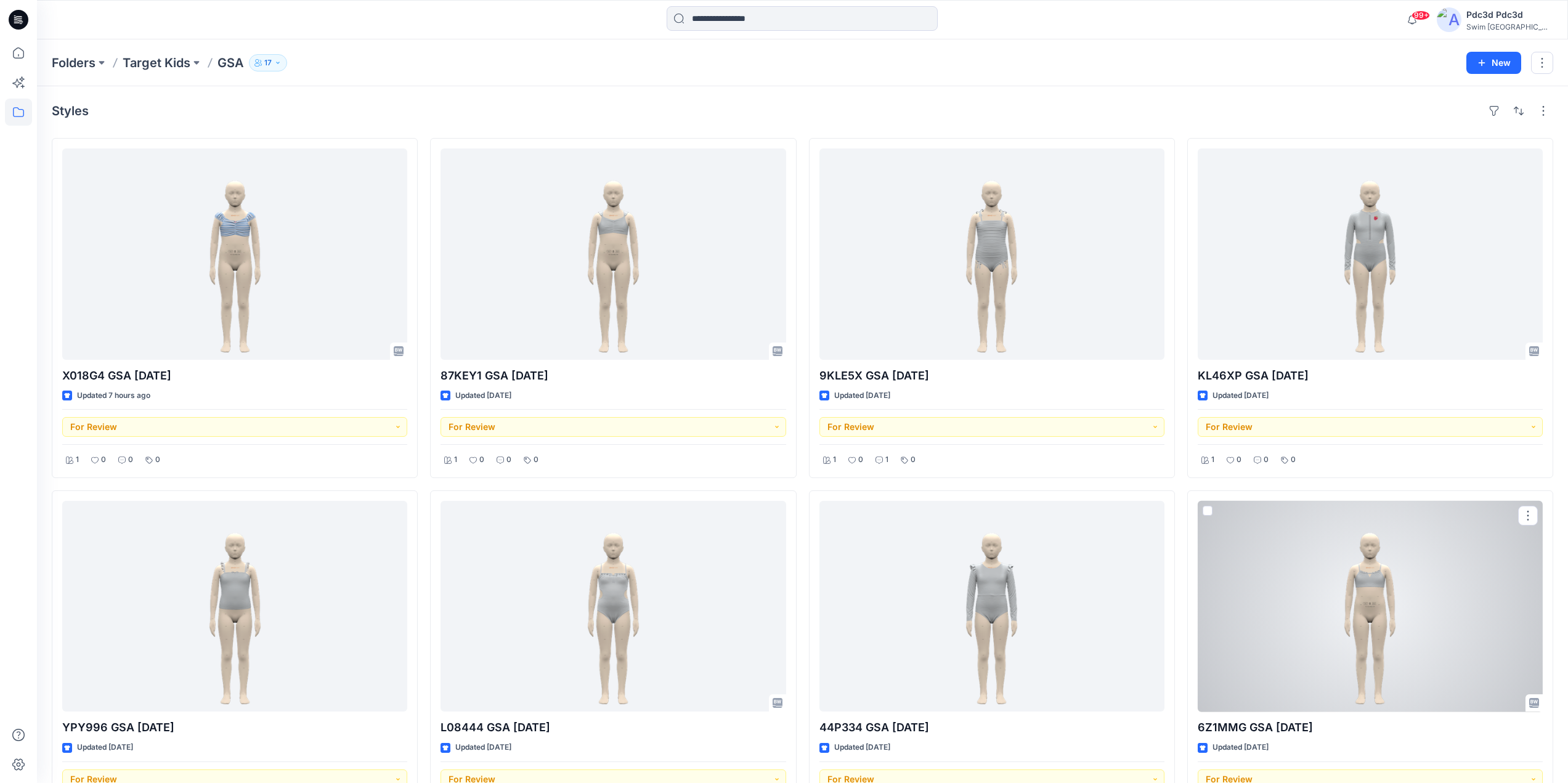
drag, startPoint x: 1356, startPoint y: 571, endPoint x: 585, endPoint y: 279, distance: 824.4
click at [585, 279] on div at bounding box center [612, 254] width 345 height 211
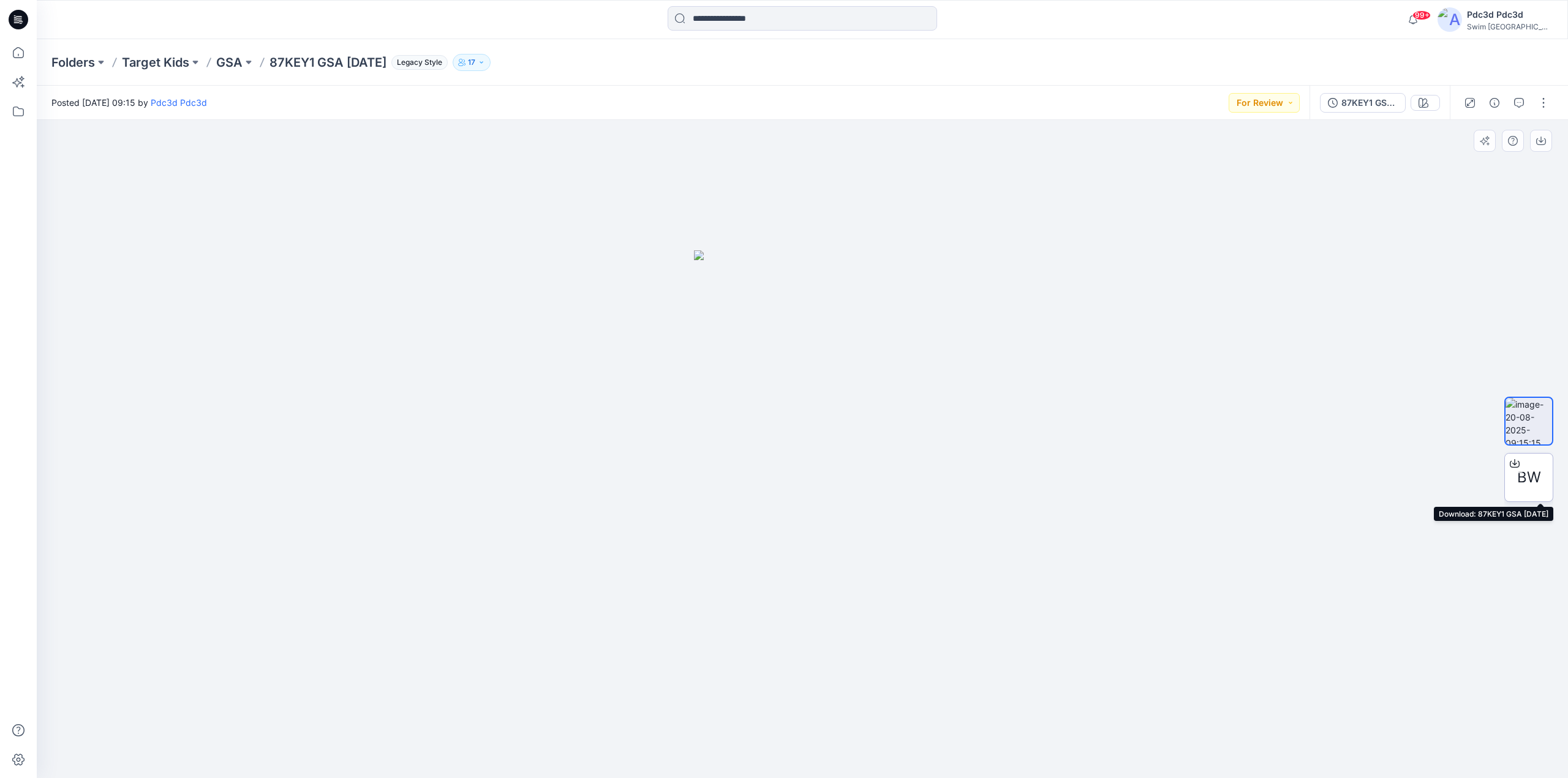
click at [1224, 461] on icon at bounding box center [1514, 464] width 10 height 10
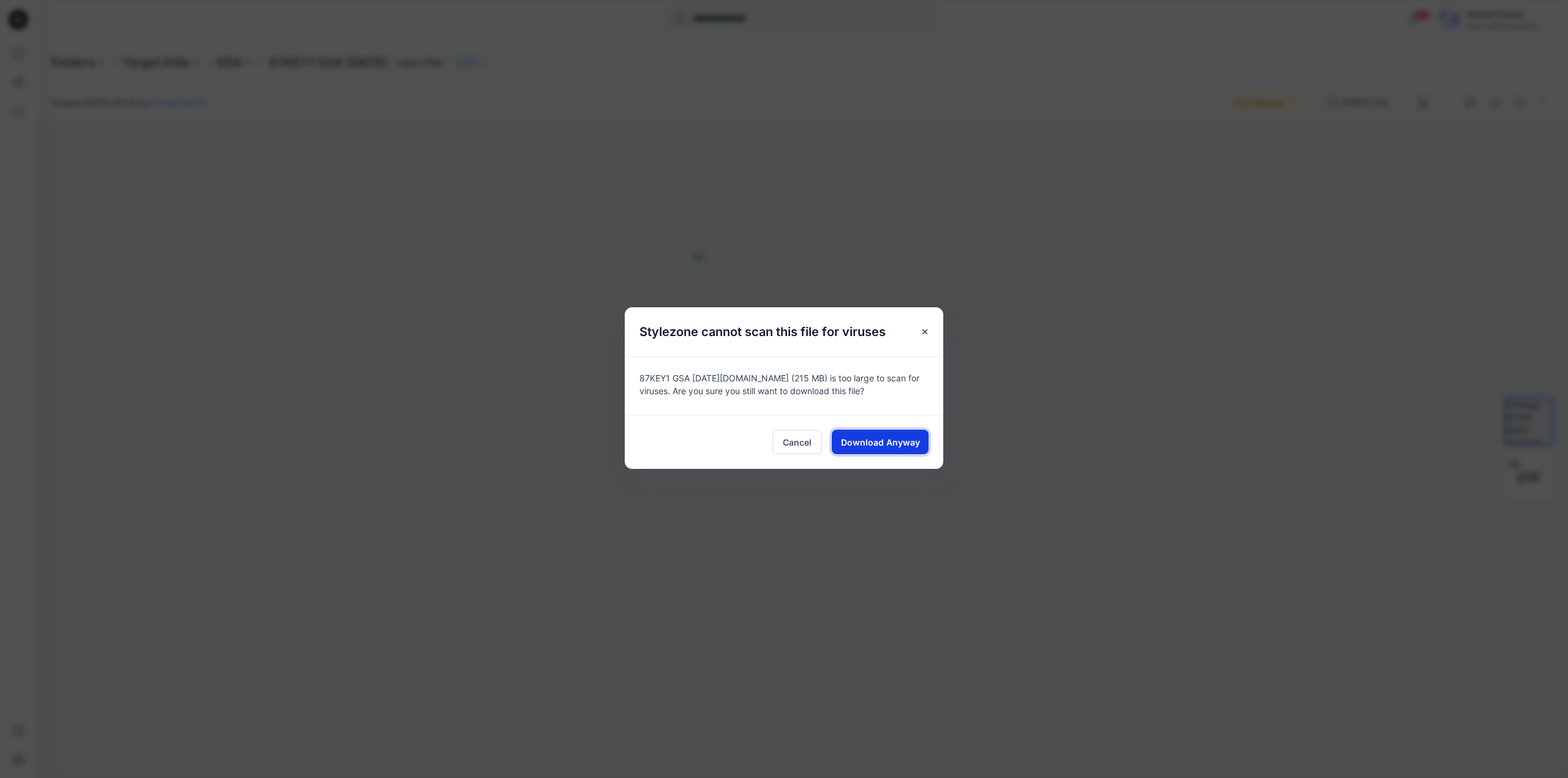
click at [898, 444] on span "Download Anyway" at bounding box center [880, 442] width 79 height 13
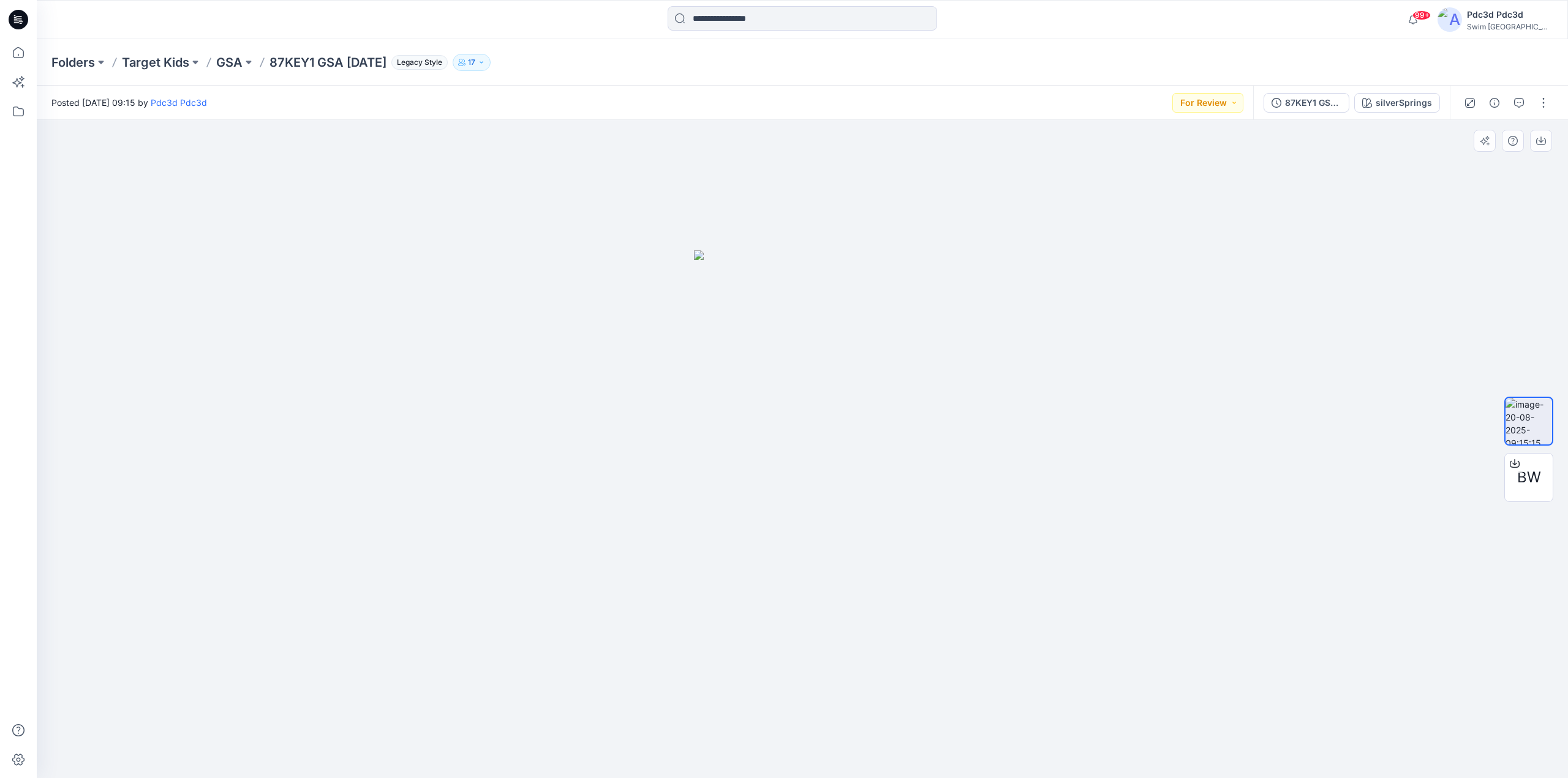
click at [900, 563] on img at bounding box center [802, 514] width 217 height 528
click at [1224, 104] on icon "button" at bounding box center [1276, 103] width 10 height 10
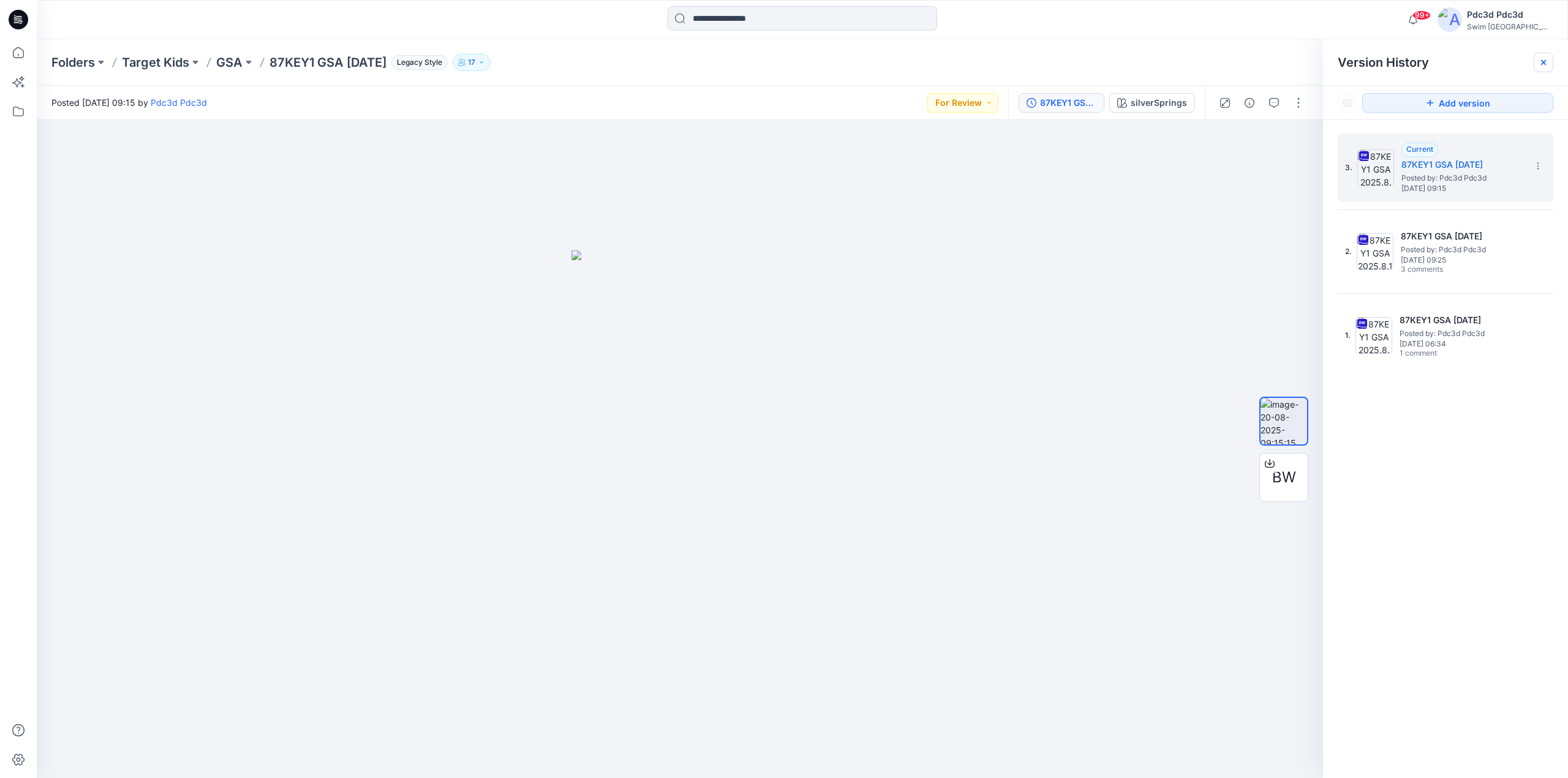
click at [1224, 59] on icon at bounding box center [1543, 62] width 10 height 10
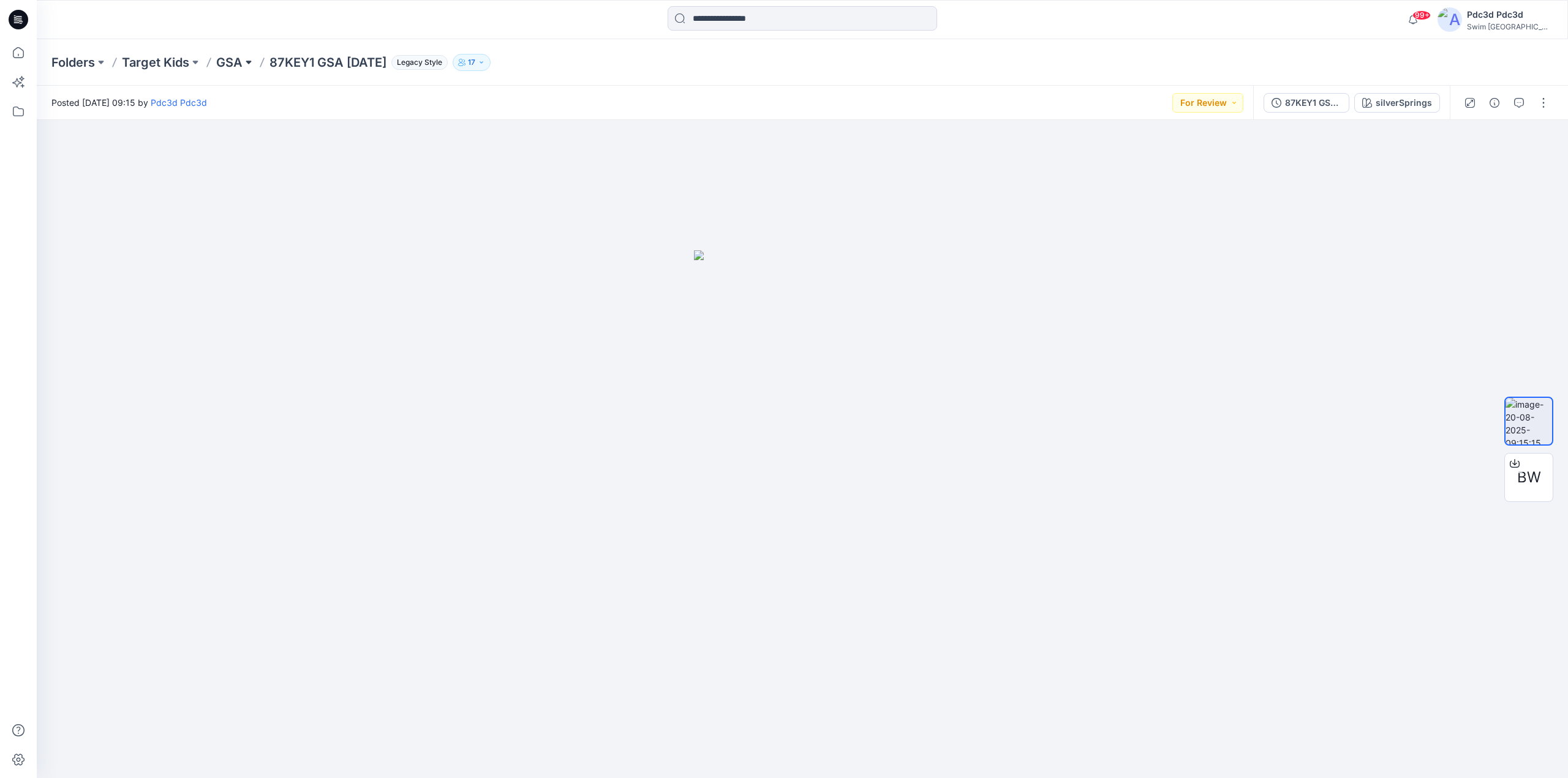
click at [244, 59] on button at bounding box center [249, 63] width 12 height 17
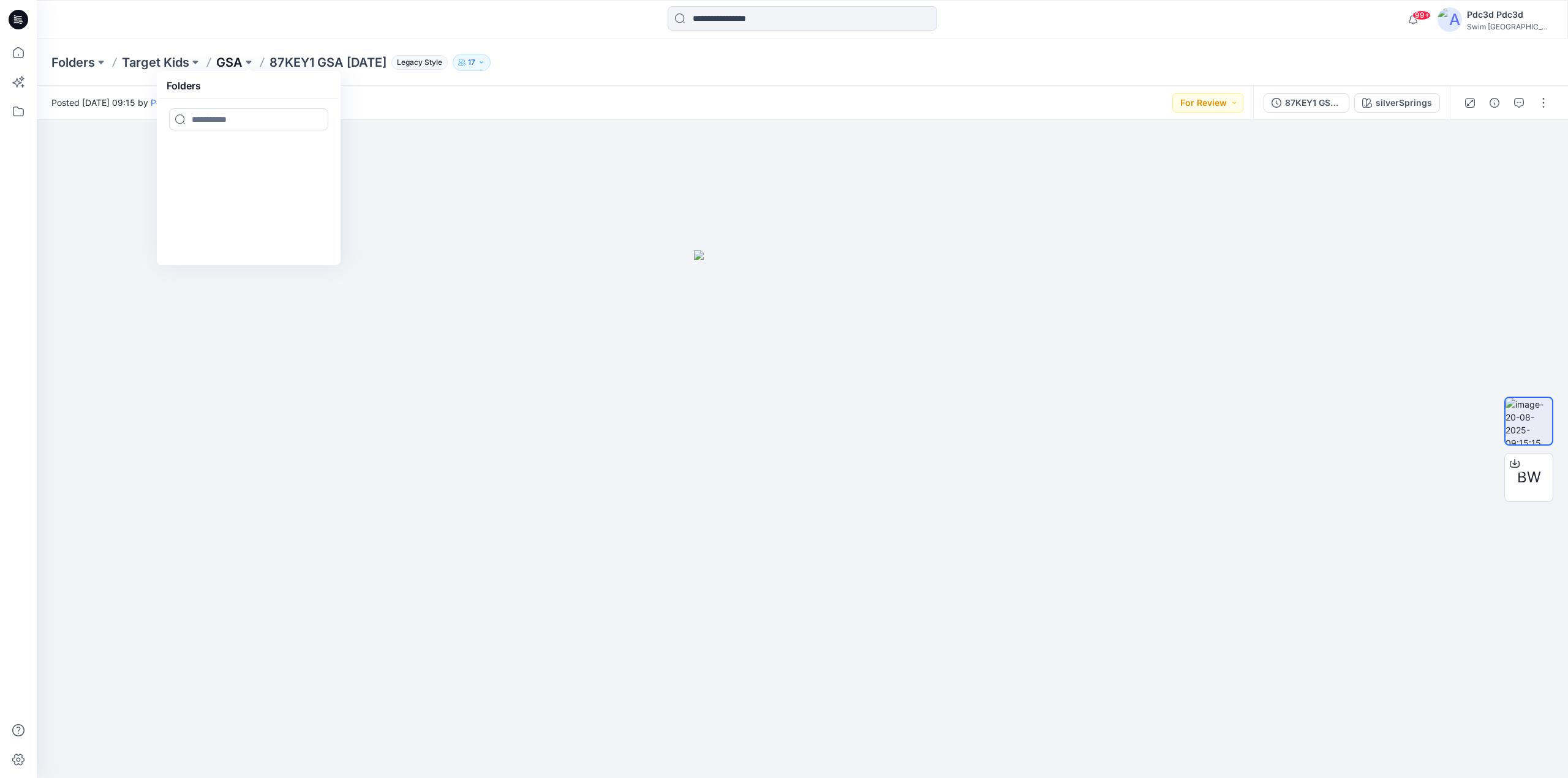
click at [228, 66] on p "GSA" at bounding box center [229, 63] width 26 height 17
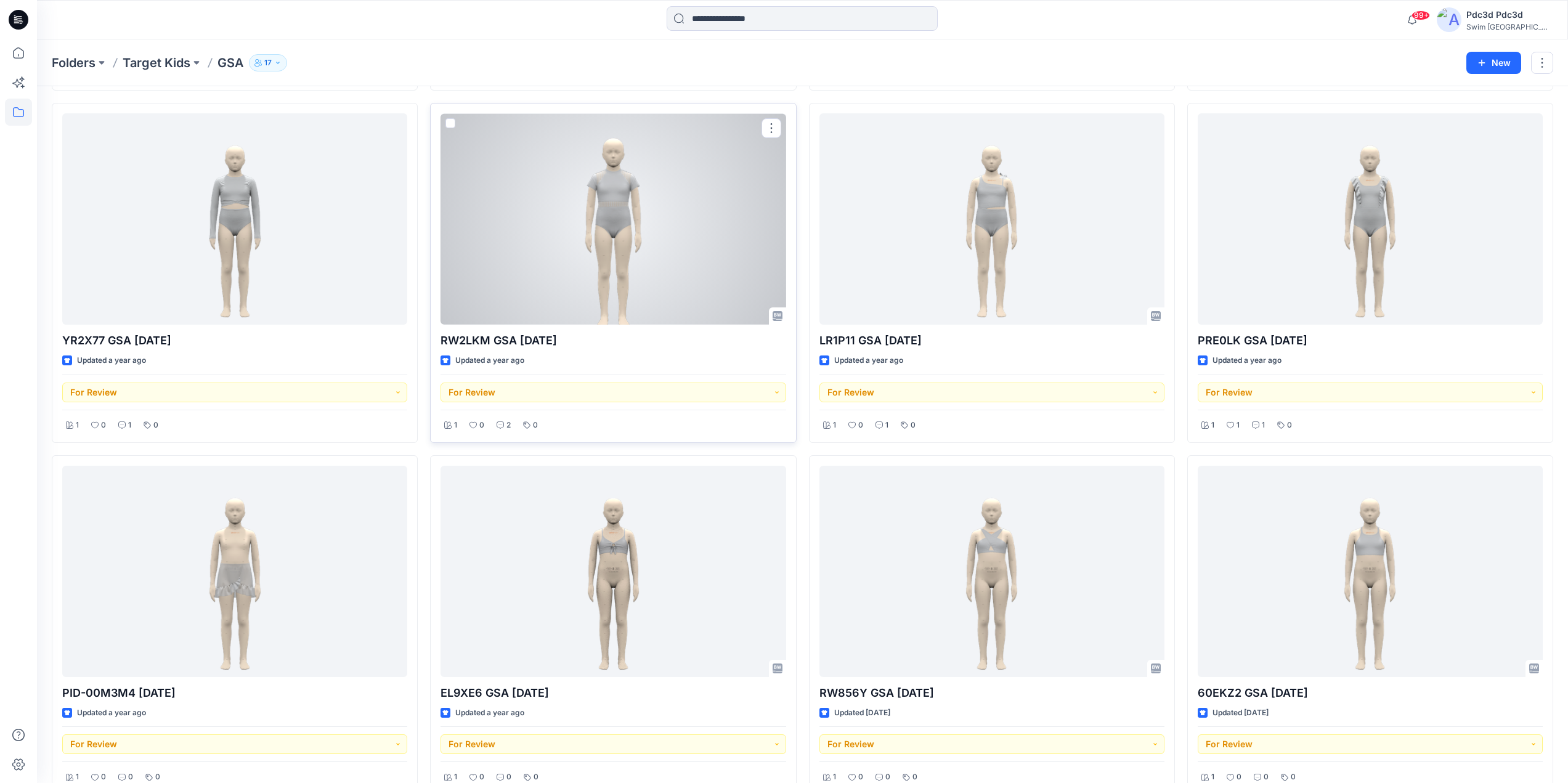
scroll to position [2502, 0]
